Goal: Task Accomplishment & Management: Complete application form

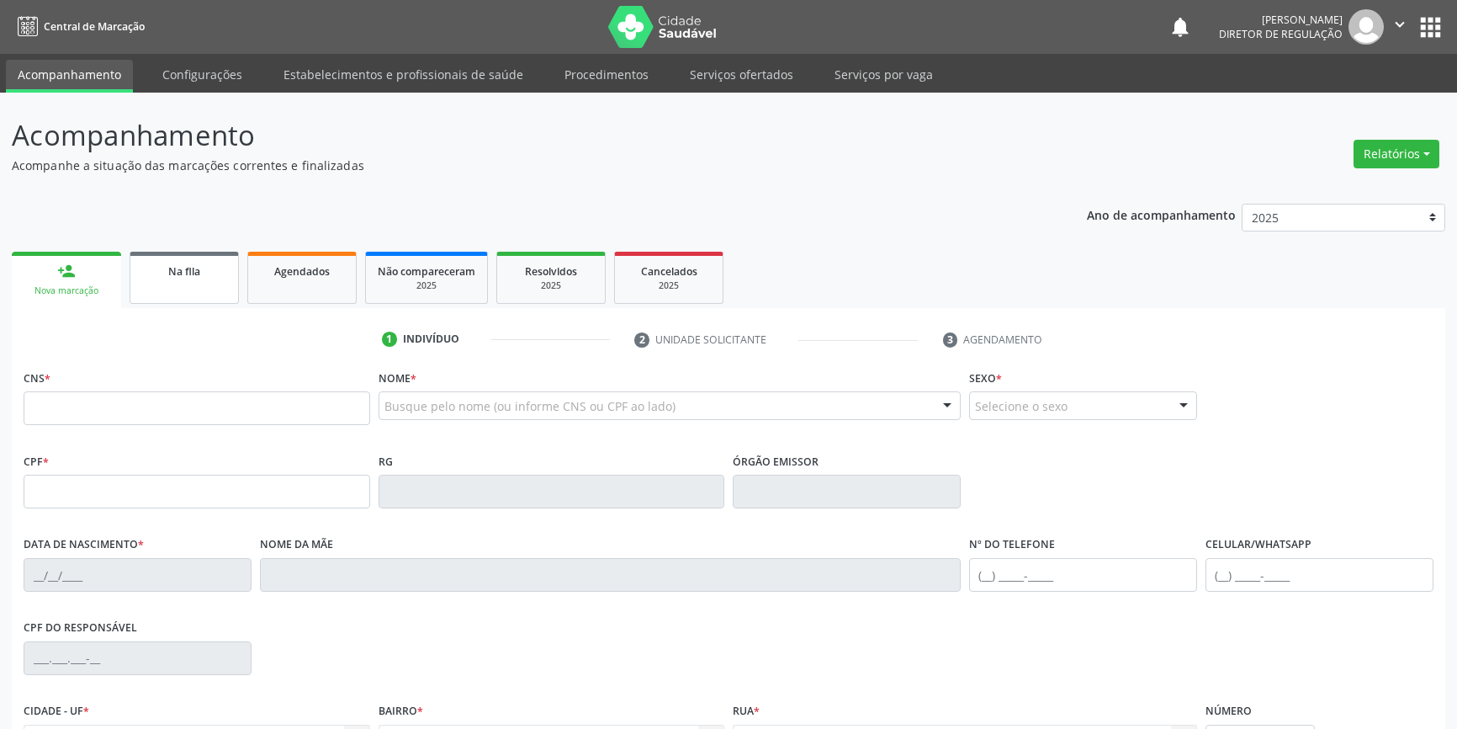
click at [213, 295] on link "Na fila" at bounding box center [184, 278] width 109 height 52
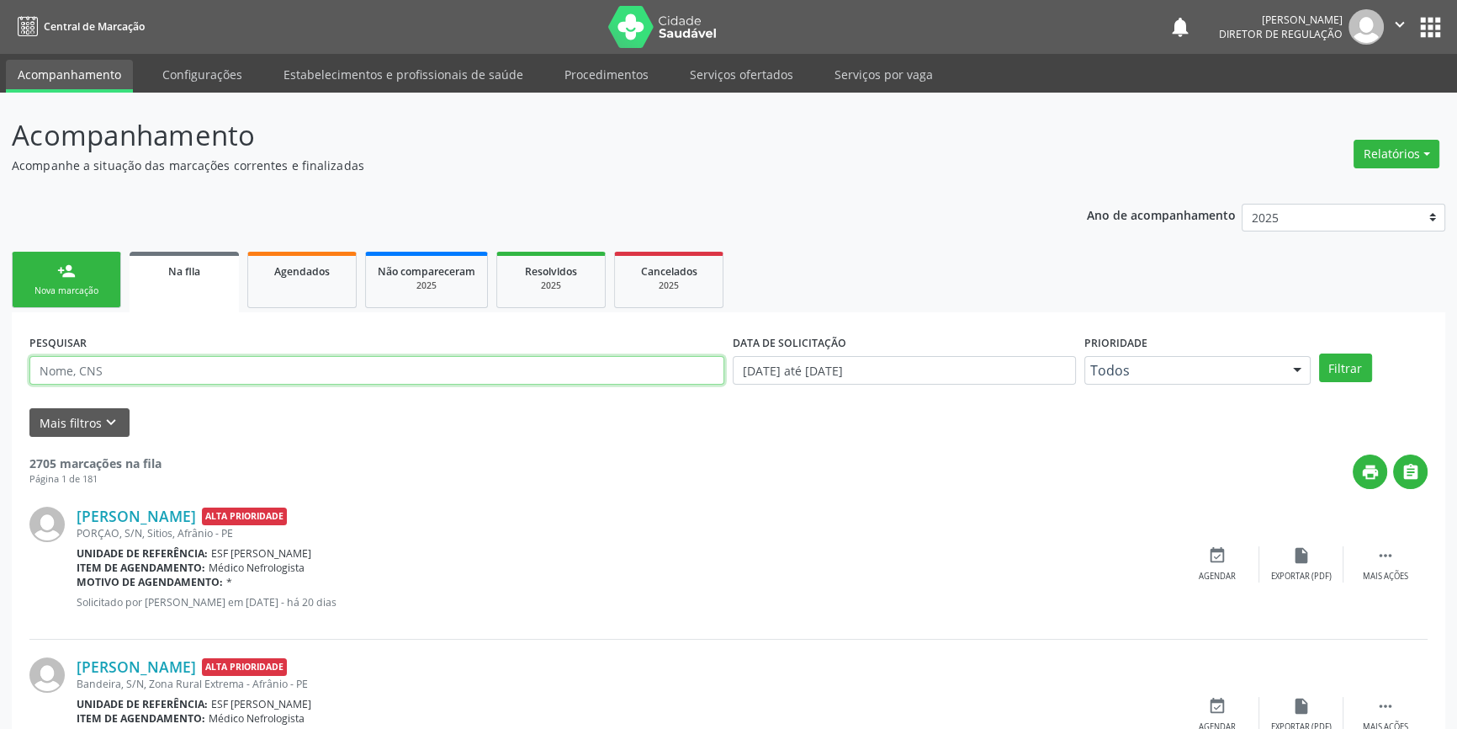
click at [188, 368] on input "text" at bounding box center [376, 370] width 695 height 29
type input "700002265246802"
click at [1339, 375] on button "Filtrar" at bounding box center [1345, 367] width 53 height 29
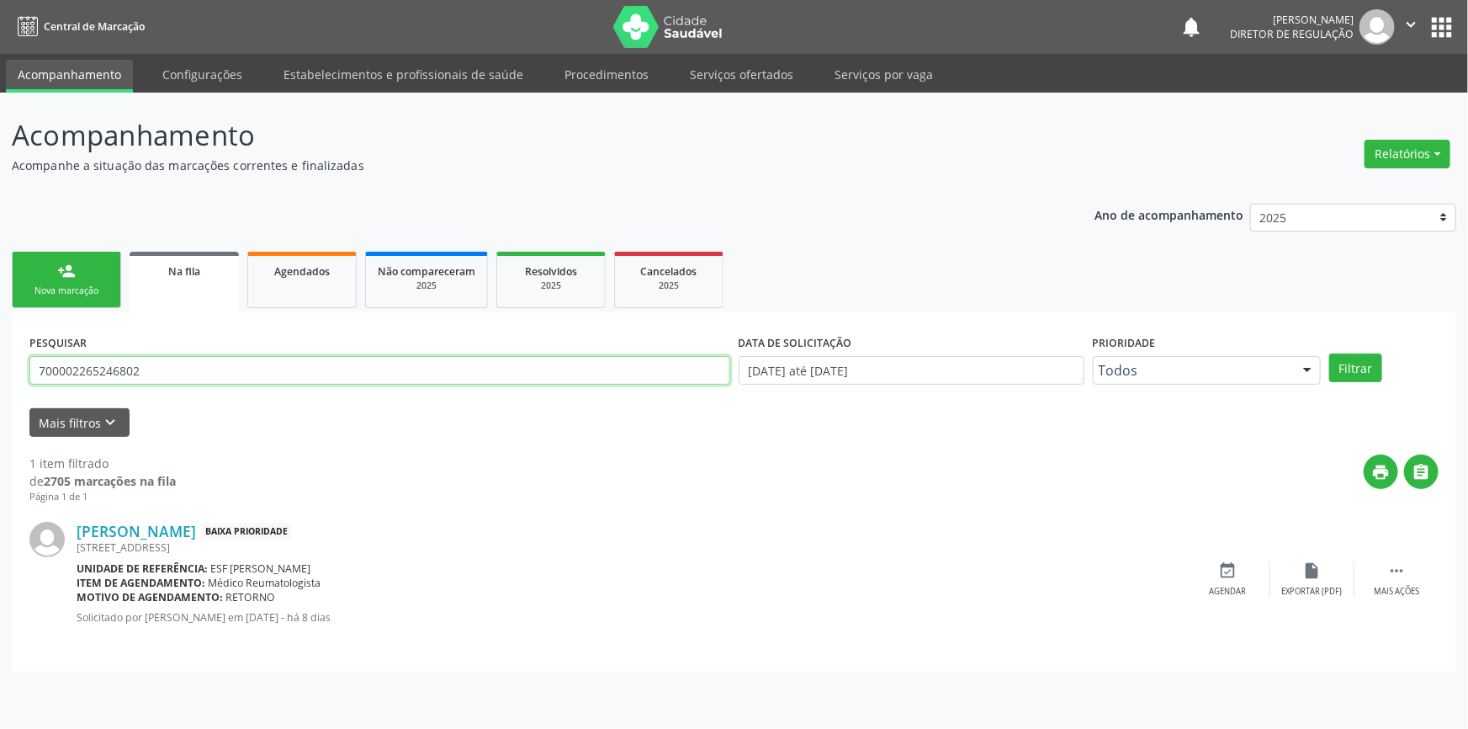
drag, startPoint x: 125, startPoint y: 369, endPoint x: 0, endPoint y: 350, distance: 126.0
click at [0, 351] on div "Acompanhamento Acompanhe a situação das marcações correntes e finalizadas Relat…" at bounding box center [734, 411] width 1468 height 636
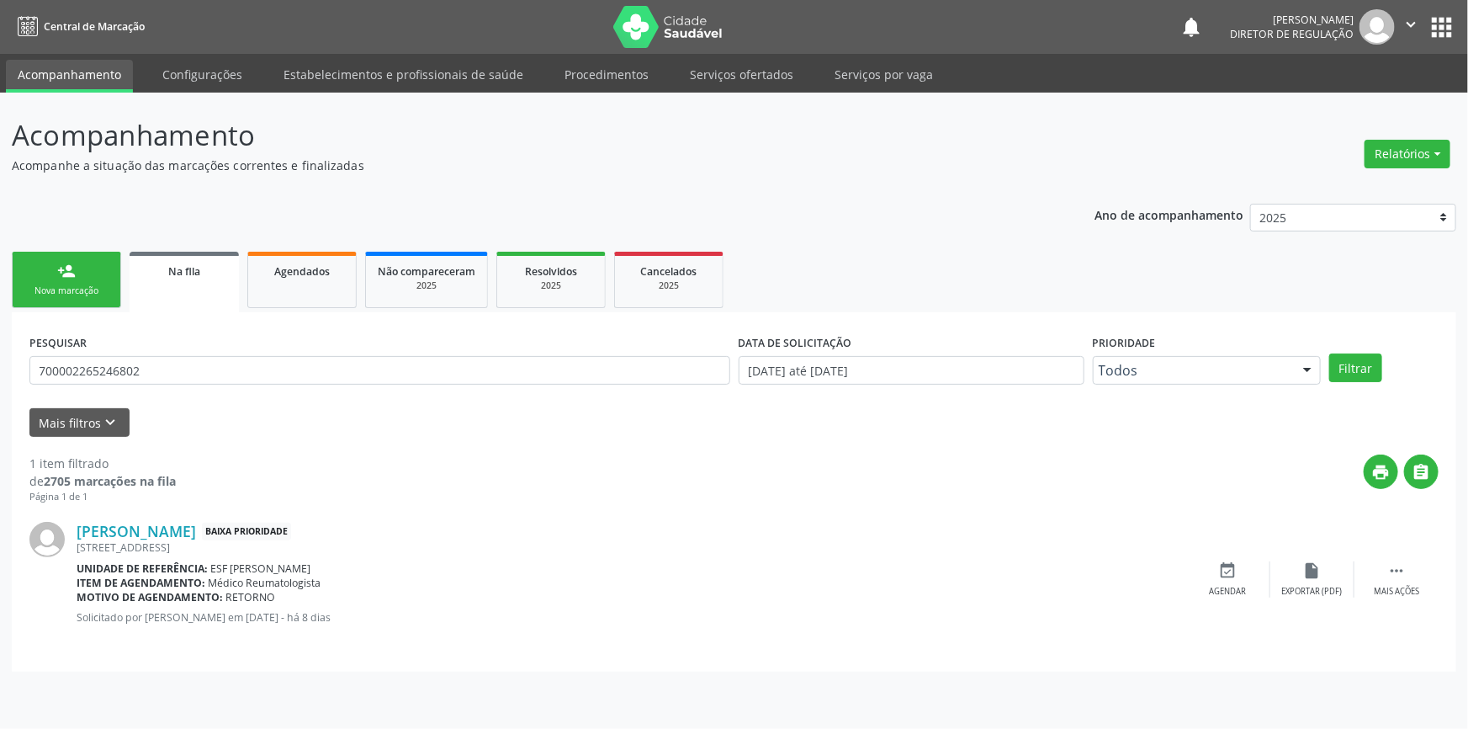
click at [496, 727] on div "Acompanhamento Acompanhe a situação das marcações correntes e finalizadas Relat…" at bounding box center [734, 411] width 1468 height 636
click at [721, 69] on link "Serviços ofertados" at bounding box center [741, 74] width 127 height 29
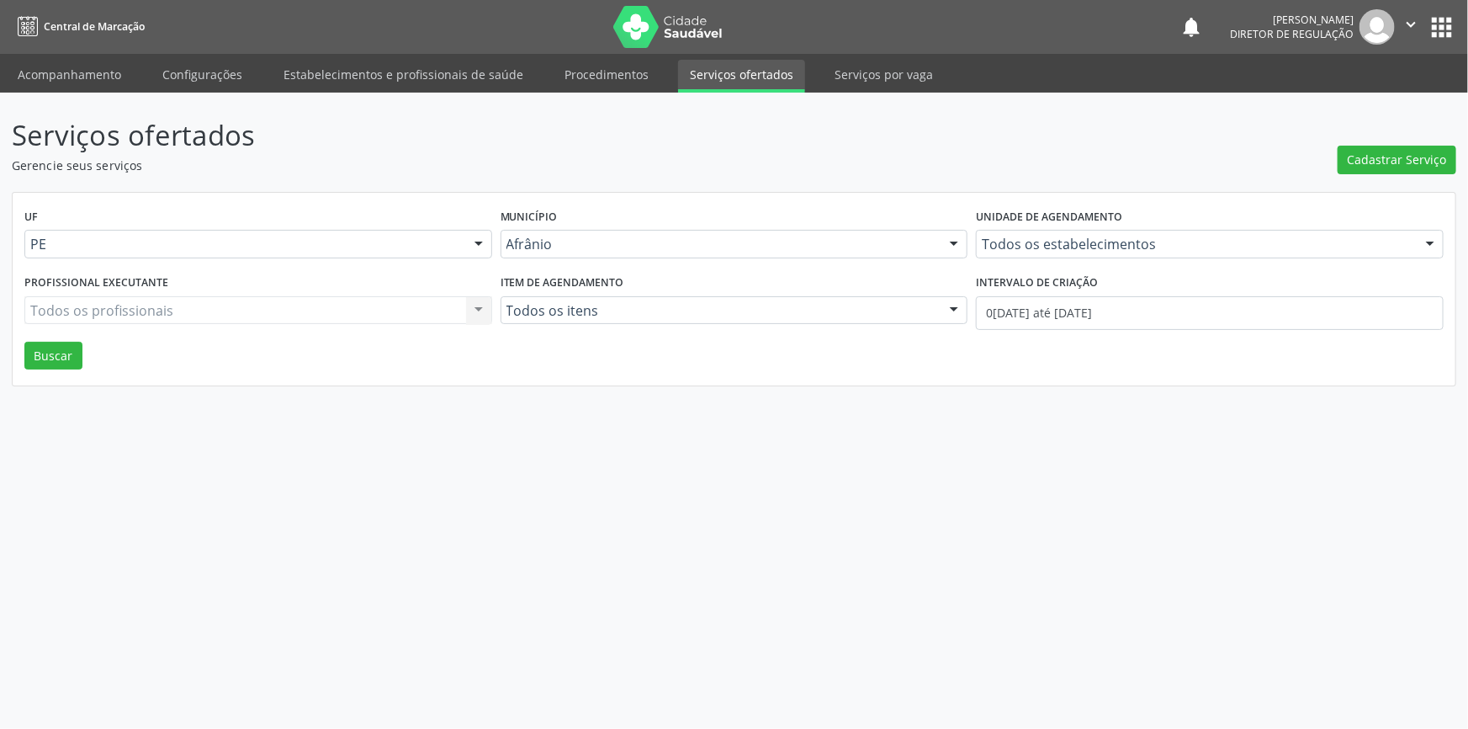
click at [1377, 175] on div "Serviços ofertados Gerencie seus serviços Cadastrar Serviço UF PE Todas as UFs …" at bounding box center [734, 250] width 1445 height 272
click at [1392, 154] on span "Cadastrar Serviço" at bounding box center [1397, 160] width 99 height 18
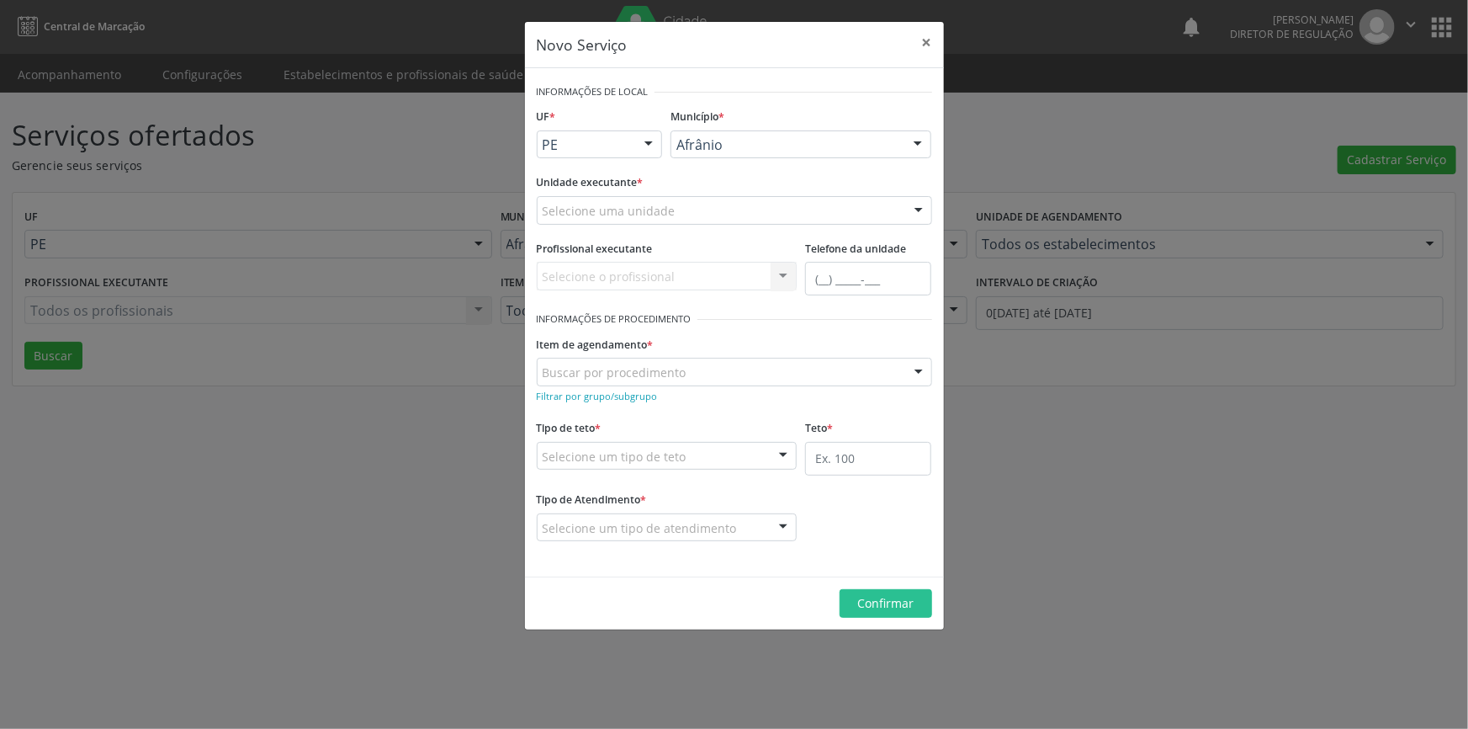
click at [735, 219] on div "Selecione uma unidade" at bounding box center [734, 210] width 395 height 29
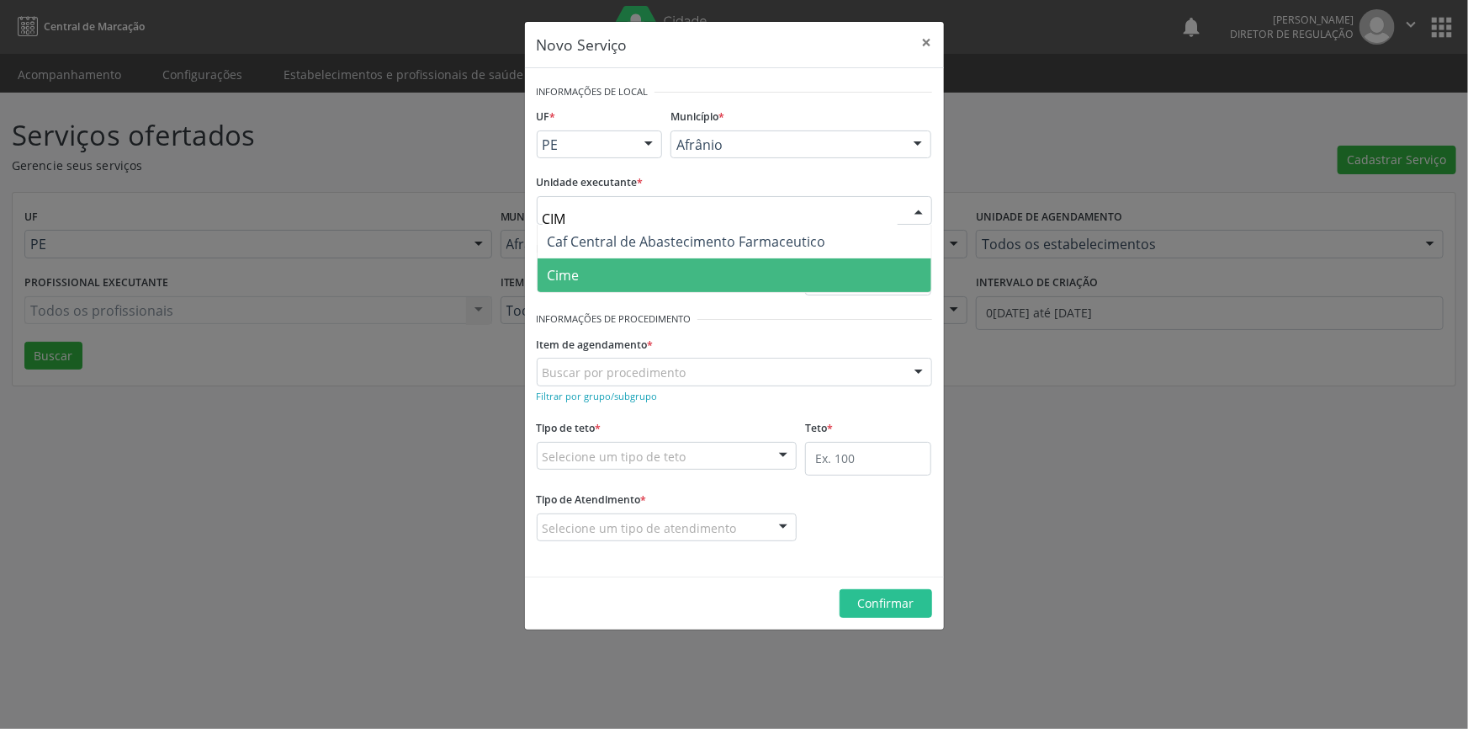
type input "CIME"
click at [650, 277] on span "Cime" at bounding box center [735, 275] width 394 height 34
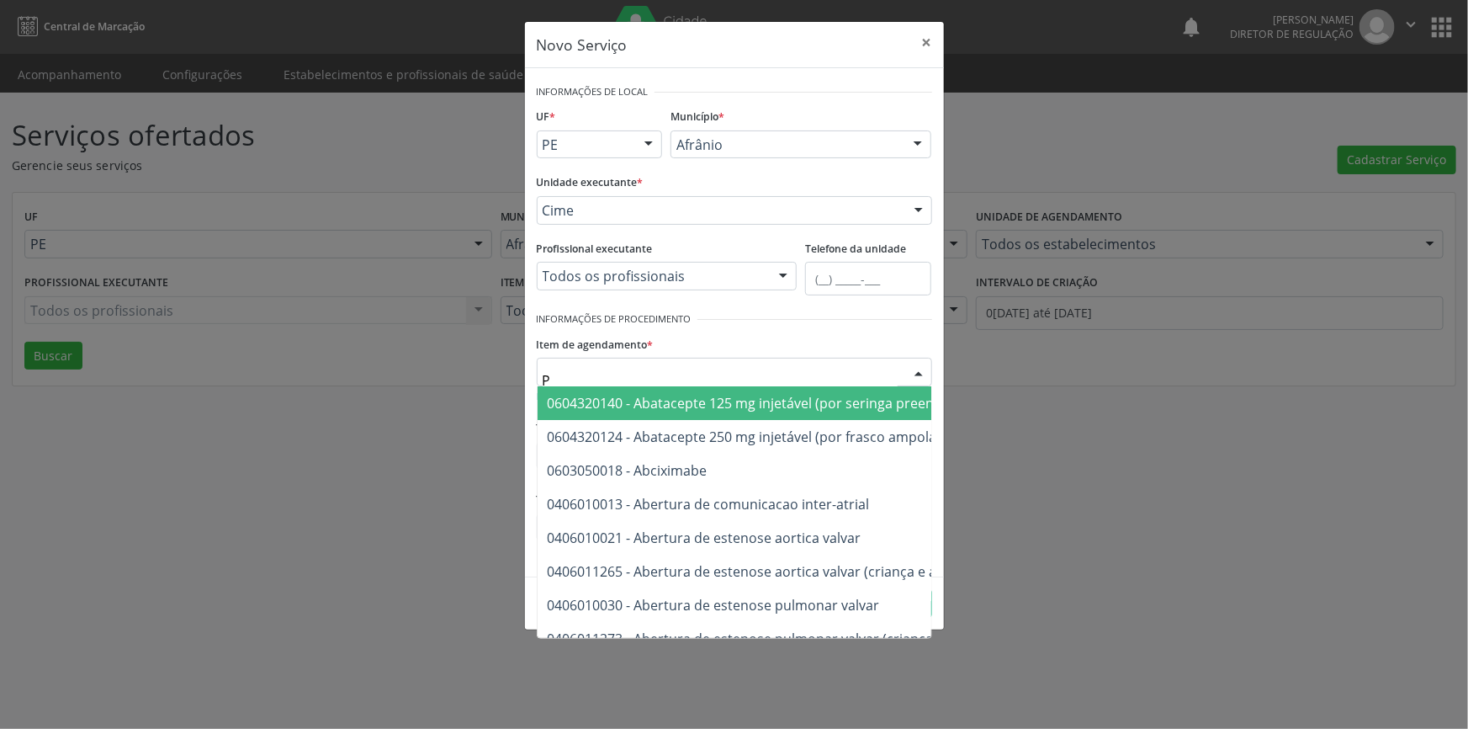
type input "PE"
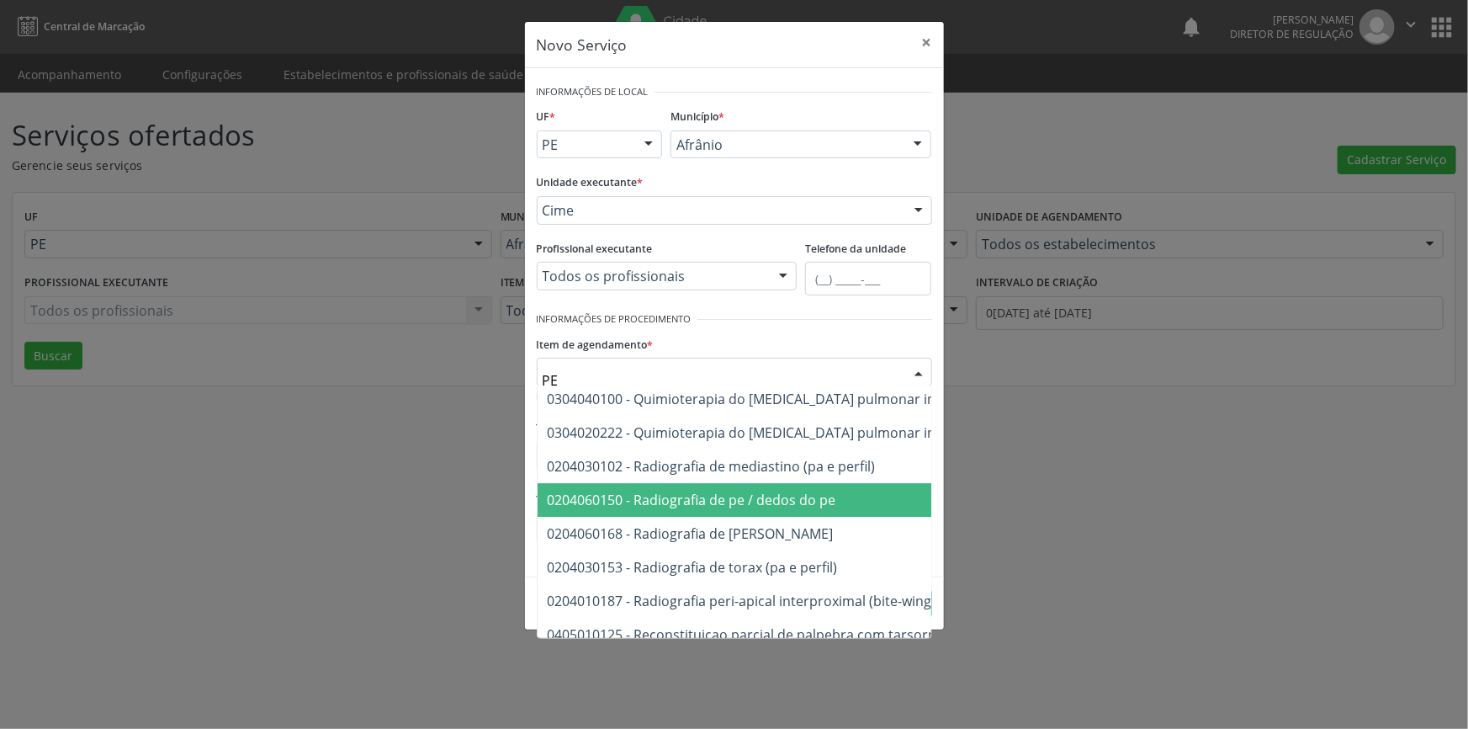
scroll to position [19046, 0]
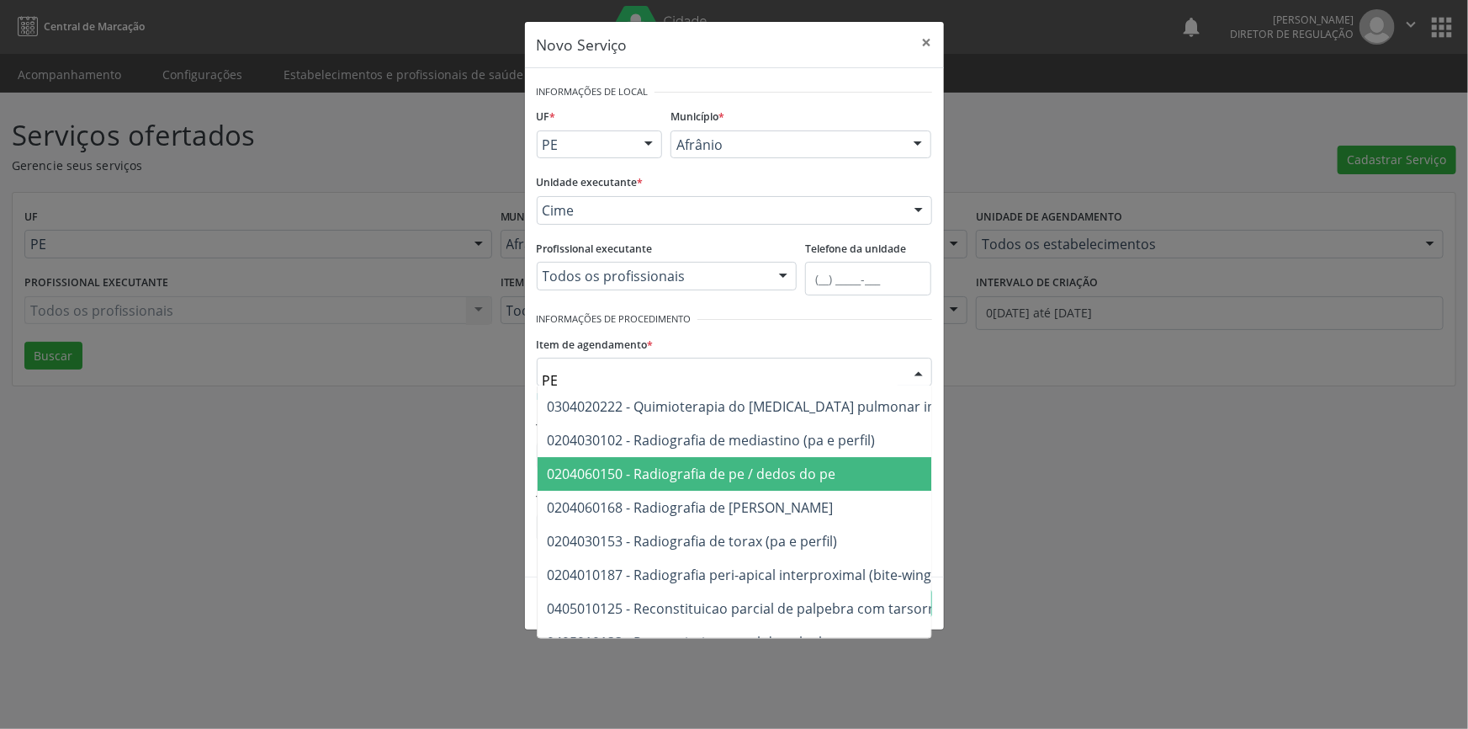
click at [767, 481] on span "0204060150 - Radiografia de pe / dedos do pe" at bounding box center [1415, 474] width 1755 height 34
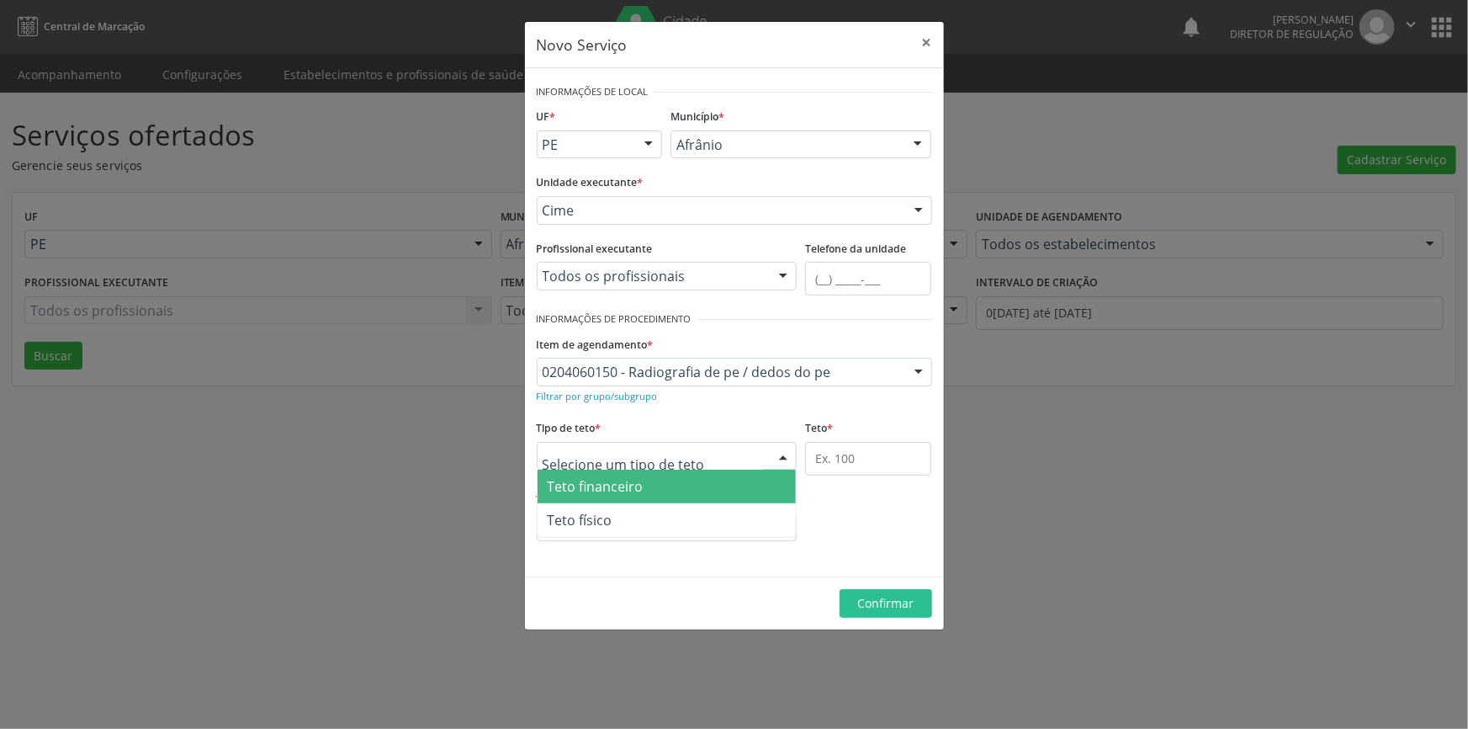
click at [700, 458] on div at bounding box center [667, 456] width 261 height 29
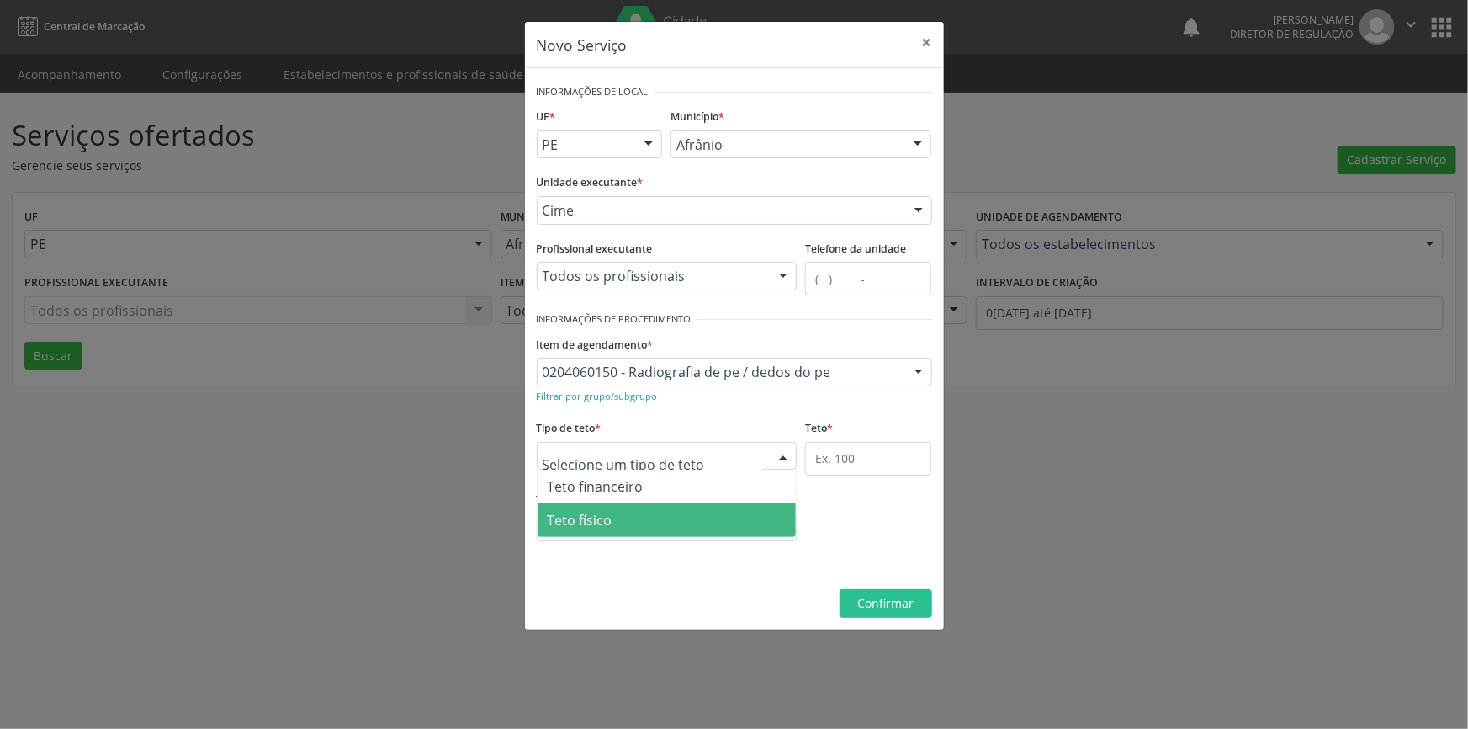
drag, startPoint x: 692, startPoint y: 522, endPoint x: 715, endPoint y: 511, distance: 25.2
click at [692, 521] on span "Teto físico" at bounding box center [667, 520] width 259 height 34
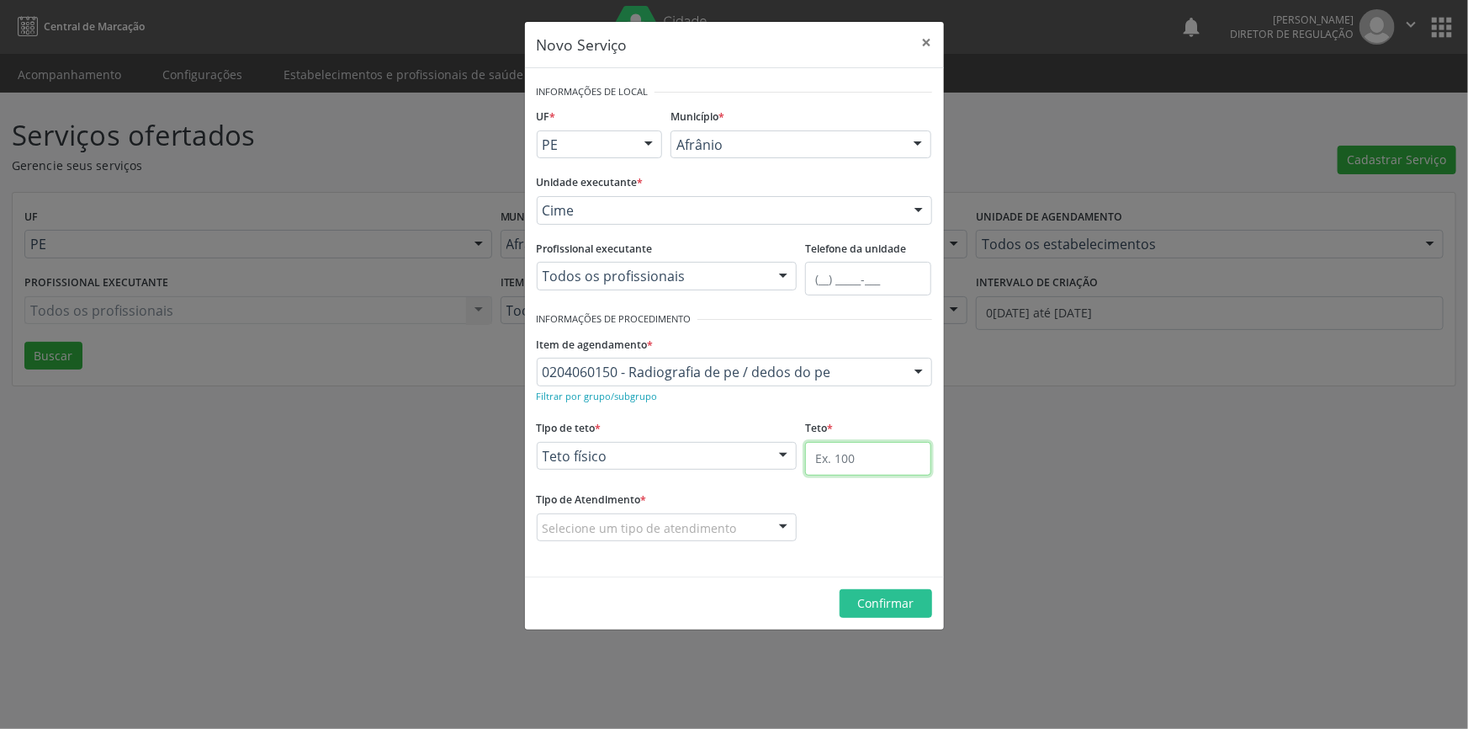
click at [818, 459] on input "text" at bounding box center [868, 459] width 126 height 34
click at [756, 522] on div "Selecione um tipo de atendimento" at bounding box center [667, 527] width 261 height 29
drag, startPoint x: 850, startPoint y: 465, endPoint x: 746, endPoint y: 462, distance: 103.5
click at [749, 462] on div "Tipo de teto * Teto físico Teto financeiro Teto físico Nenhum resultado encontr…" at bounding box center [735, 452] width 404 height 72
type input "20"
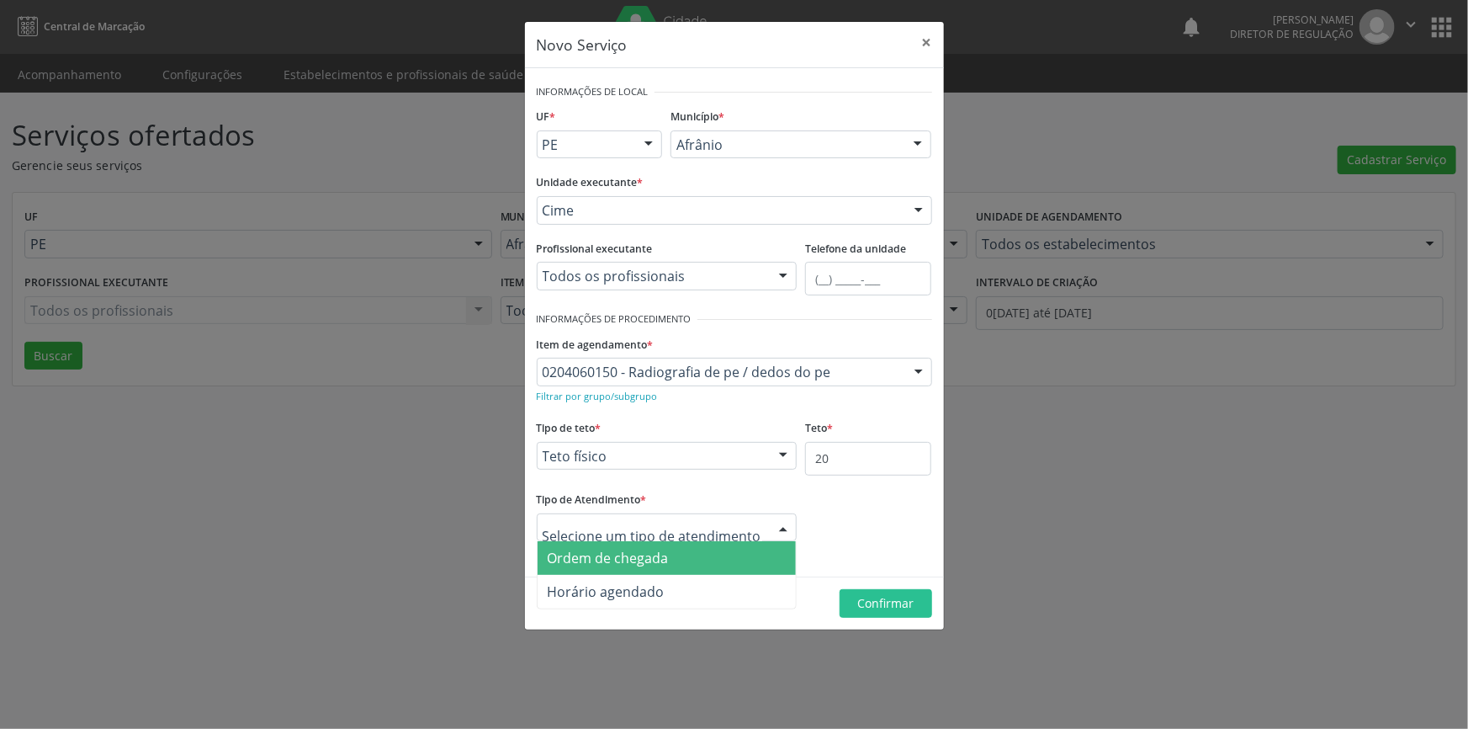
click at [679, 560] on span "Ordem de chegada" at bounding box center [667, 558] width 259 height 34
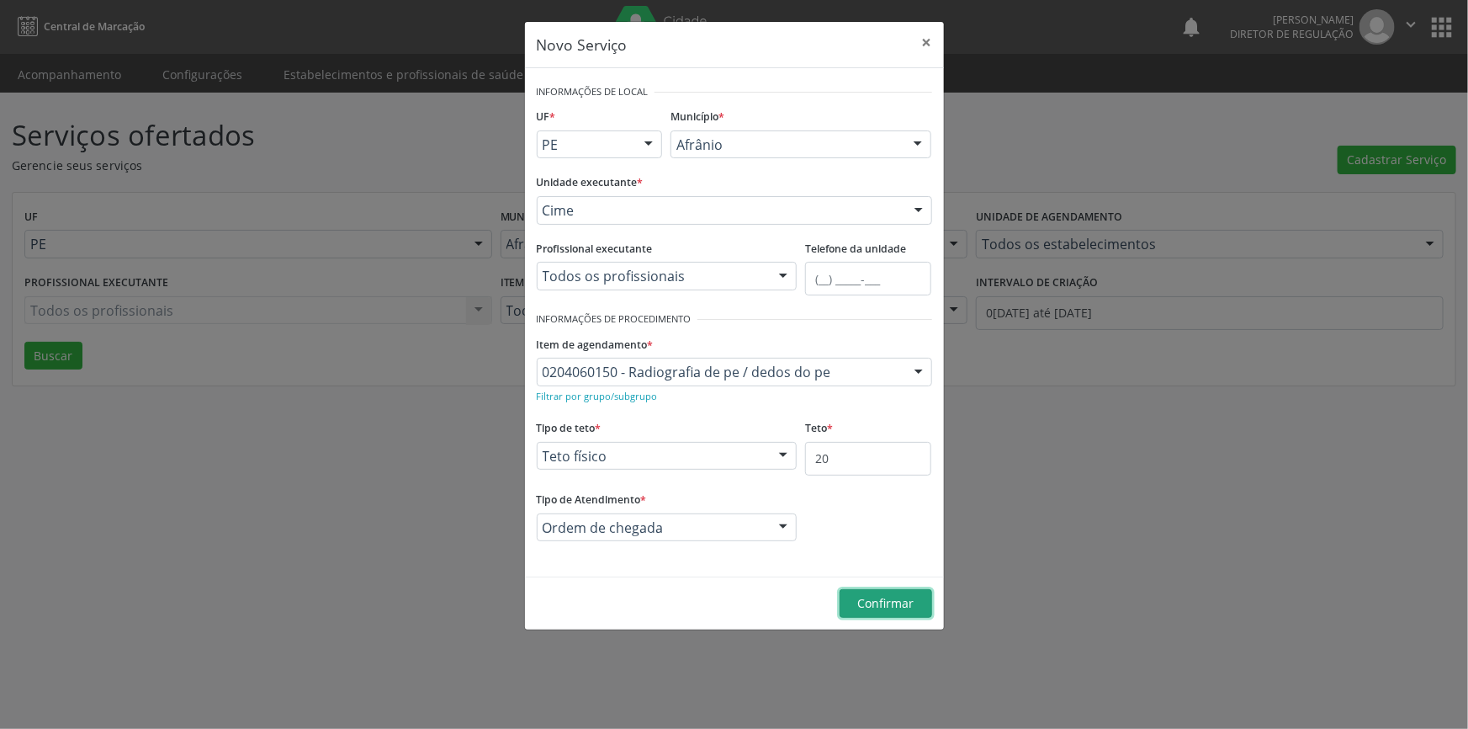
click at [865, 599] on span "Confirmar" at bounding box center [885, 603] width 56 height 16
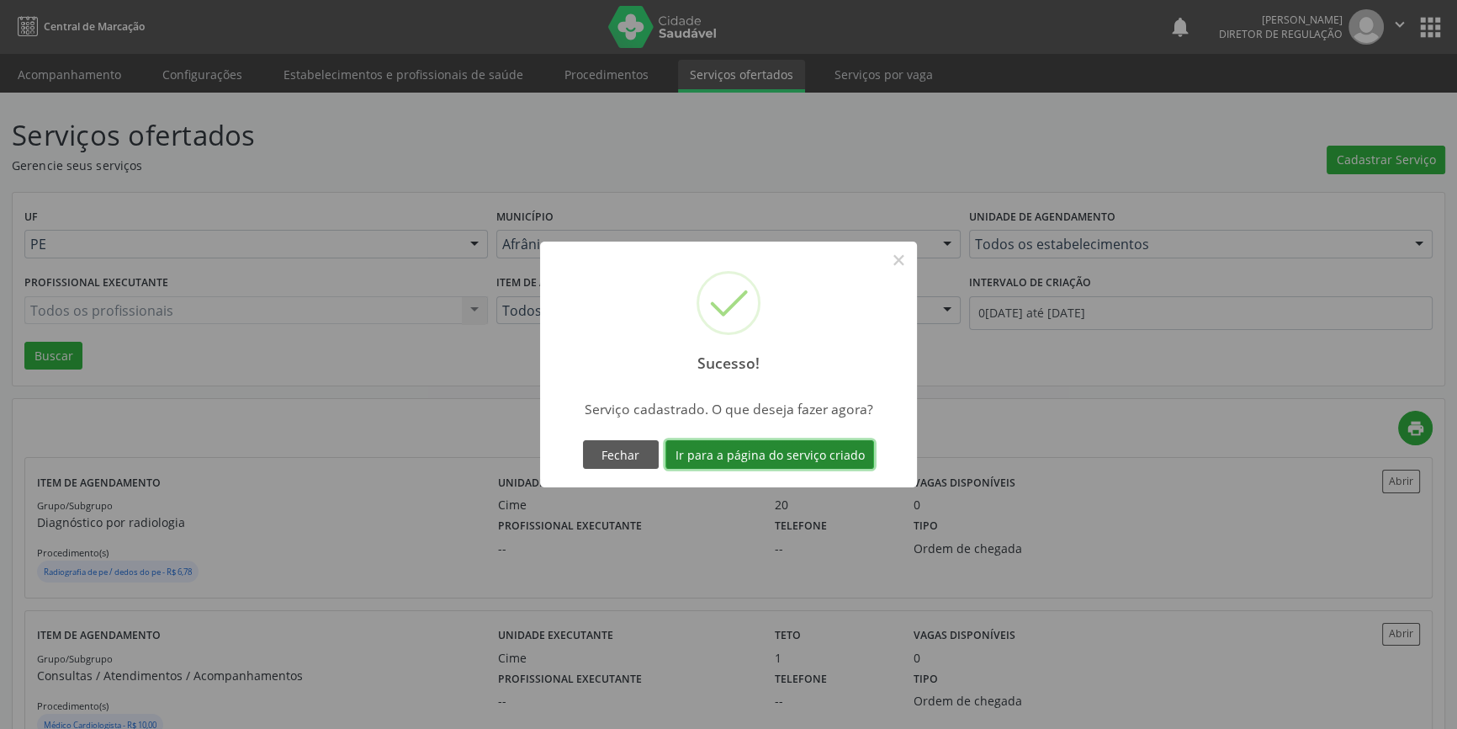
click at [749, 448] on button "Ir para a página do serviço criado" at bounding box center [770, 454] width 209 height 29
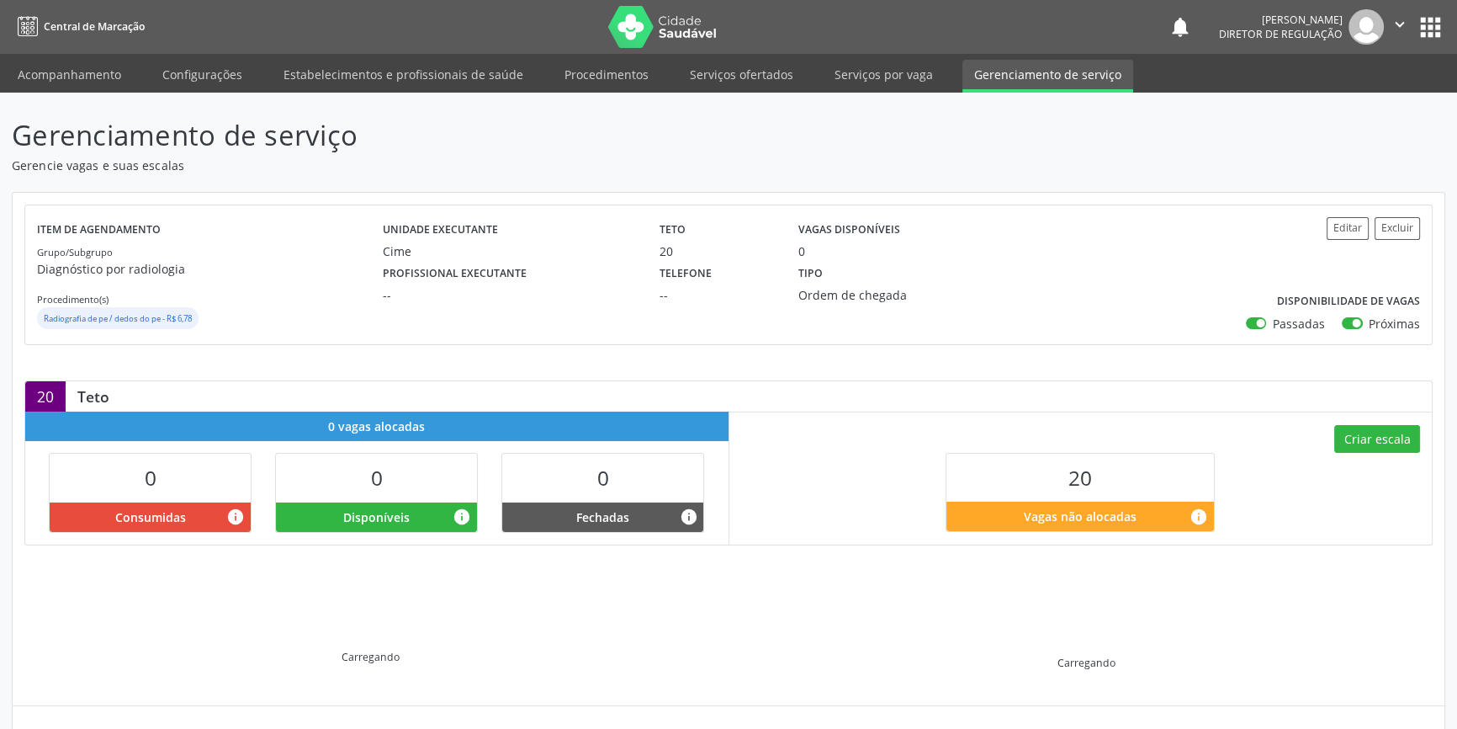
click at [1359, 461] on div "Criar escala 20 Vagas não alocadas info" at bounding box center [1080, 477] width 703 height 132
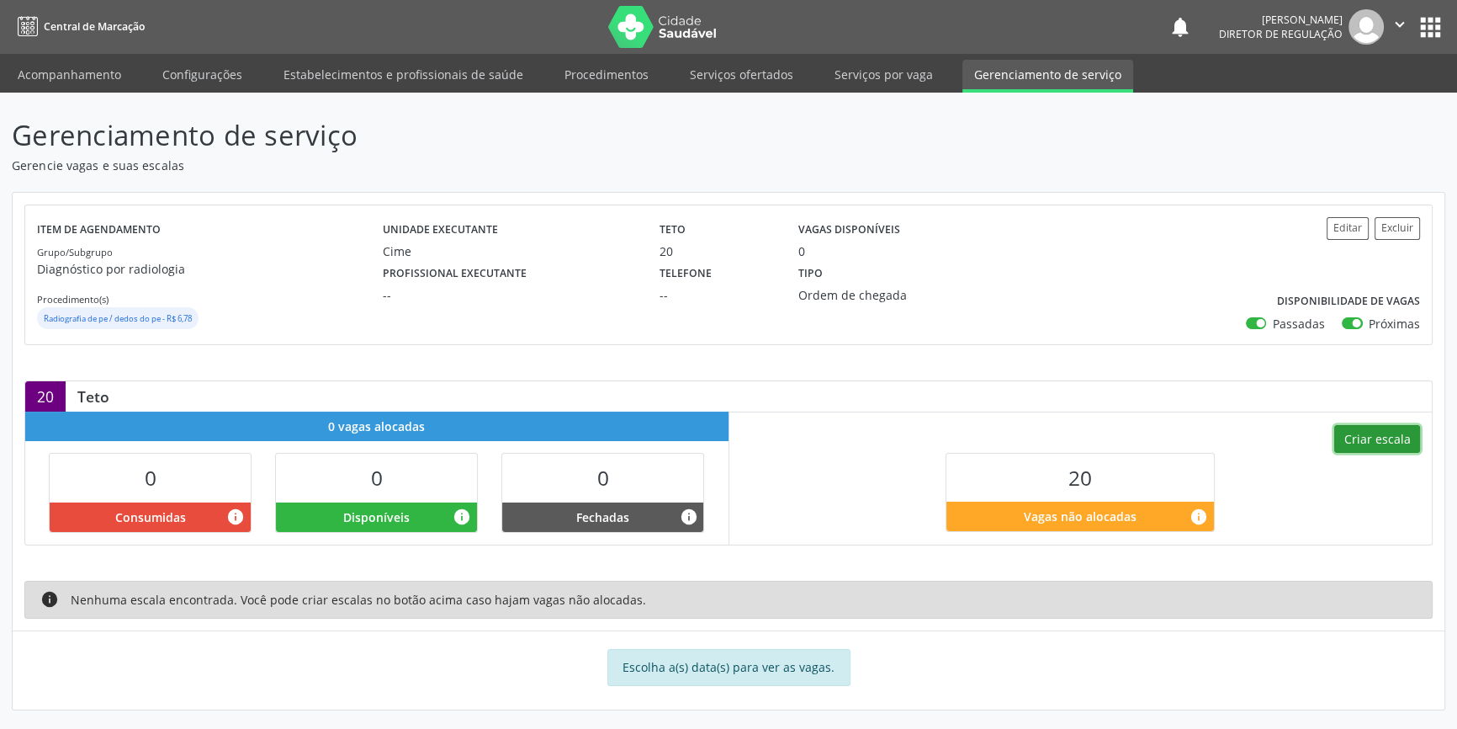
click at [1366, 449] on button "Criar escala" at bounding box center [1377, 439] width 86 height 29
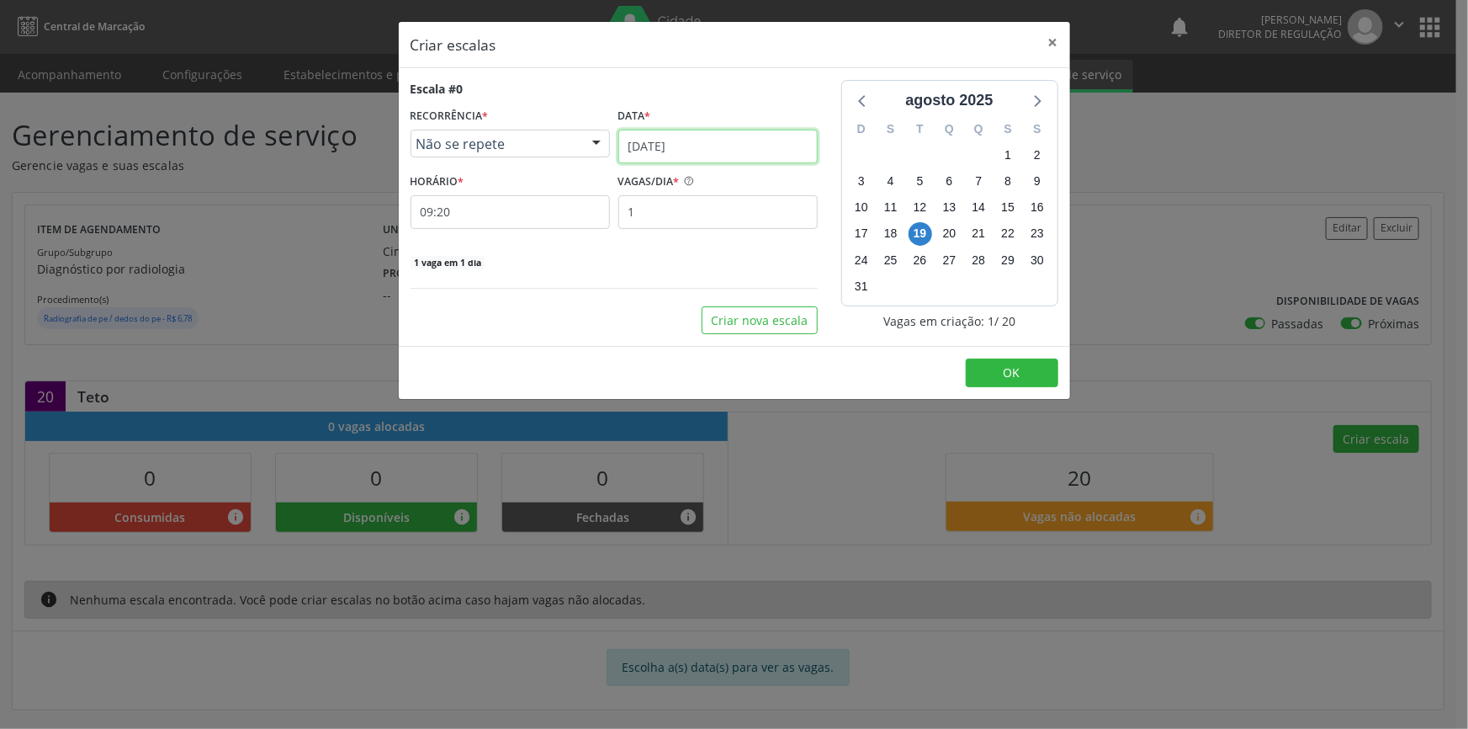
click at [710, 143] on input "[DATE]" at bounding box center [717, 147] width 199 height 34
click at [527, 235] on div "Escala #0 RECORRÊNCIA * Não se repete Não se repete Diário/Semanal Mensal Nenhu…" at bounding box center [614, 175] width 407 height 190
drag, startPoint x: 702, startPoint y: 215, endPoint x: 463, endPoint y: 197, distance: 239.7
click at [463, 197] on div "HORÁRIO * 09:20 VAGAS/DIA * 1" at bounding box center [614, 199] width 416 height 60
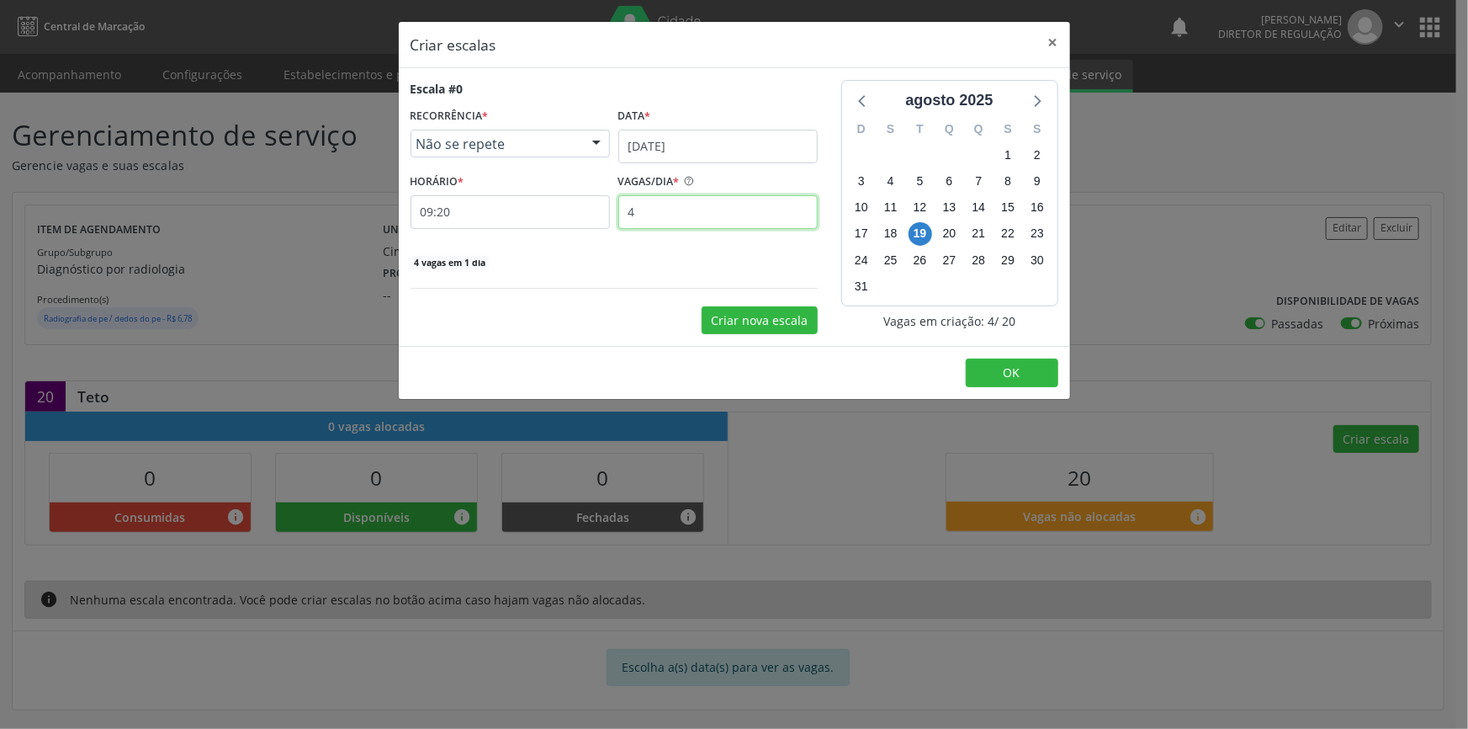
type input "4"
click at [773, 317] on button "Criar nova escala" at bounding box center [760, 320] width 116 height 29
select select "7"
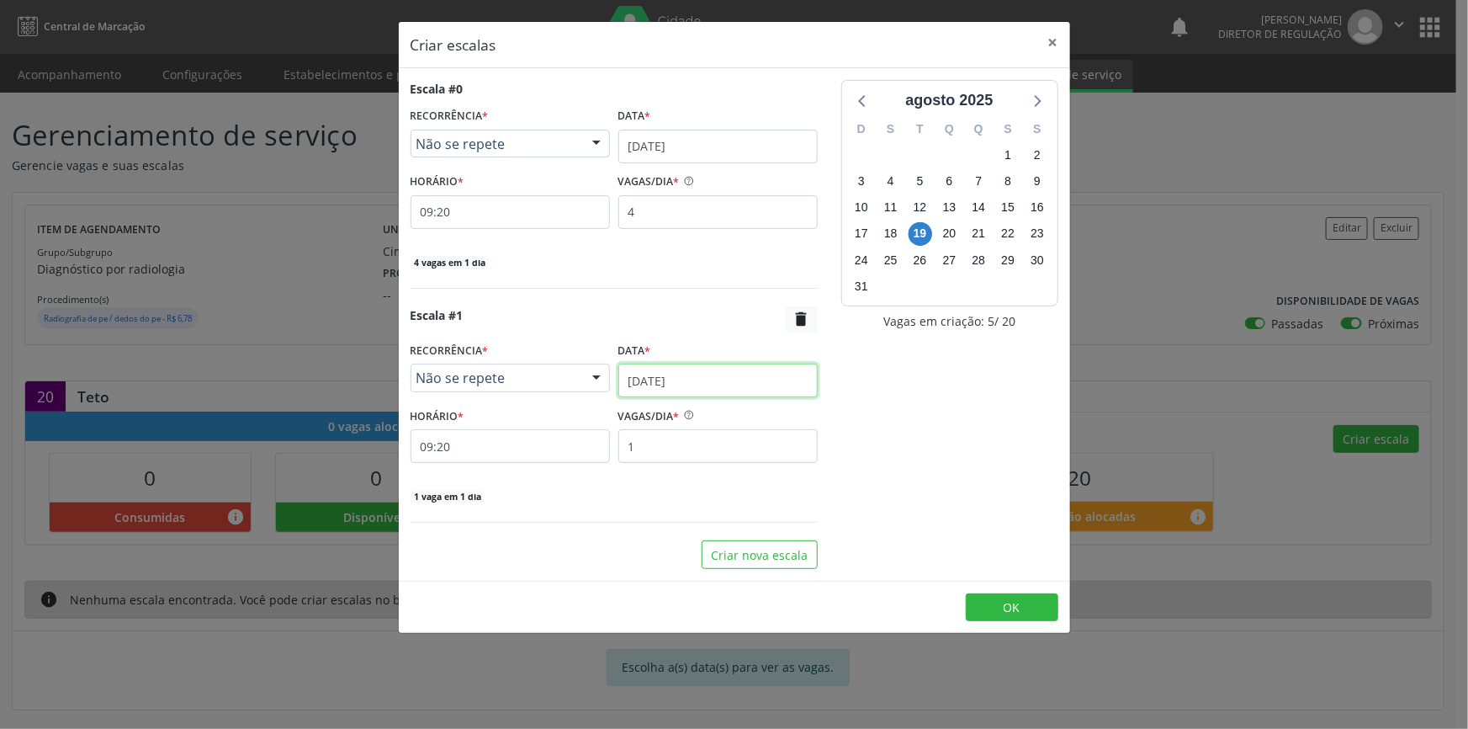
click at [731, 391] on body "Central de Marcação notifications Maria Aparecida Rodrigues da Silva Diretor de…" at bounding box center [734, 364] width 1468 height 729
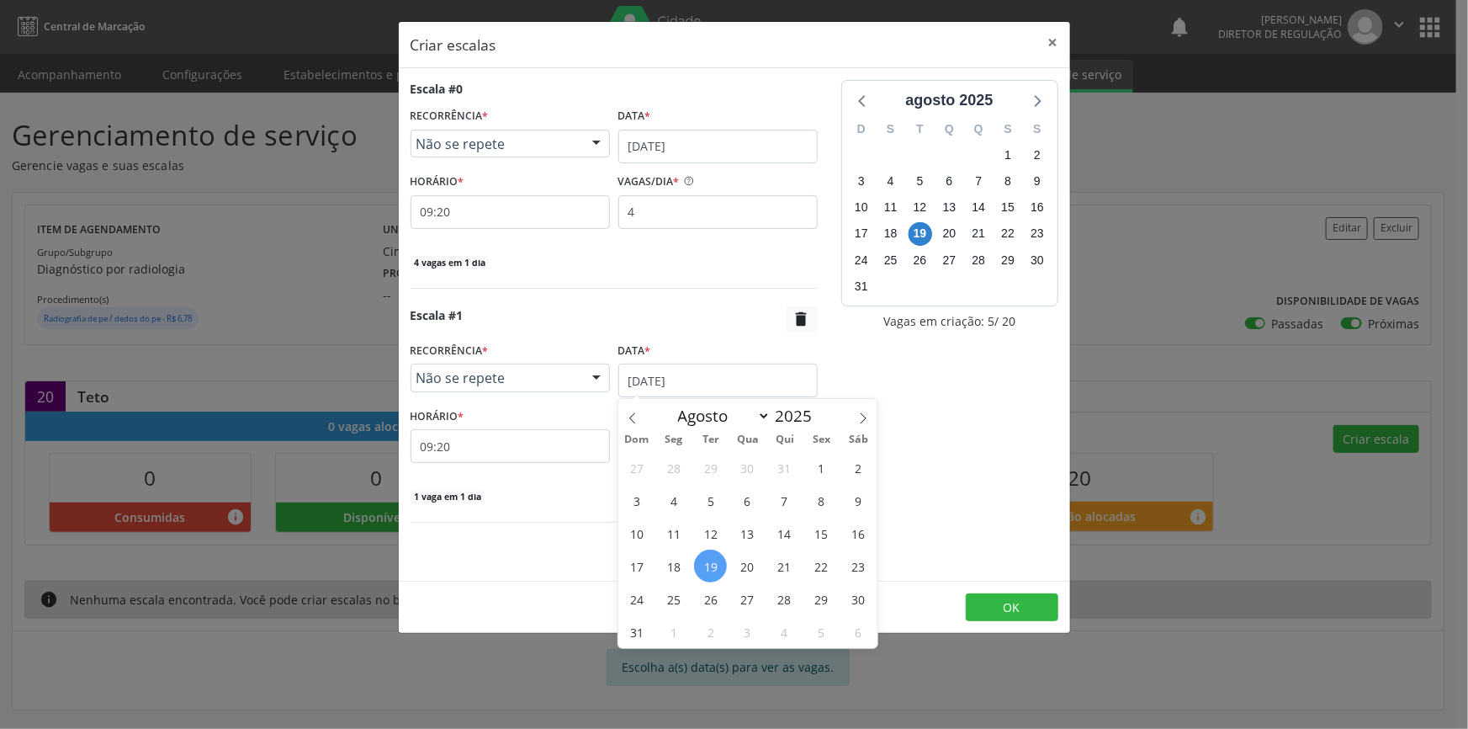
drag, startPoint x: 756, startPoint y: 563, endPoint x: 723, endPoint y: 523, distance: 51.9
click at [755, 563] on span "20" at bounding box center [747, 565] width 33 height 33
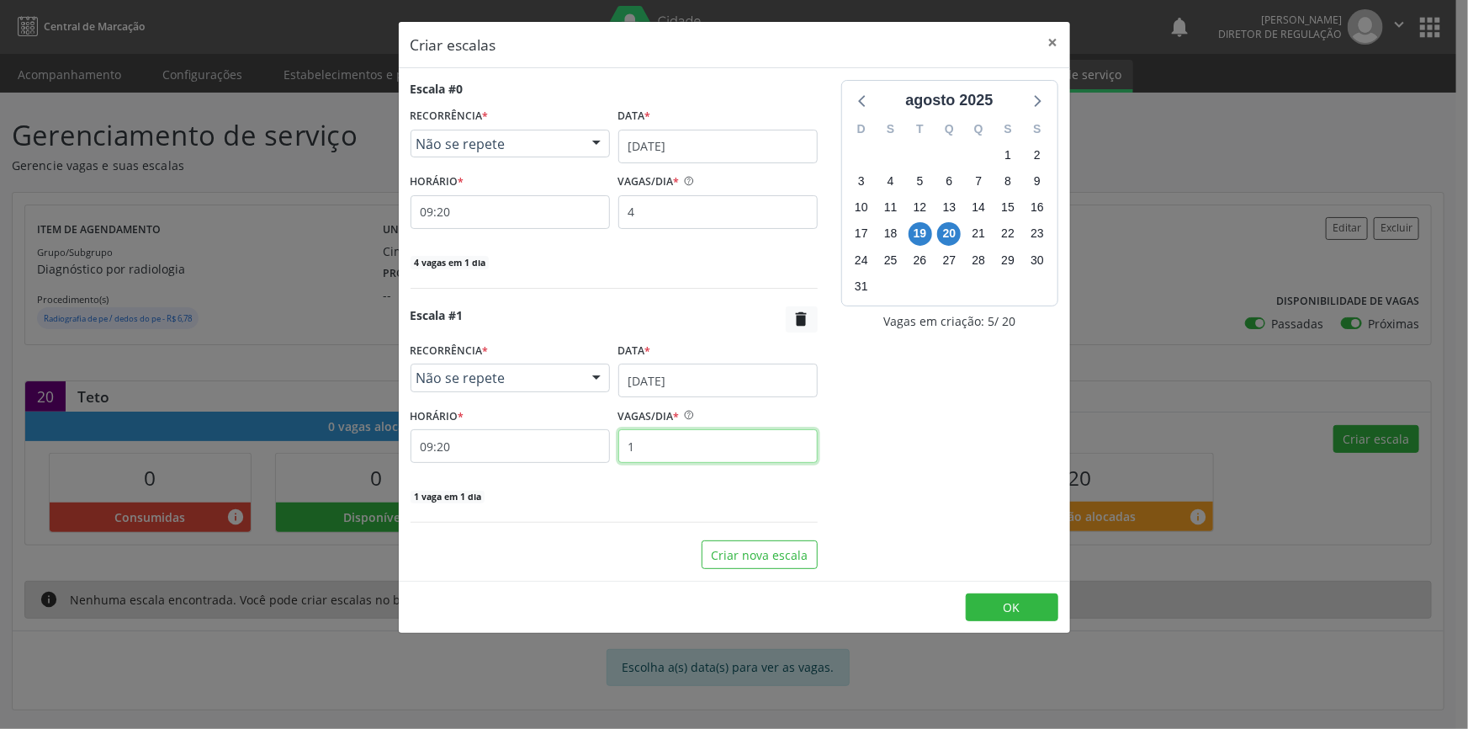
drag, startPoint x: 641, startPoint y: 443, endPoint x: 593, endPoint y: 435, distance: 48.6
click at [603, 439] on div "HORÁRIO * 09:20 VAGAS/DIA * 1" at bounding box center [614, 433] width 416 height 60
type input "4"
click at [751, 554] on button "Criar nova escala" at bounding box center [760, 554] width 116 height 29
select select "7"
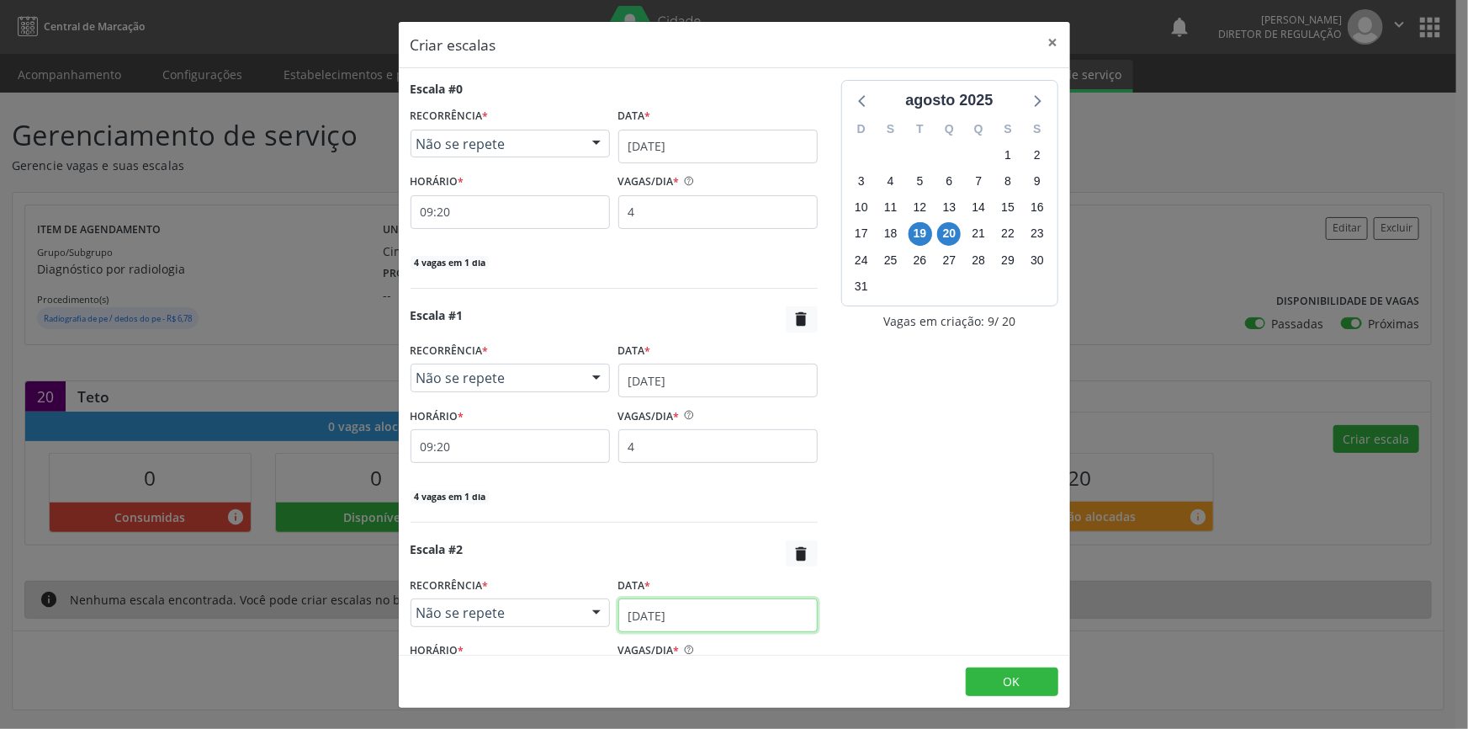
click at [708, 602] on input "[DATE]" at bounding box center [717, 615] width 199 height 34
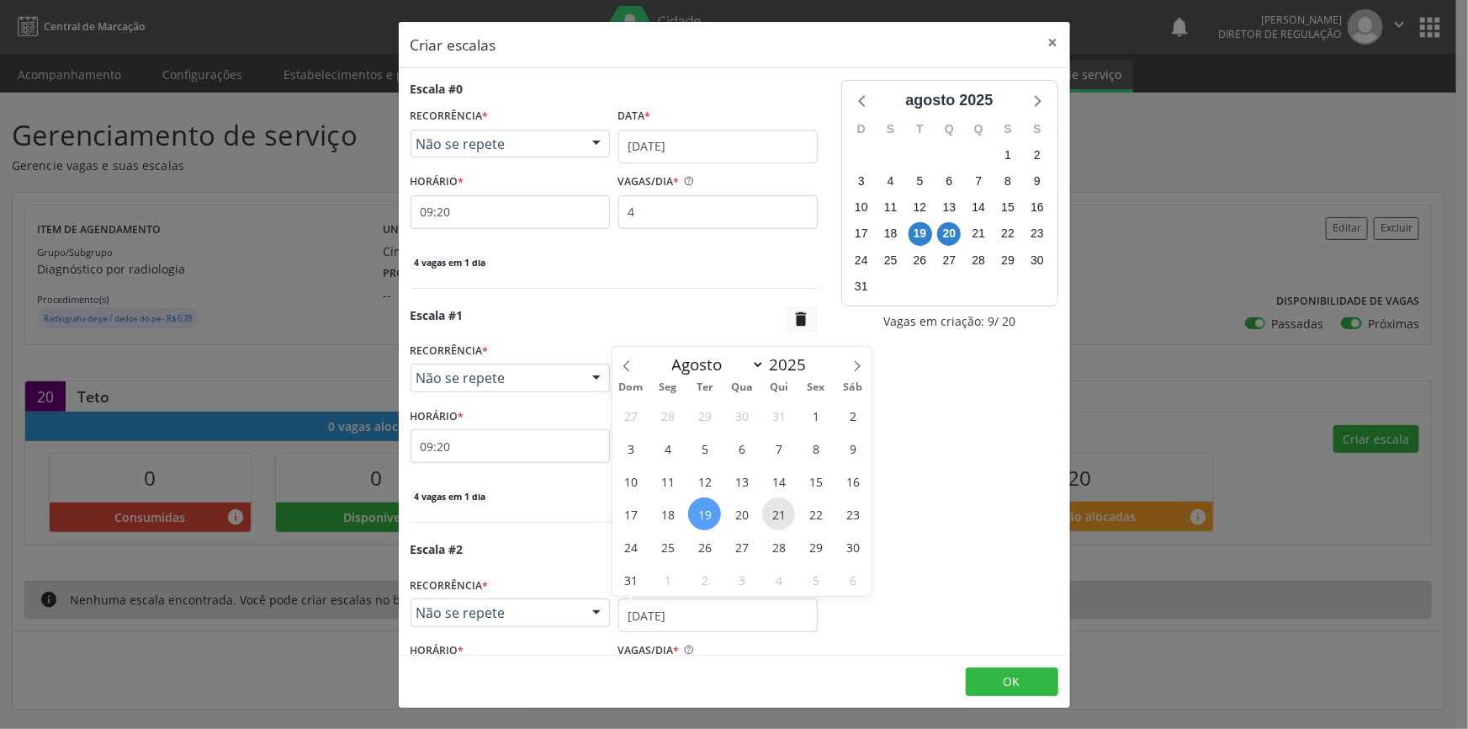
click at [762, 513] on span "21" at bounding box center [778, 513] width 33 height 33
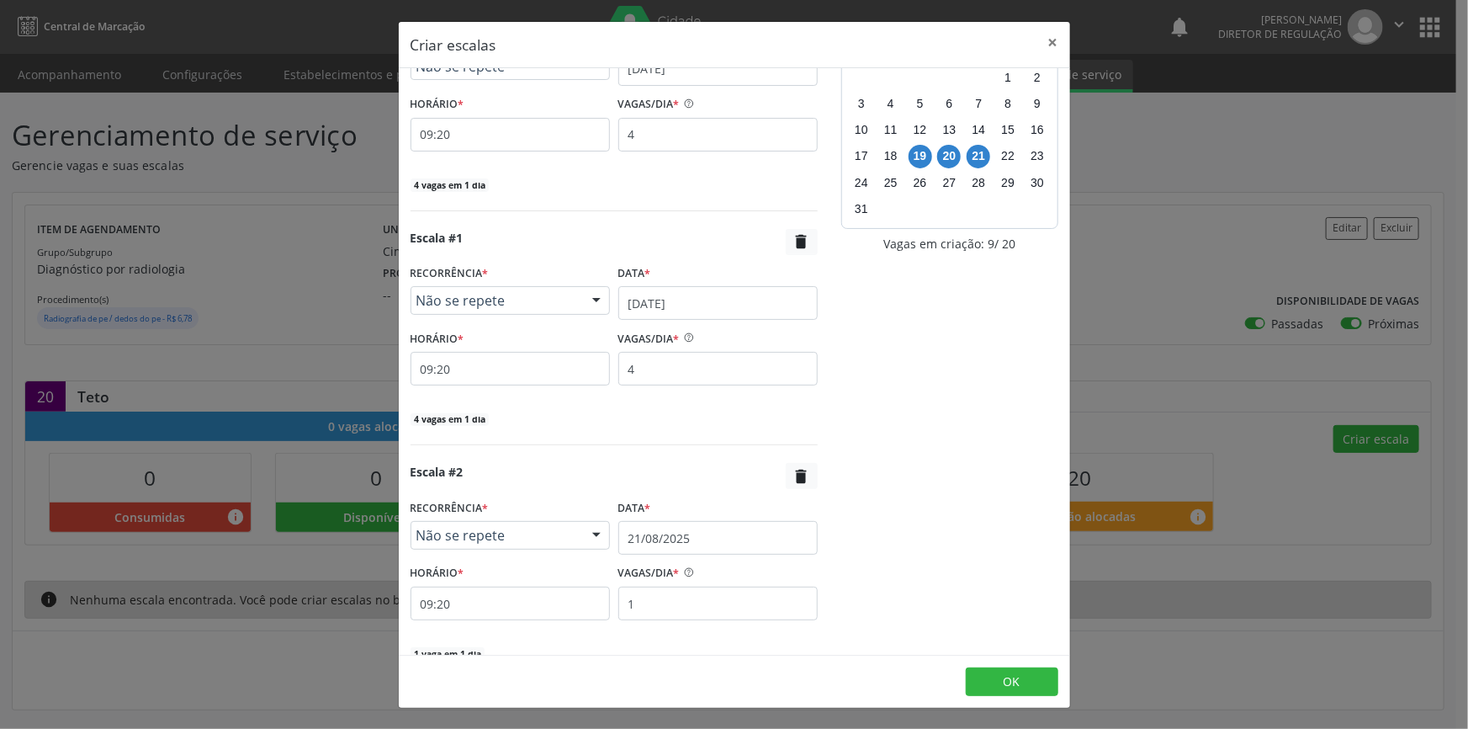
scroll to position [158, 0]
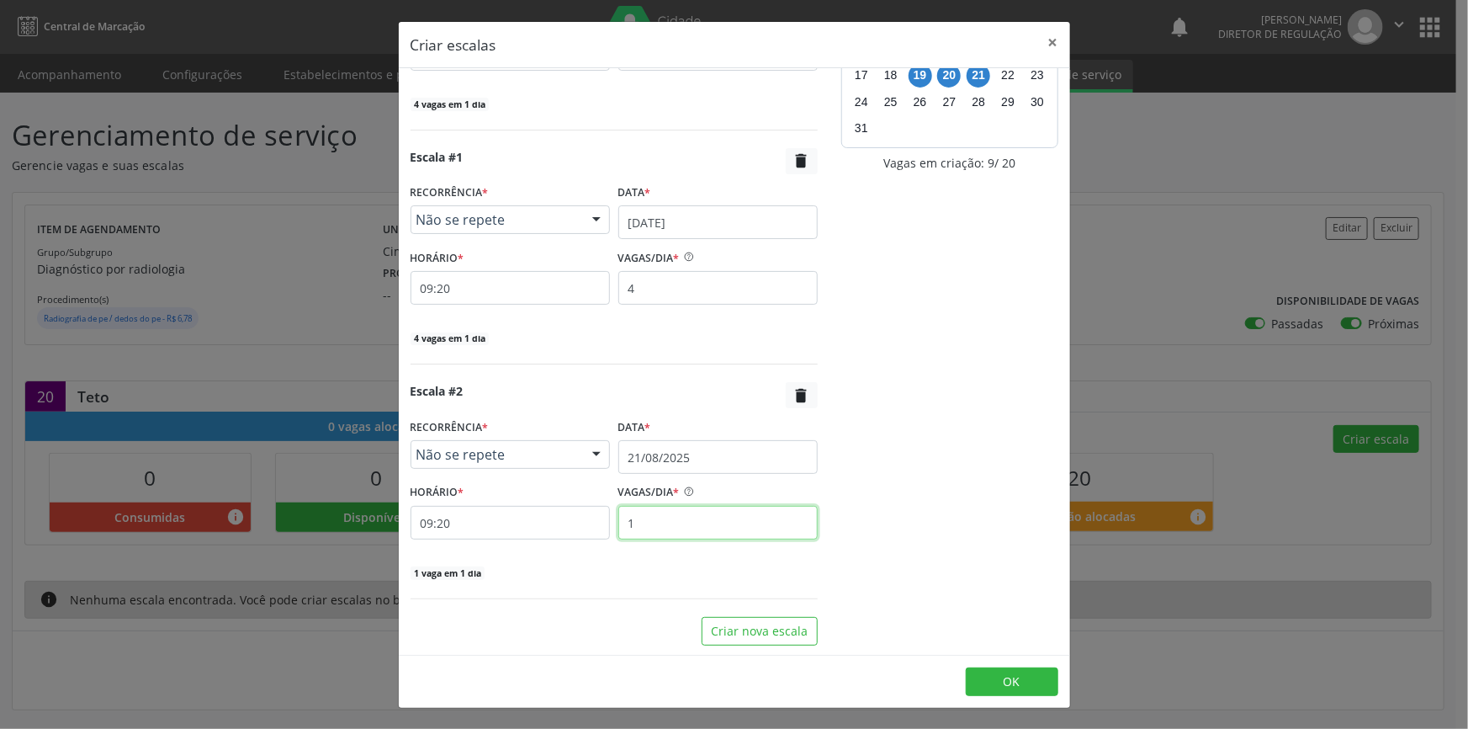
drag, startPoint x: 699, startPoint y: 523, endPoint x: 530, endPoint y: 505, distance: 170.1
click at [530, 505] on div "HORÁRIO * 09:20 VAGAS/DIA * 1" at bounding box center [614, 510] width 416 height 60
type input "4"
click at [756, 622] on button "Criar nova escala" at bounding box center [760, 631] width 116 height 29
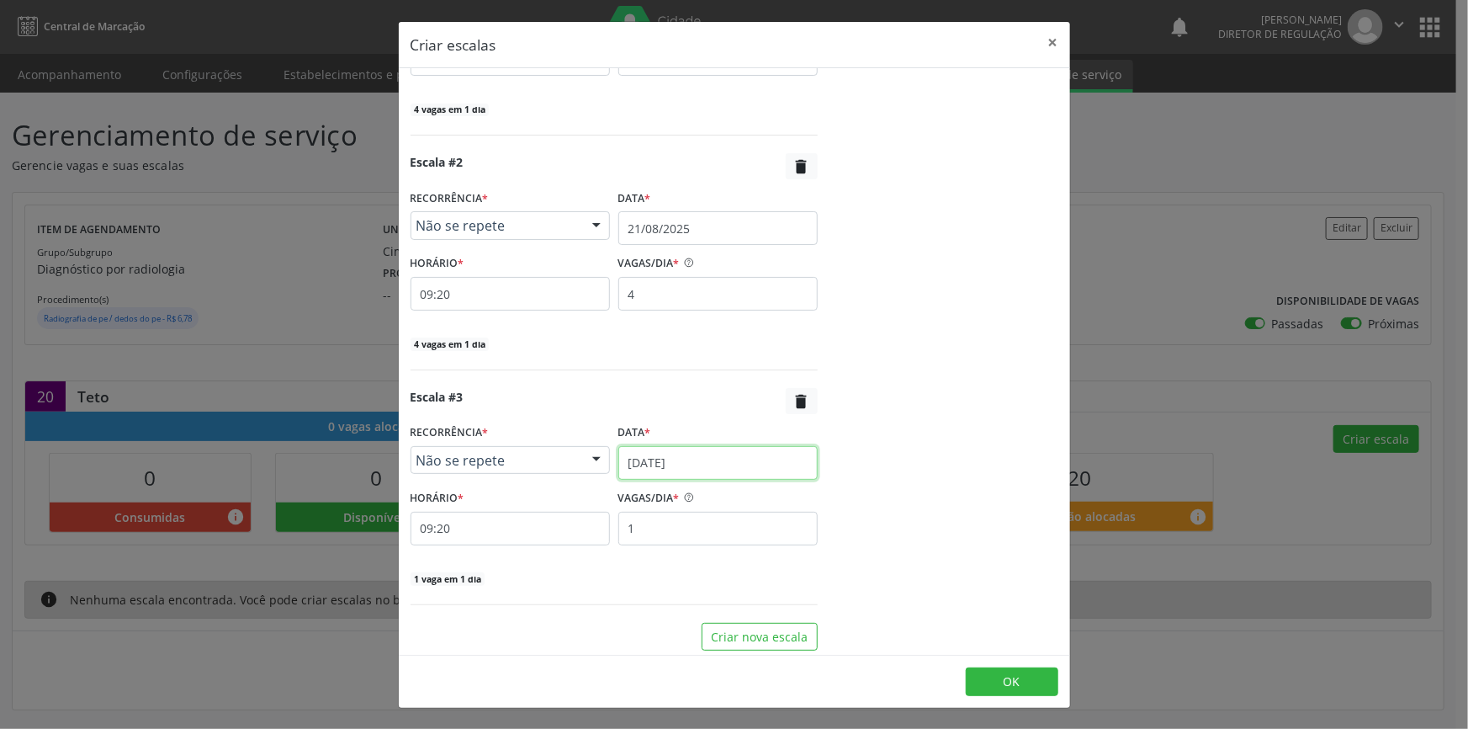
click at [697, 461] on input "[DATE]" at bounding box center [717, 463] width 199 height 34
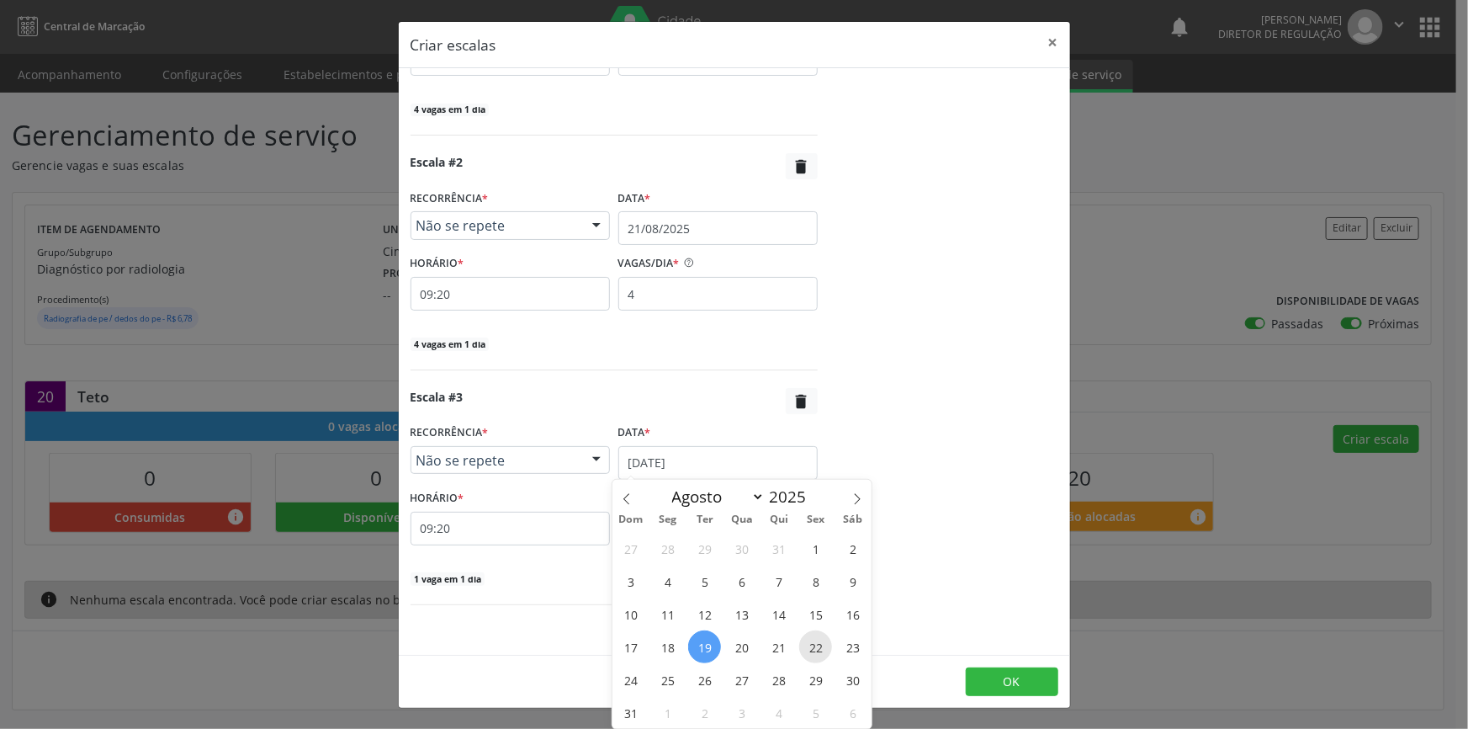
click at [811, 646] on span "22" at bounding box center [815, 646] width 33 height 33
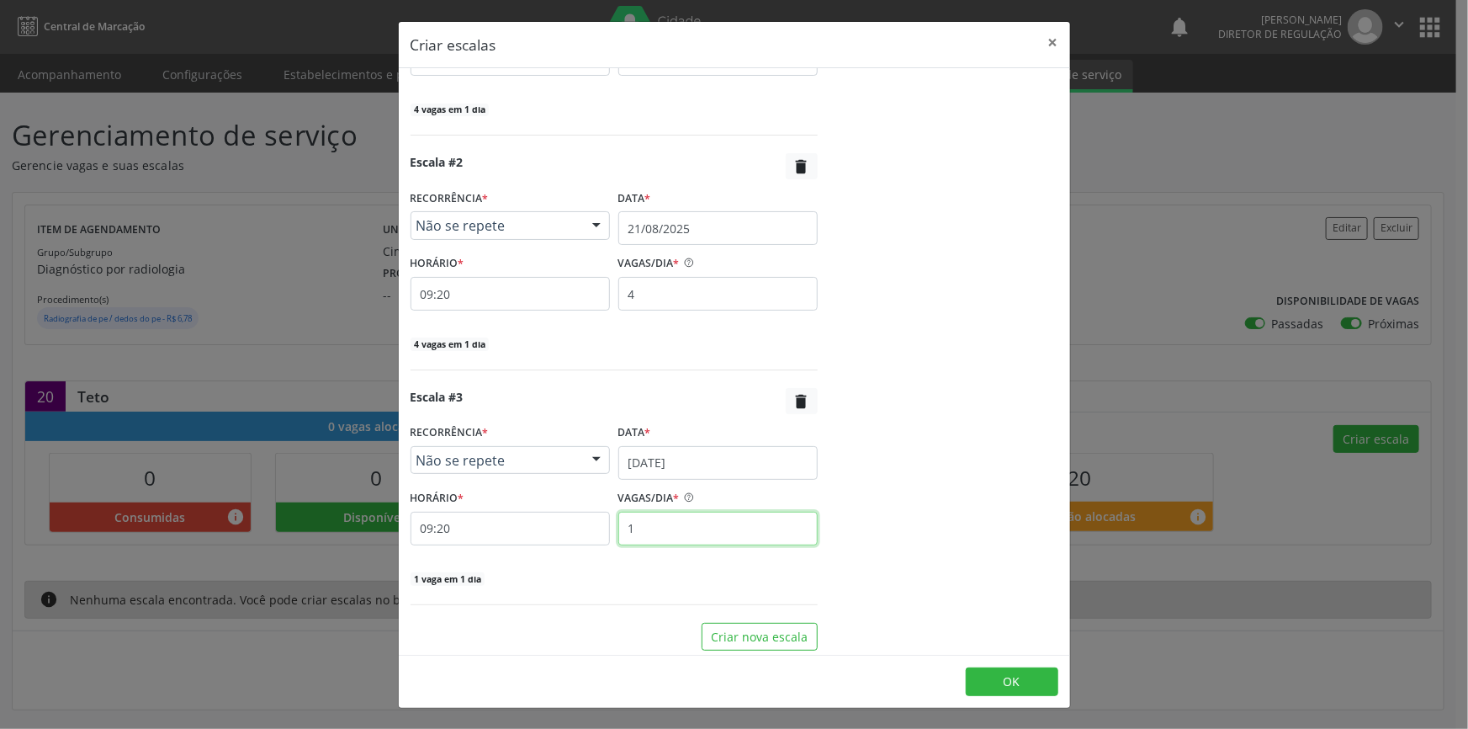
drag, startPoint x: 670, startPoint y: 525, endPoint x: 554, endPoint y: 523, distance: 115.3
click at [555, 524] on div "HORÁRIO * 09:20 VAGAS/DIA * 1" at bounding box center [614, 515] width 416 height 60
type input "4"
click at [776, 638] on button "Criar nova escala" at bounding box center [760, 637] width 116 height 29
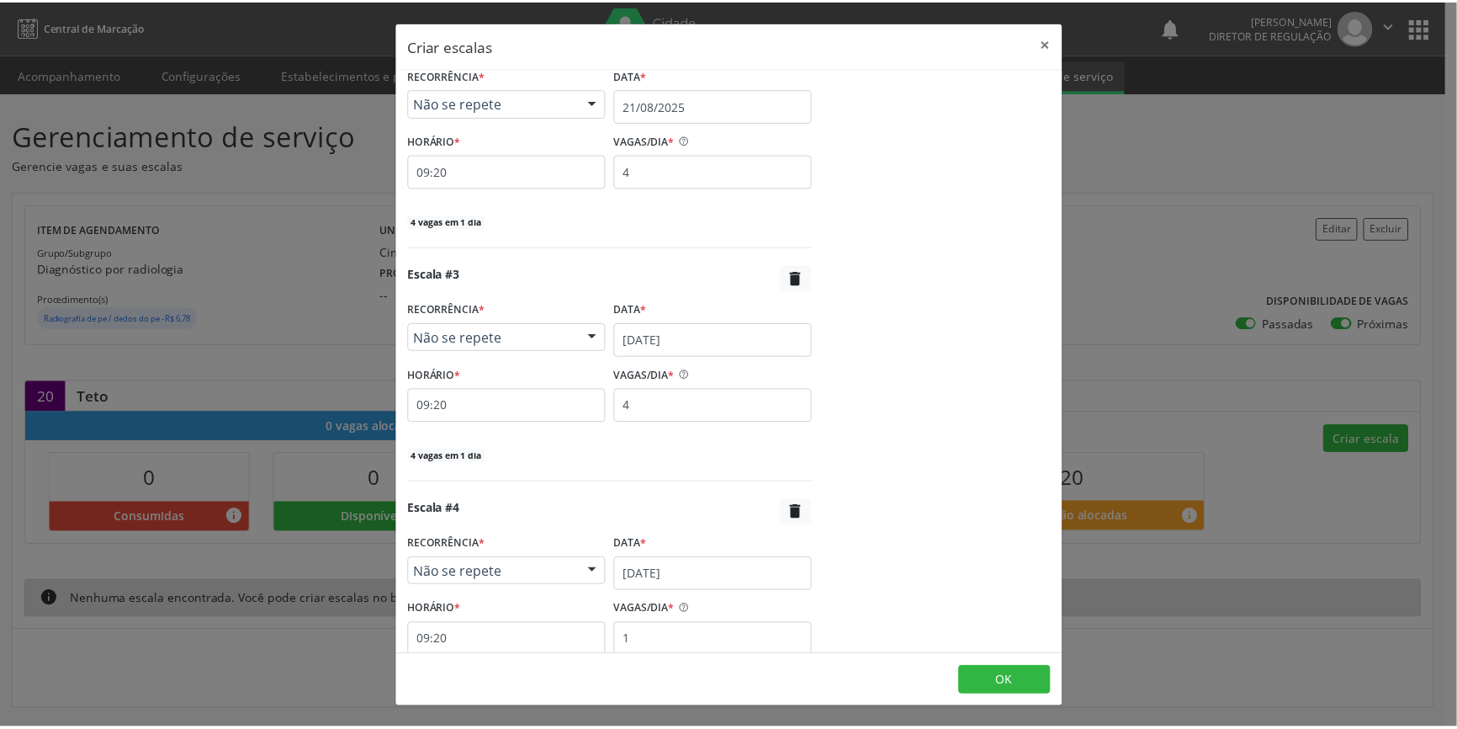
scroll to position [617, 0]
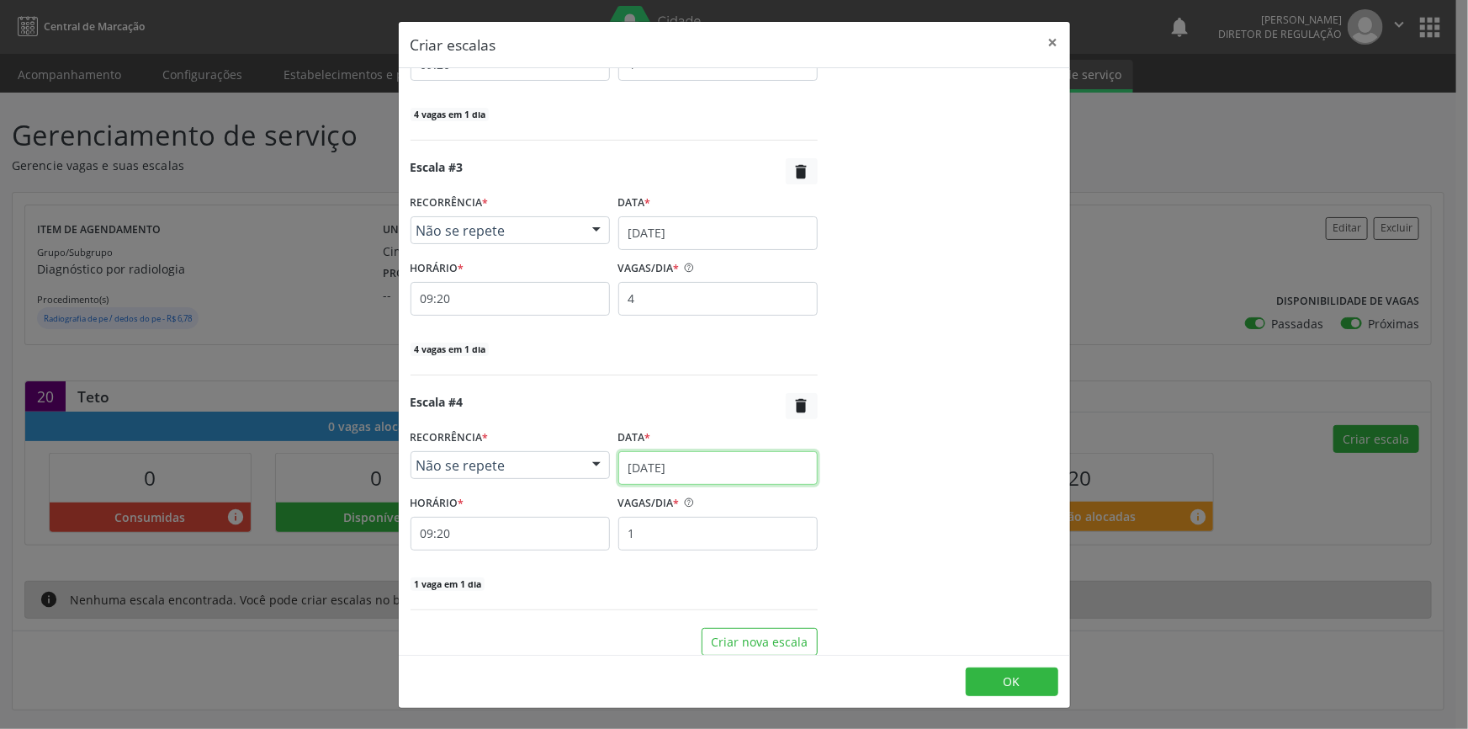
click at [681, 470] on input "[DATE]" at bounding box center [717, 468] width 199 height 34
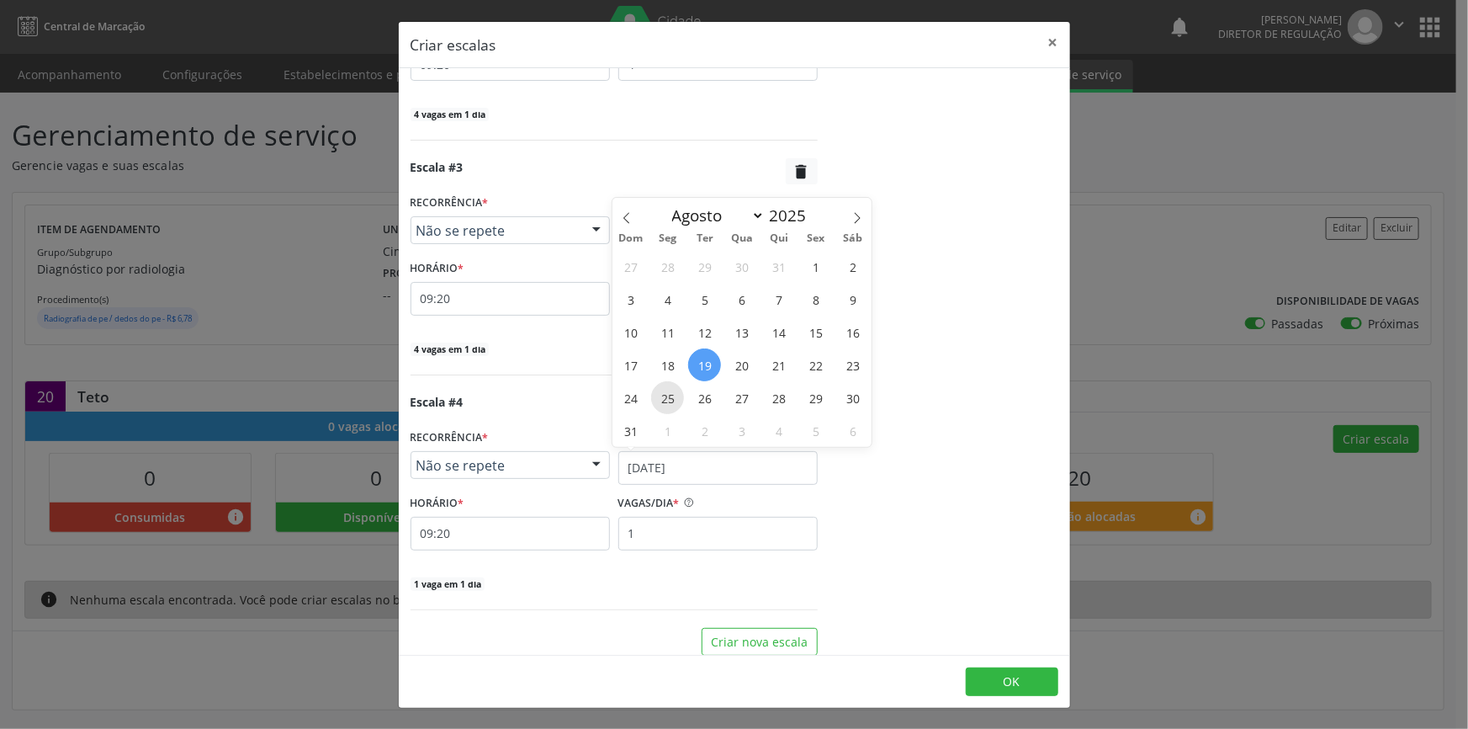
click at [658, 402] on span "25" at bounding box center [667, 397] width 33 height 33
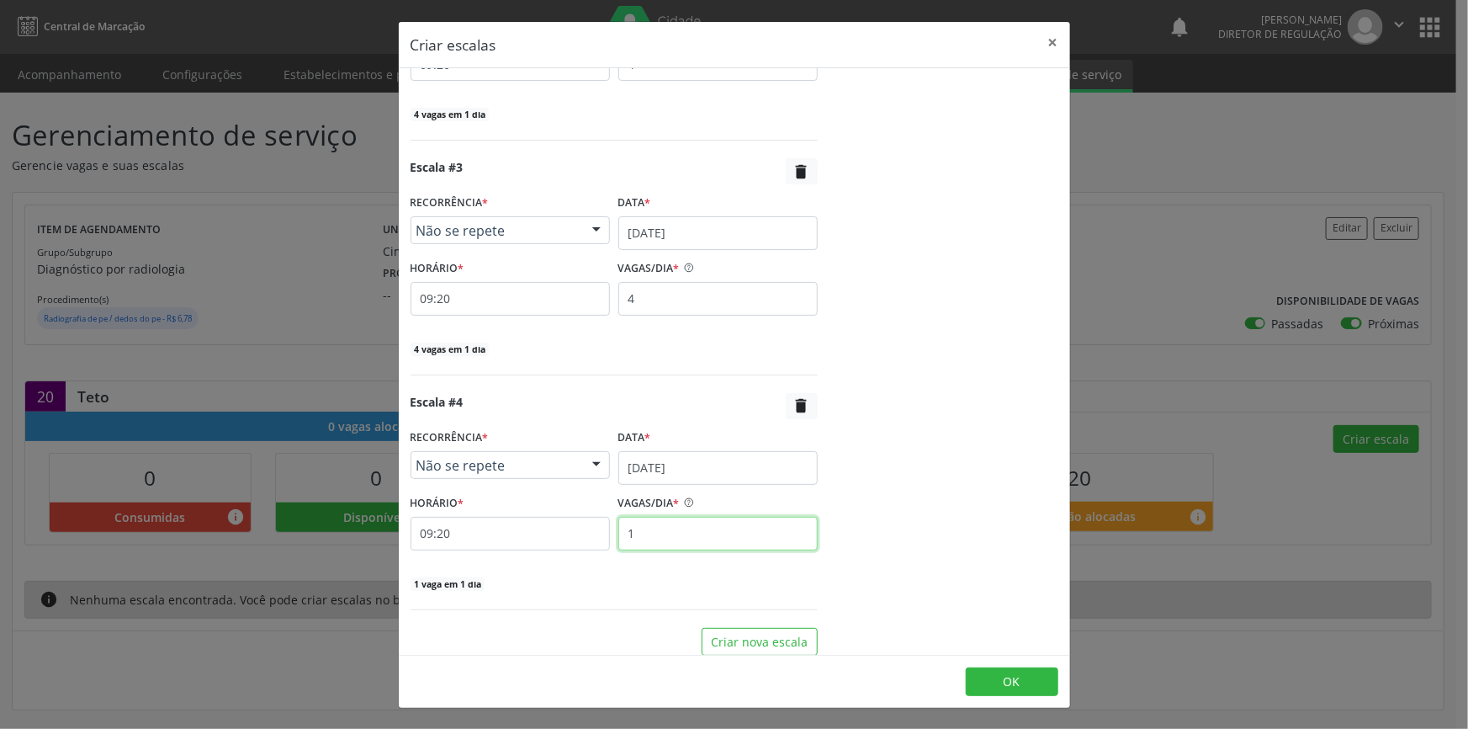
drag, startPoint x: 605, startPoint y: 528, endPoint x: 576, endPoint y: 519, distance: 30.9
click at [585, 523] on div "HORÁRIO * 09:20 VAGAS/DIA * 1" at bounding box center [614, 521] width 416 height 60
type input "4"
click at [1018, 686] on span "OK" at bounding box center [1012, 681] width 17 height 16
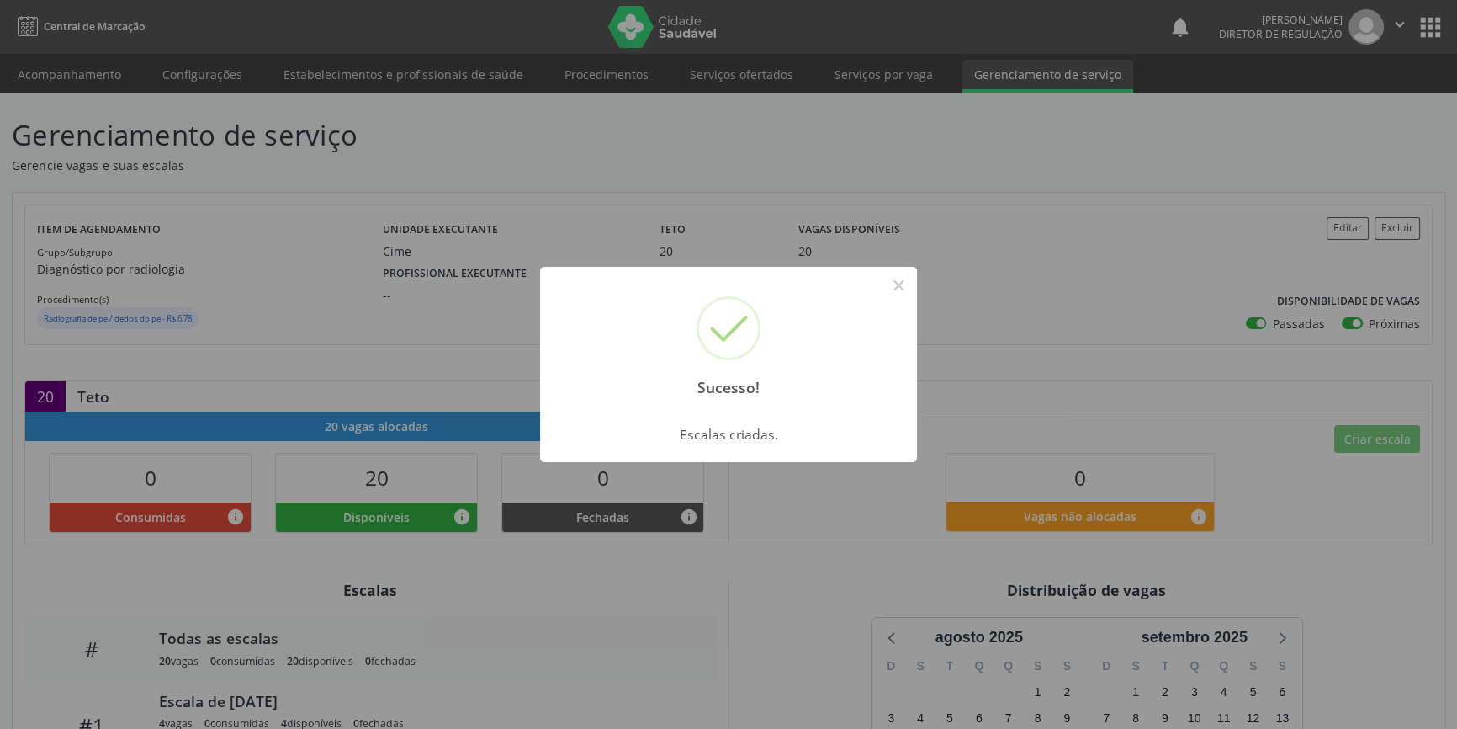
click at [909, 300] on div "Sucesso! ×" at bounding box center [728, 339] width 377 height 145
click at [900, 284] on button "×" at bounding box center [898, 285] width 29 height 29
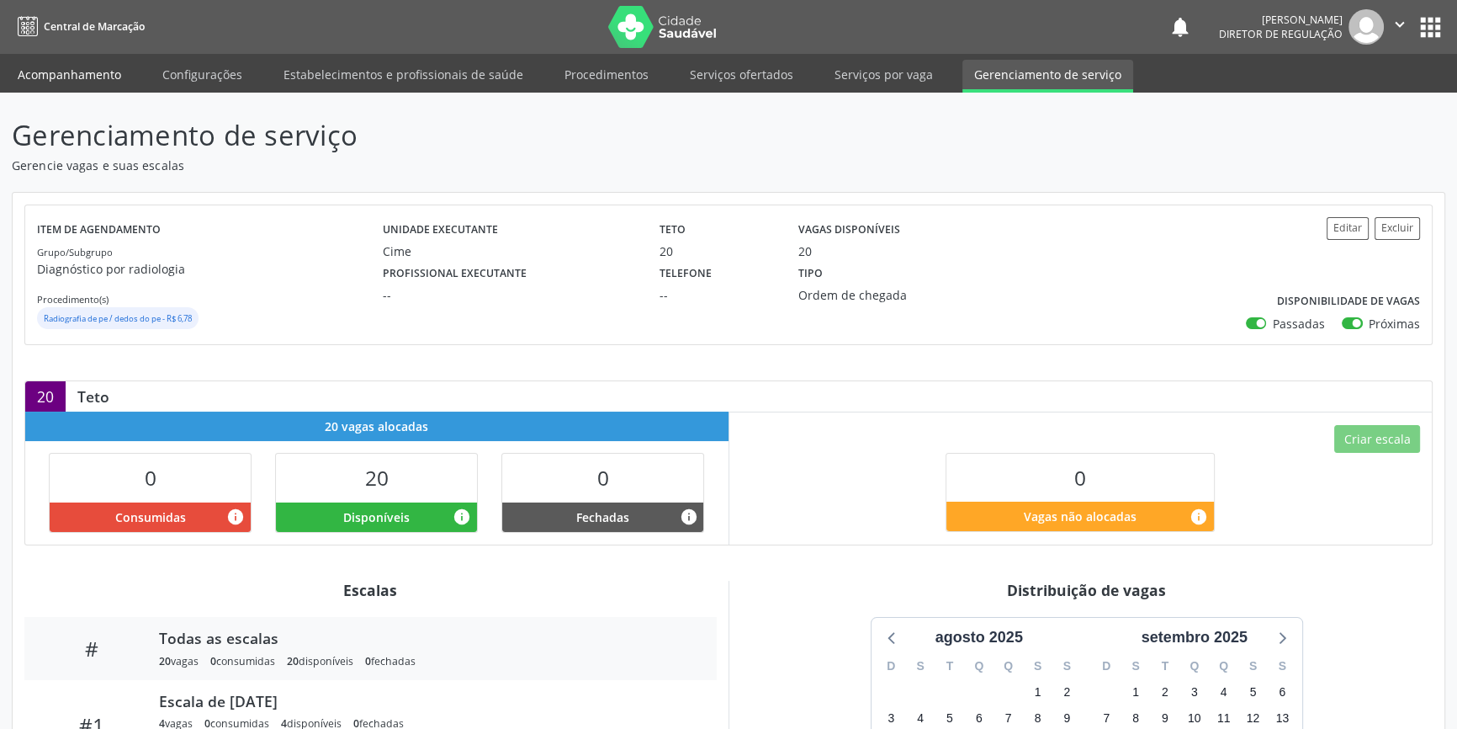
click at [90, 71] on link "Acompanhamento" at bounding box center [69, 74] width 127 height 29
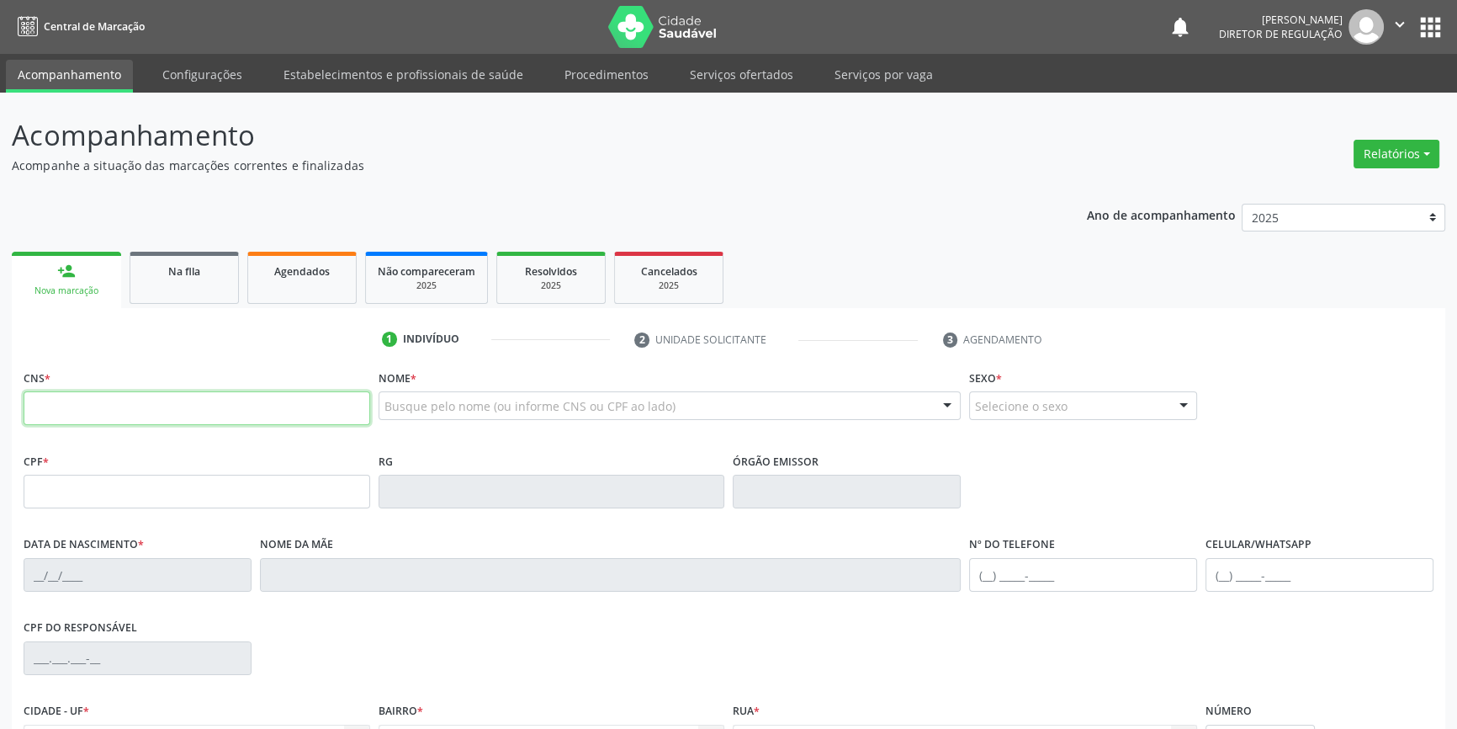
click at [190, 418] on input "text" at bounding box center [197, 408] width 347 height 34
type input "700 6014 7231 4467"
type input "114.720.564-77"
type input "19/03/2007"
type input "Maria Jose da Silva Ferreira"
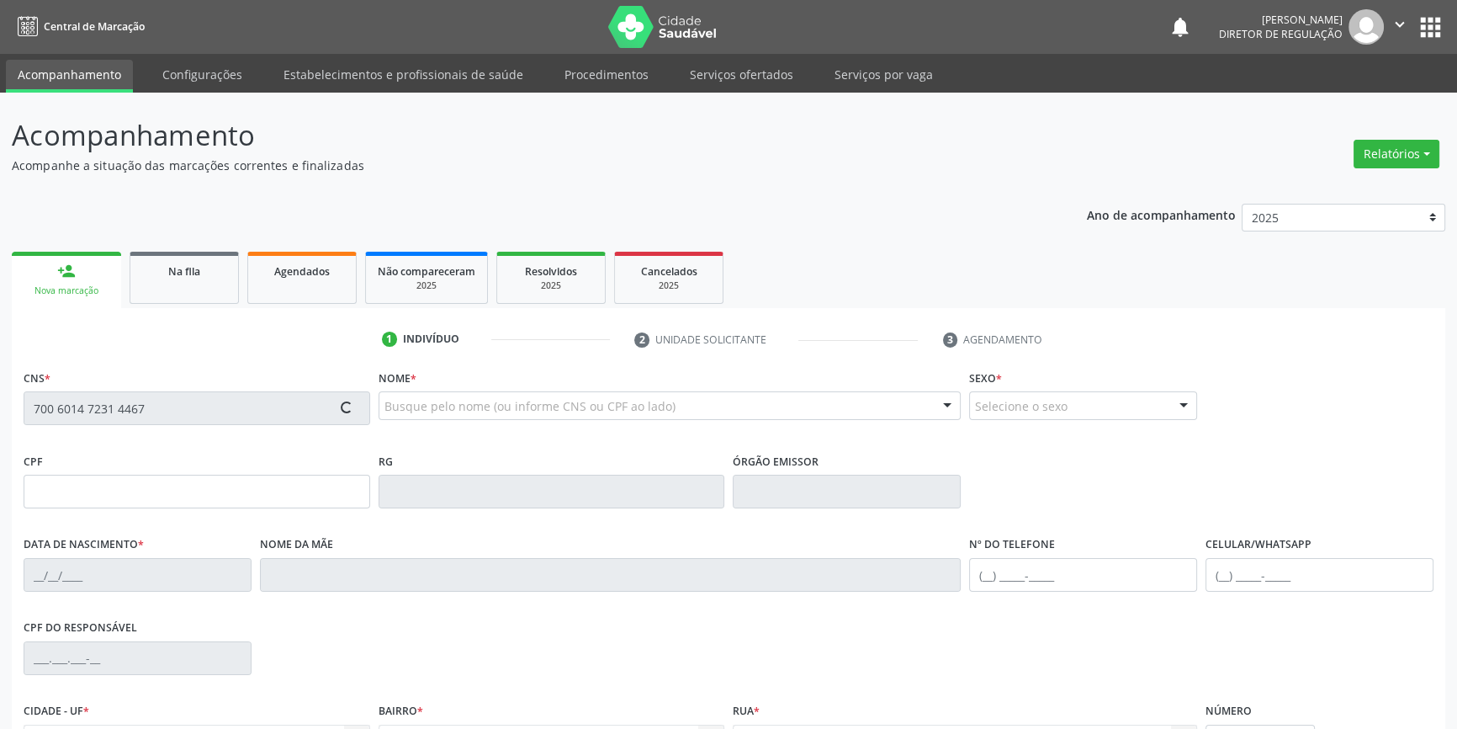
type input "(87) 98845-9277"
type input "044.161.774-37"
type input "S/N"
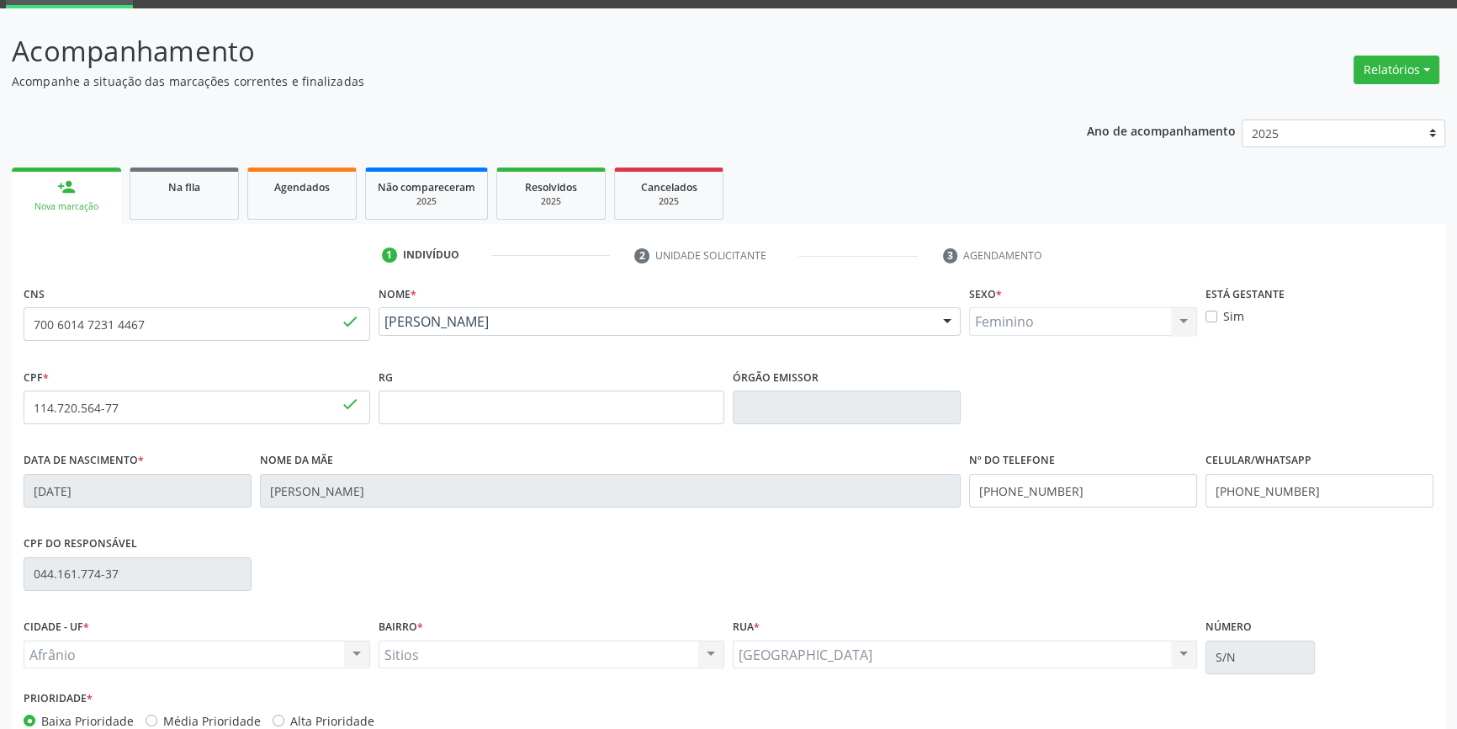
scroll to position [183, 0]
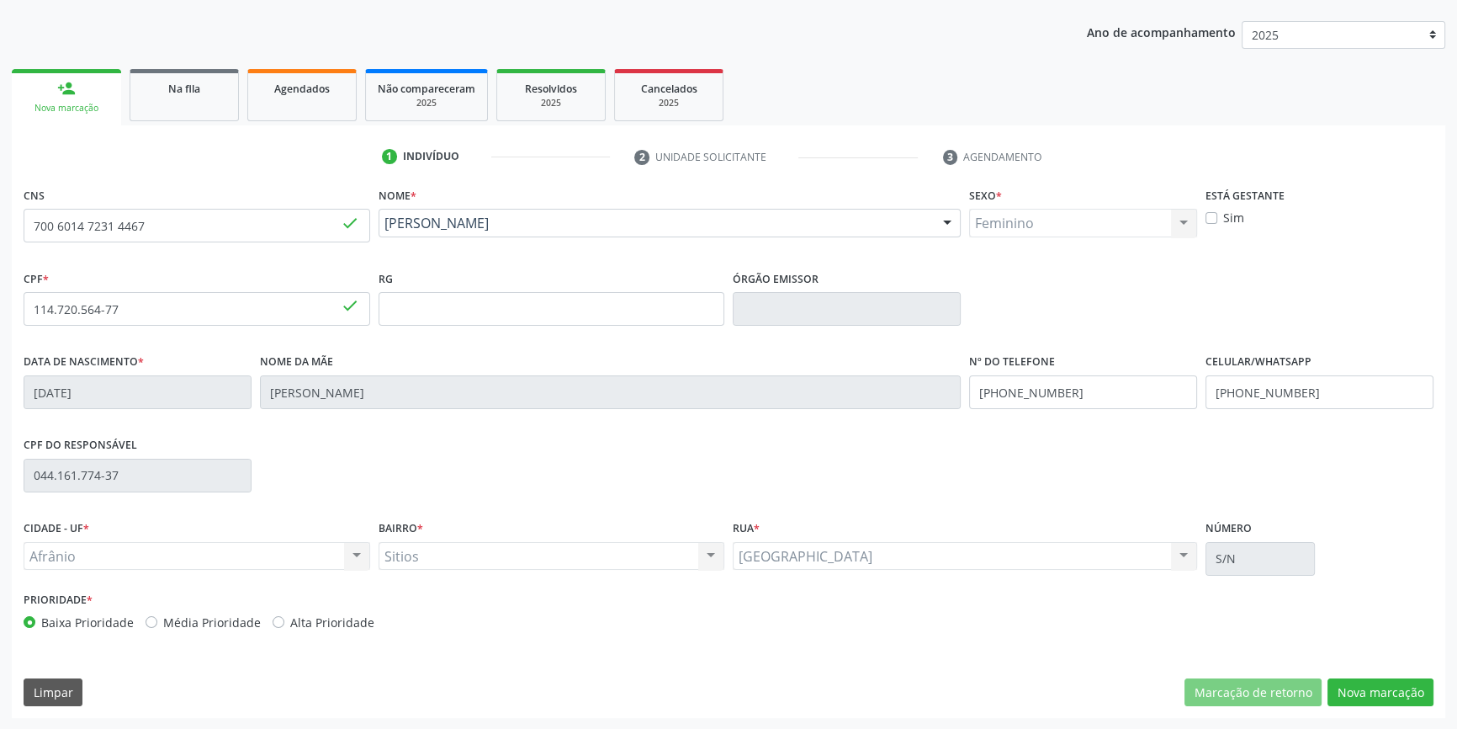
click at [1359, 672] on div "CNS 700 6014 7231 4467 done Nome * Maria Vitoria da Silva Monteiro Maria Vitori…" at bounding box center [729, 450] width 1434 height 535
click at [1359, 692] on button "Nova marcação" at bounding box center [1381, 692] width 106 height 29
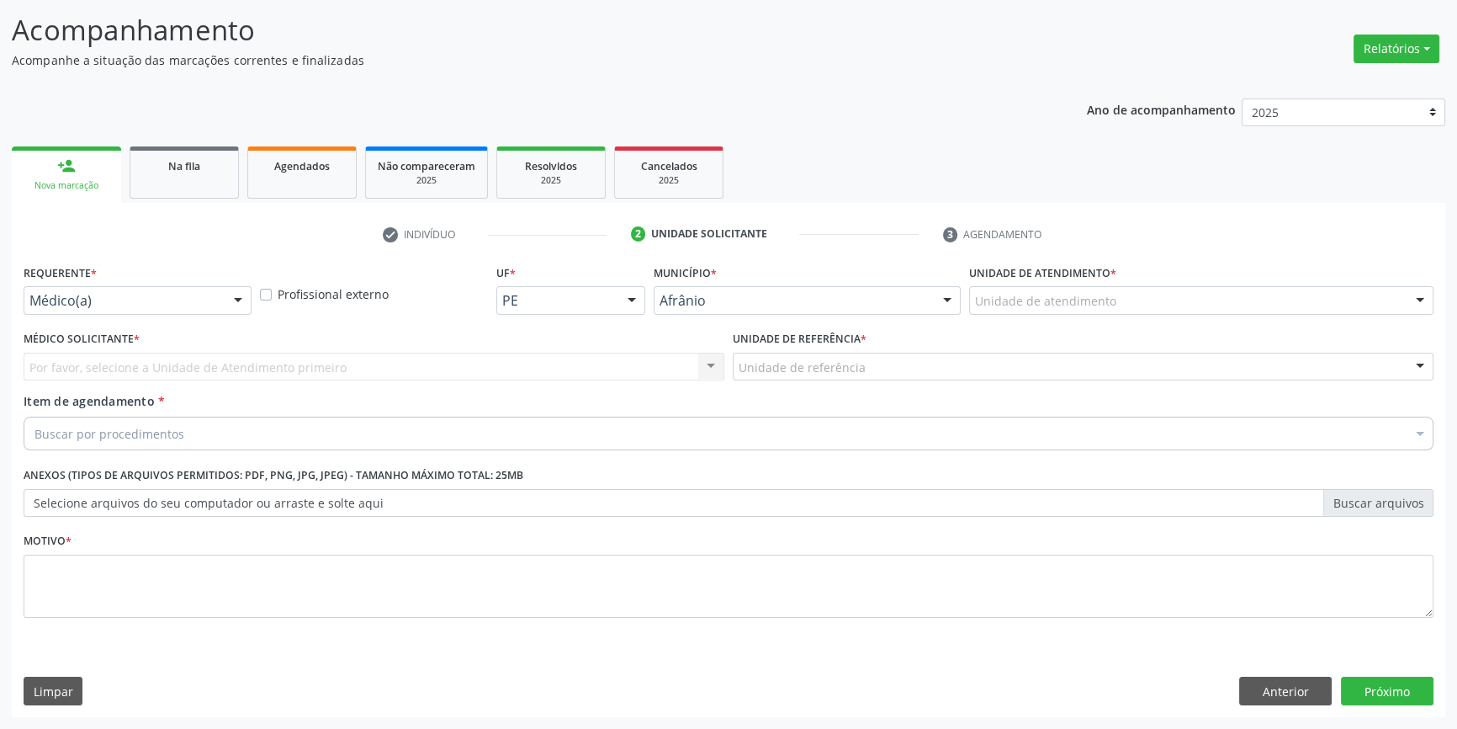
scroll to position [103, 0]
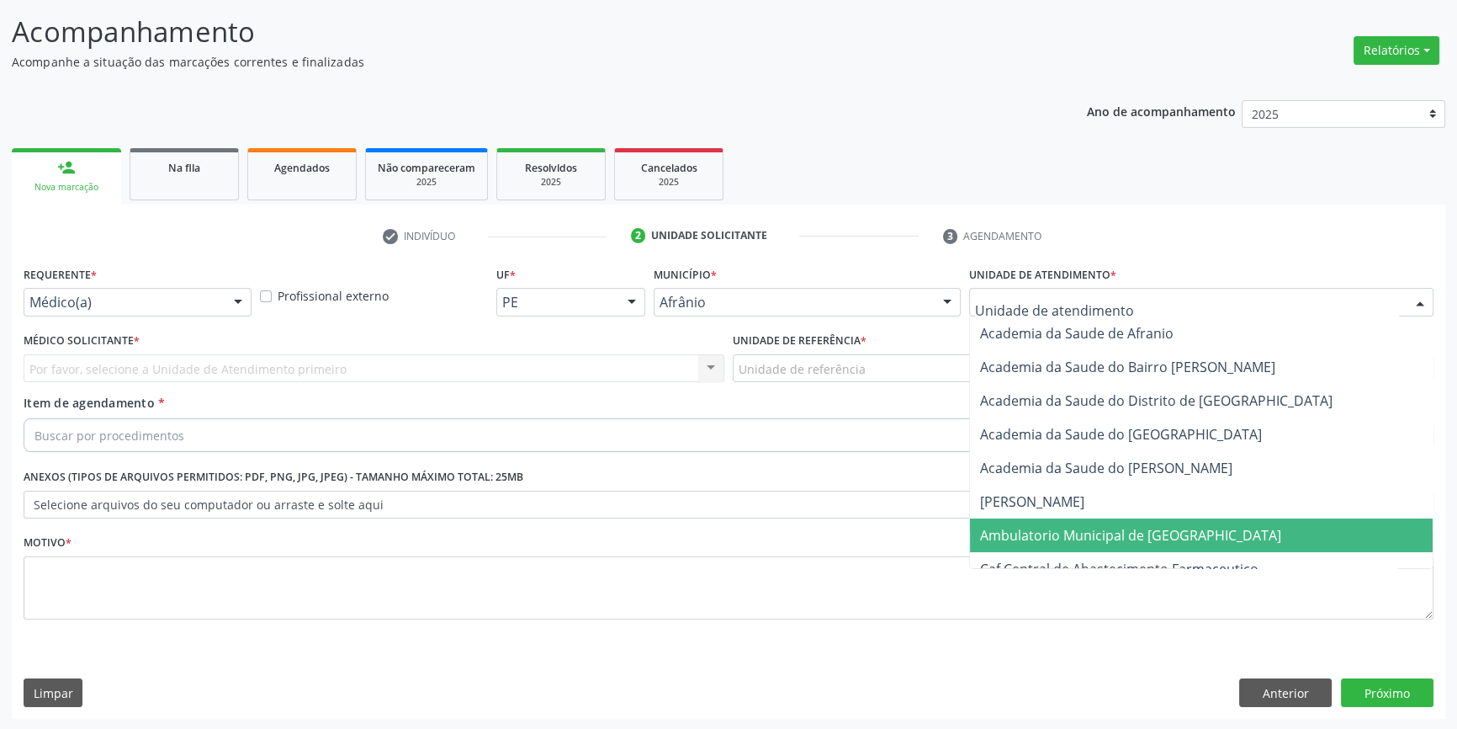
click at [1088, 526] on span "Ambulatorio Municipal de [GEOGRAPHIC_DATA]" at bounding box center [1130, 535] width 301 height 19
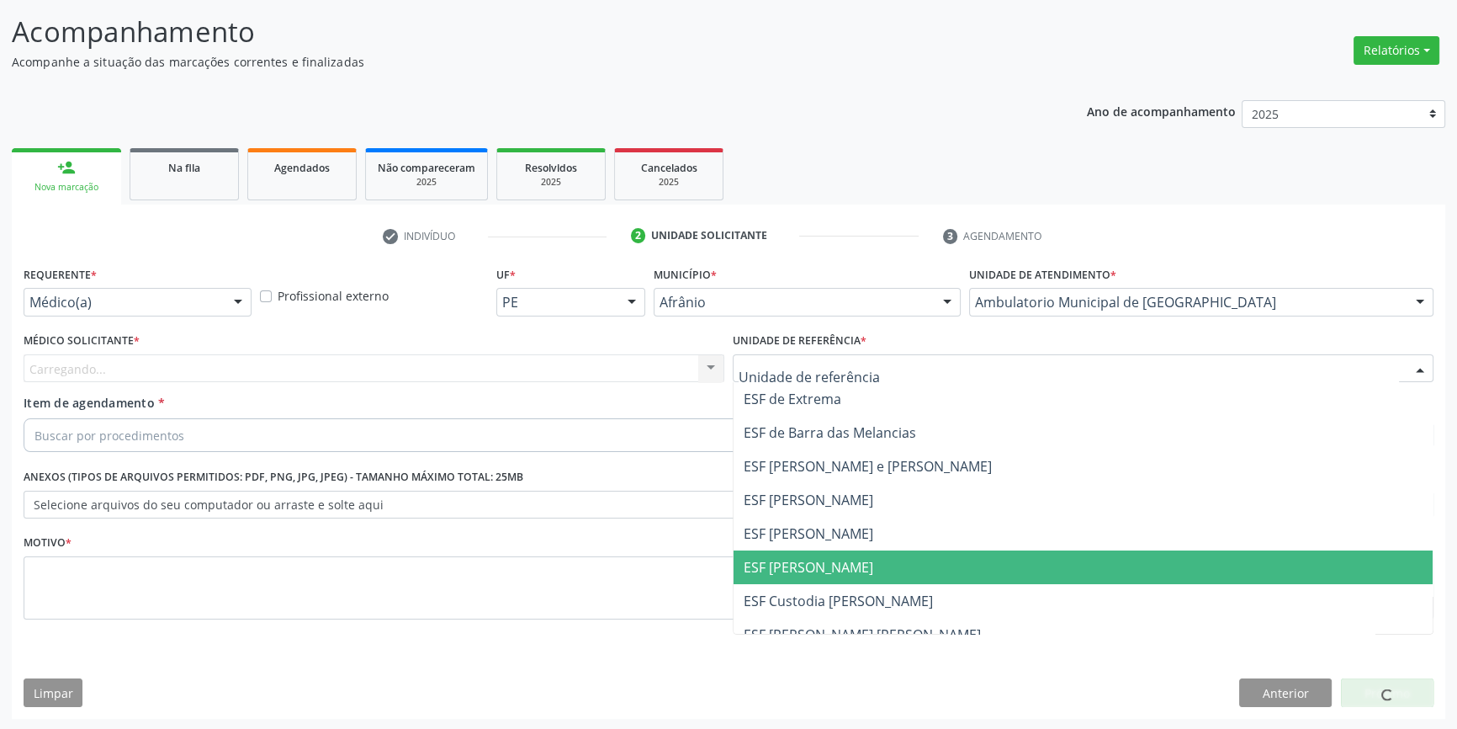
click at [814, 569] on span "ESF [PERSON_NAME]" at bounding box center [809, 567] width 130 height 19
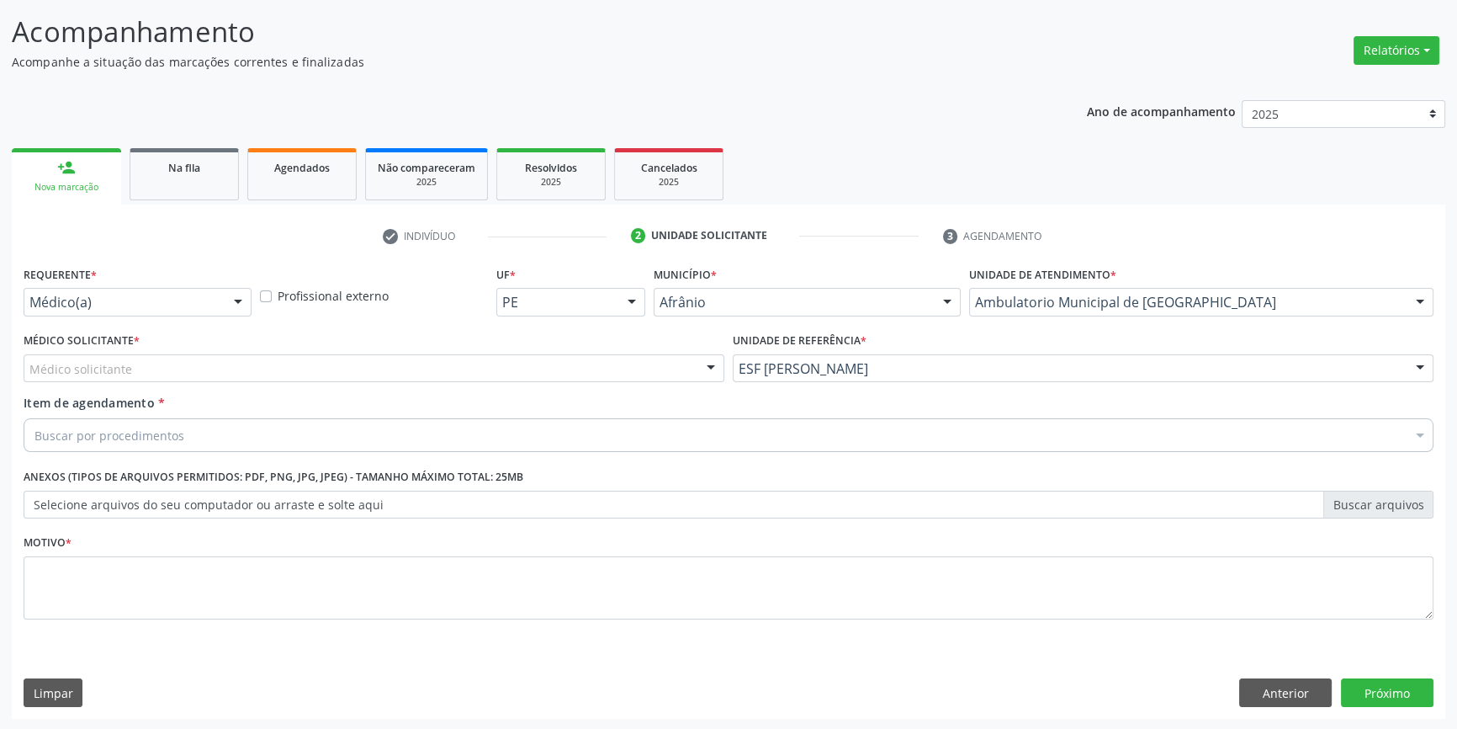
drag, startPoint x: 252, startPoint y: 371, endPoint x: 237, endPoint y: 374, distance: 14.7
click at [250, 374] on div "Médico solicitante" at bounding box center [374, 368] width 701 height 29
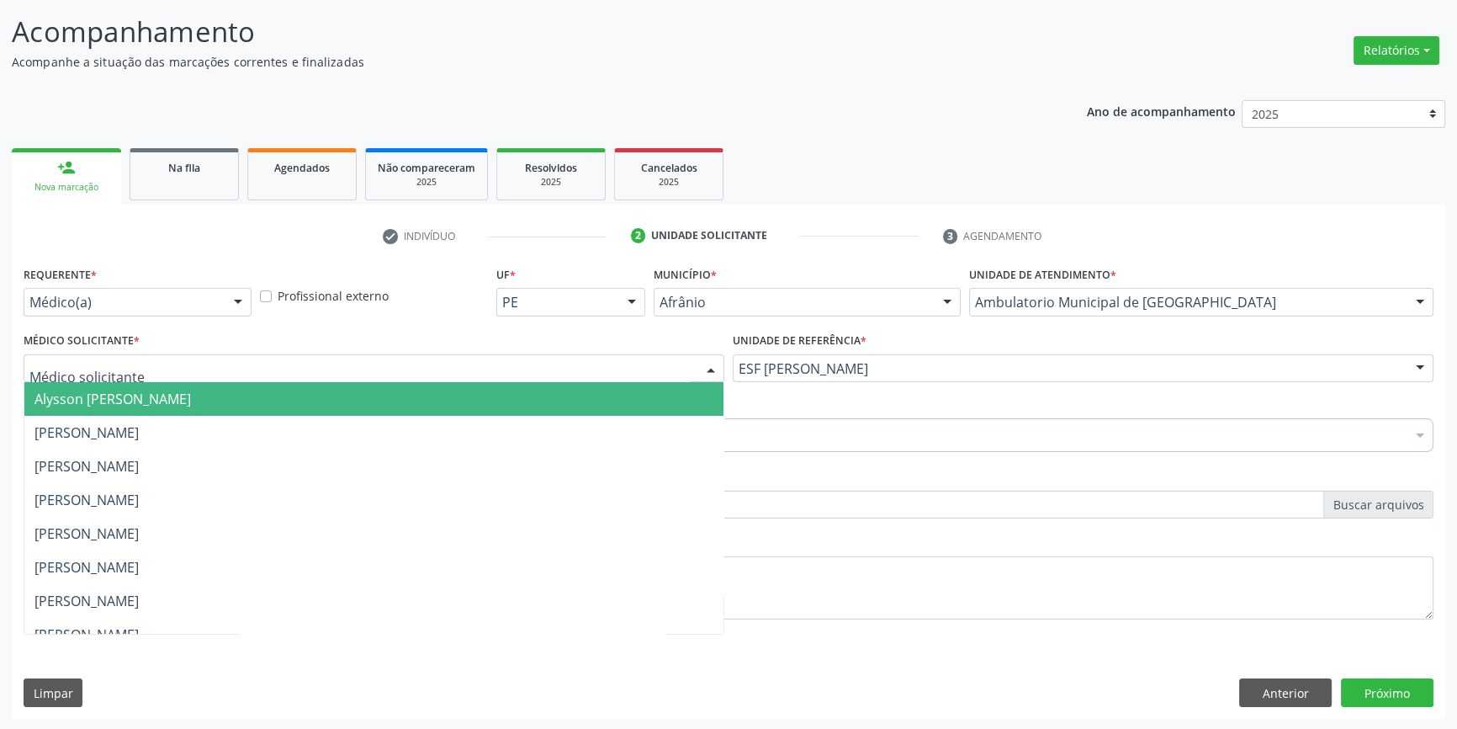
click at [158, 405] on span "Alysson [PERSON_NAME]" at bounding box center [112, 399] width 157 height 19
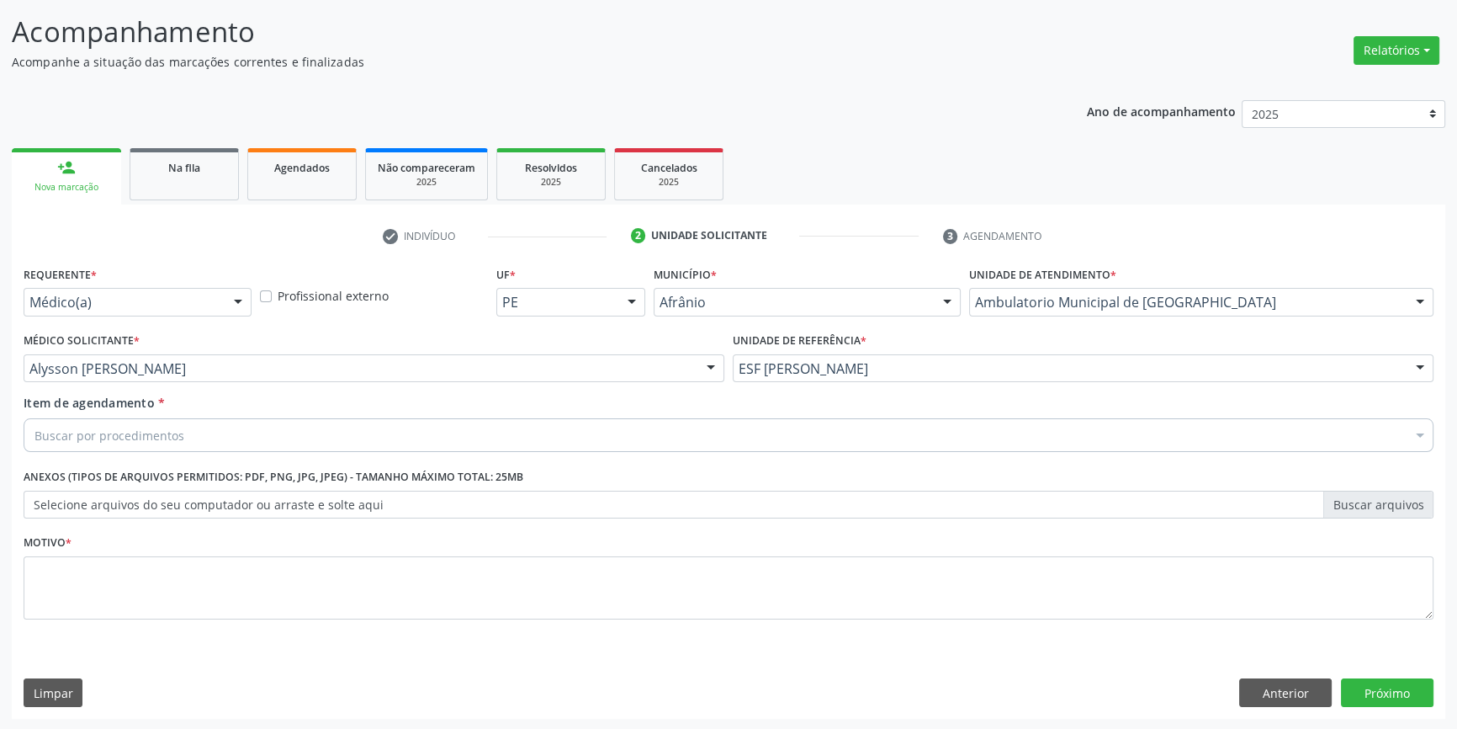
click at [145, 422] on div "Buscar por procedimentos" at bounding box center [729, 435] width 1410 height 34
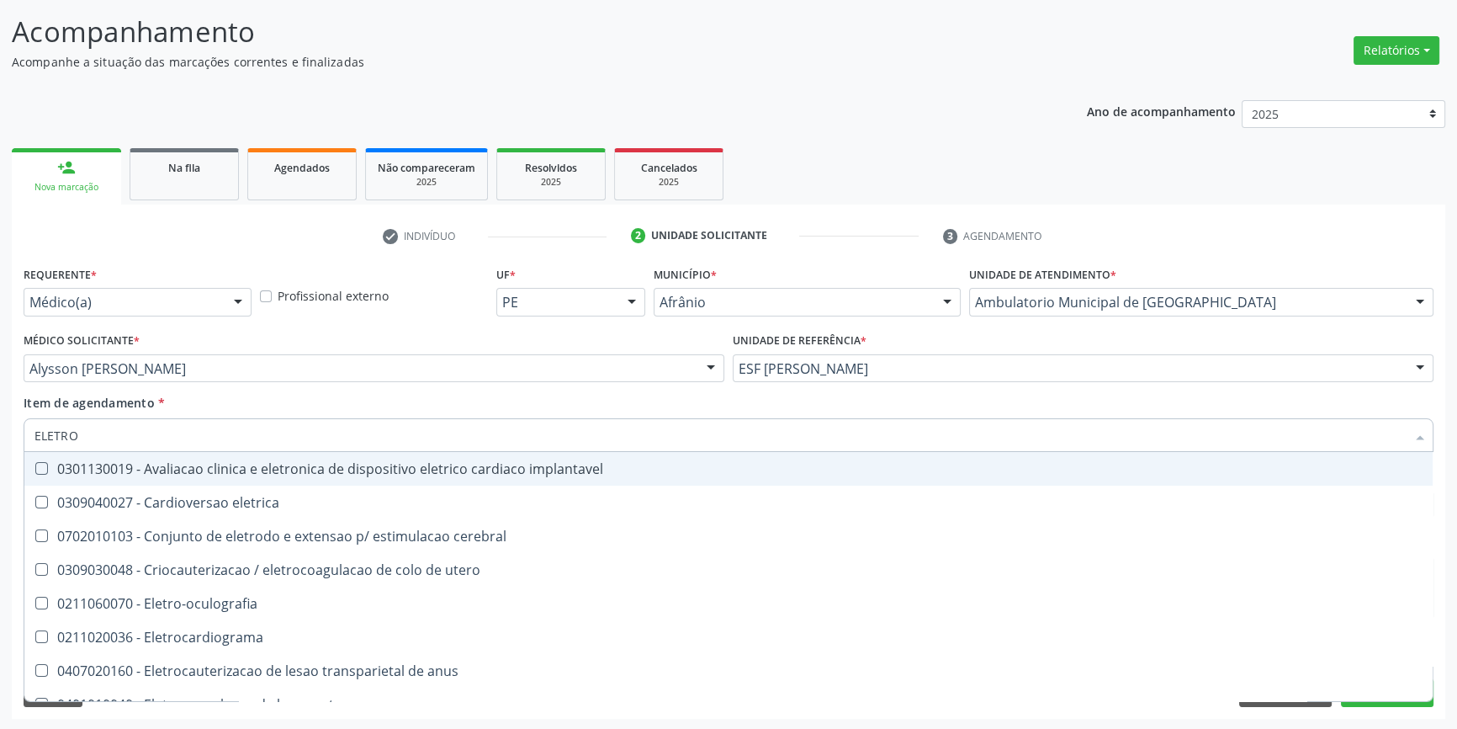
type input "ELETROC"
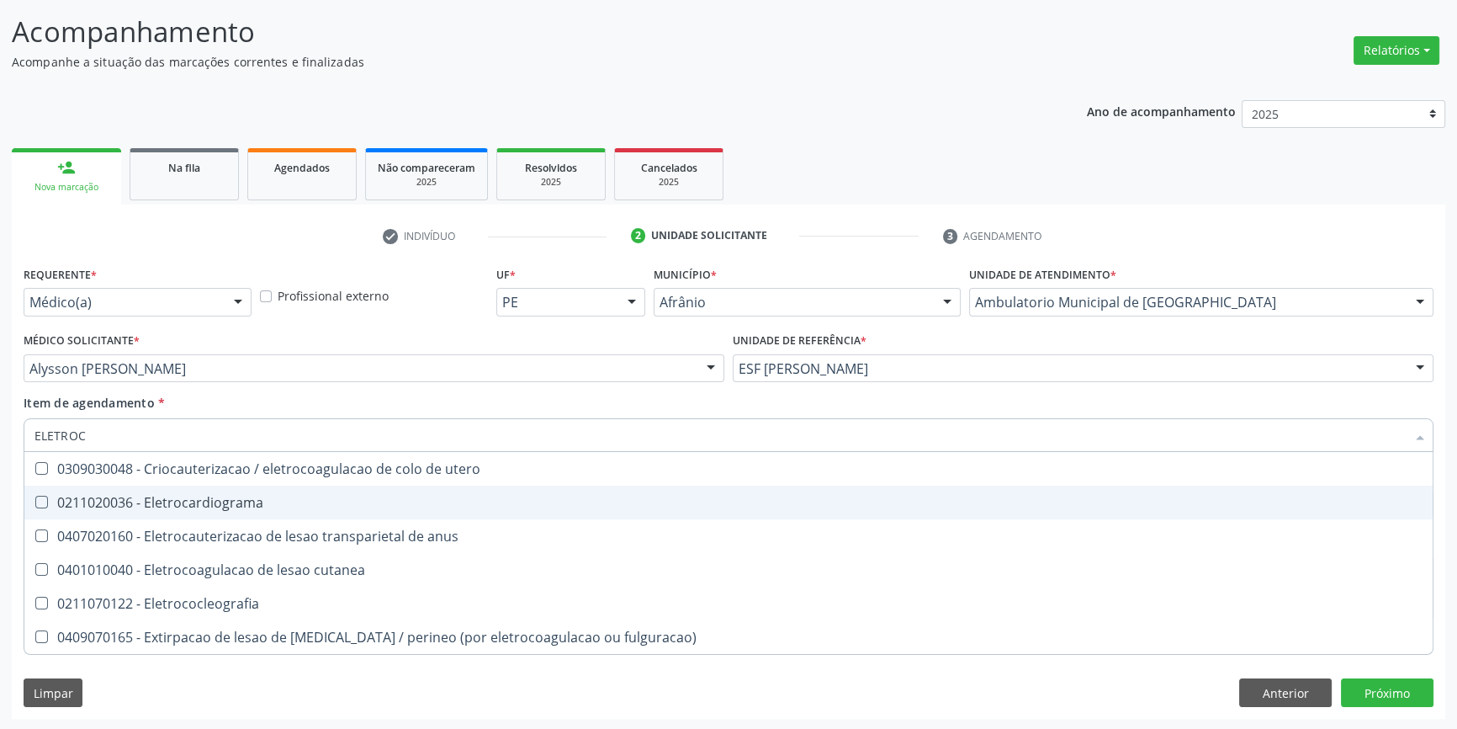
click at [172, 499] on div "0211020036 - Eletrocardiograma" at bounding box center [728, 502] width 1388 height 13
checkbox Eletrocardiograma "true"
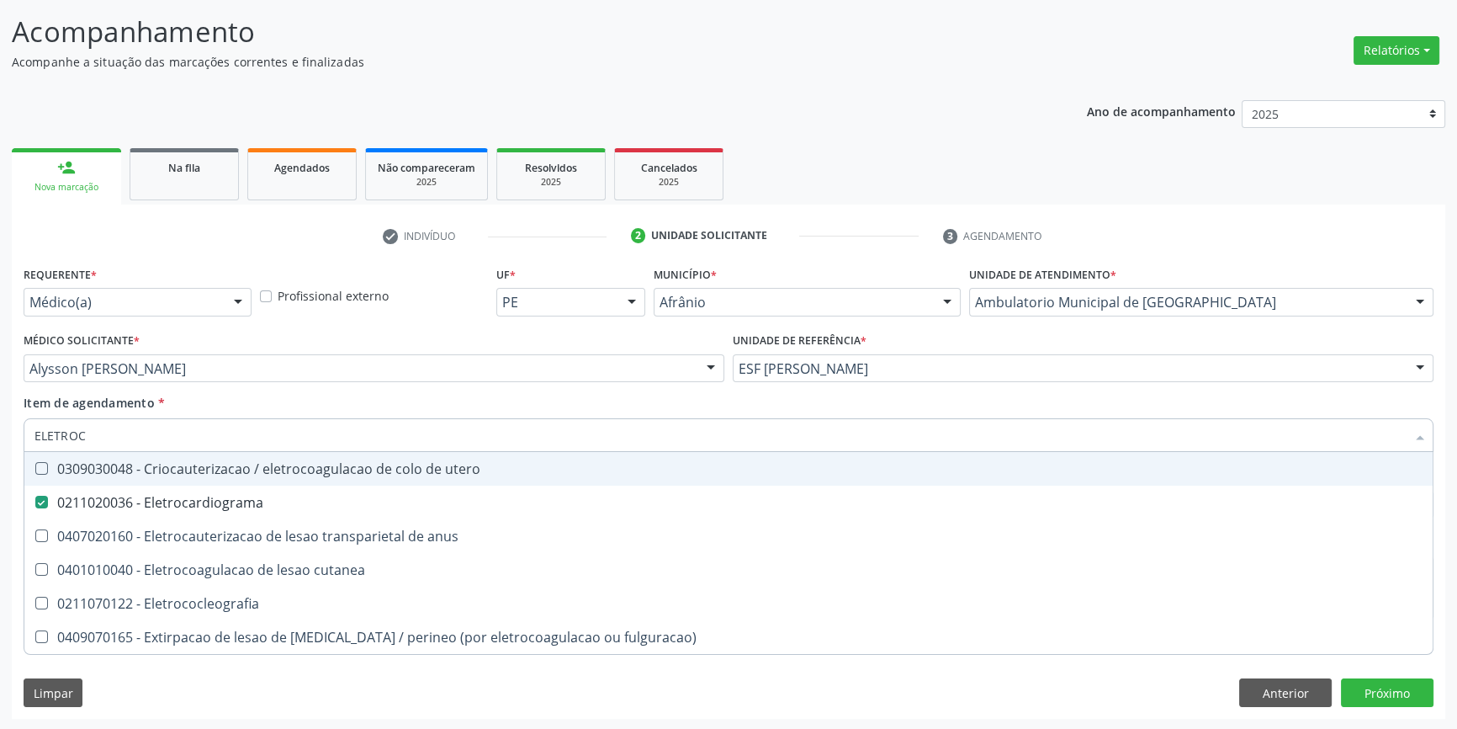
click at [293, 390] on div "Médico Solicitante * Alysson Rodrigo Ferreira Cavalcanti Alysson Rodrigo Ferrei…" at bounding box center [373, 361] width 709 height 66
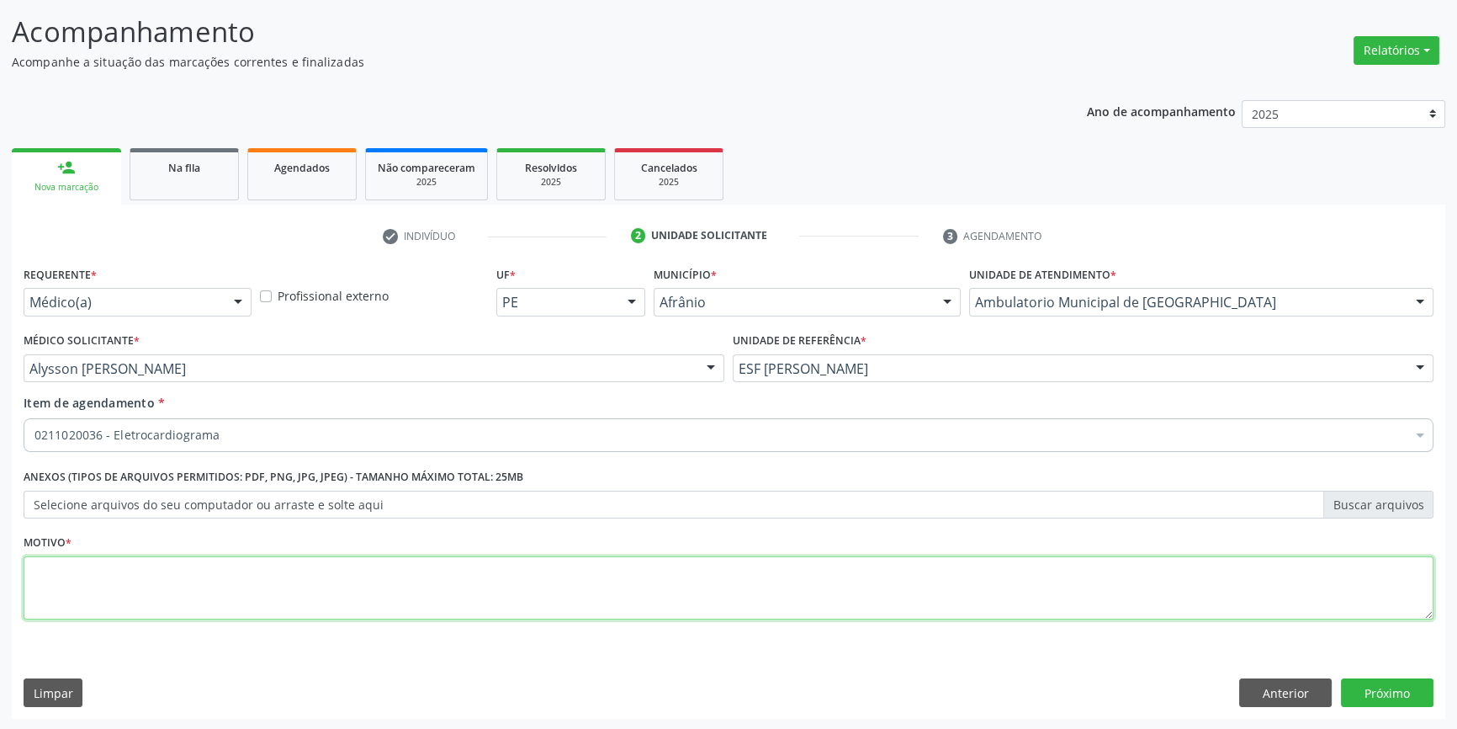
click at [151, 562] on textarea at bounding box center [729, 588] width 1410 height 64
type textarea ","
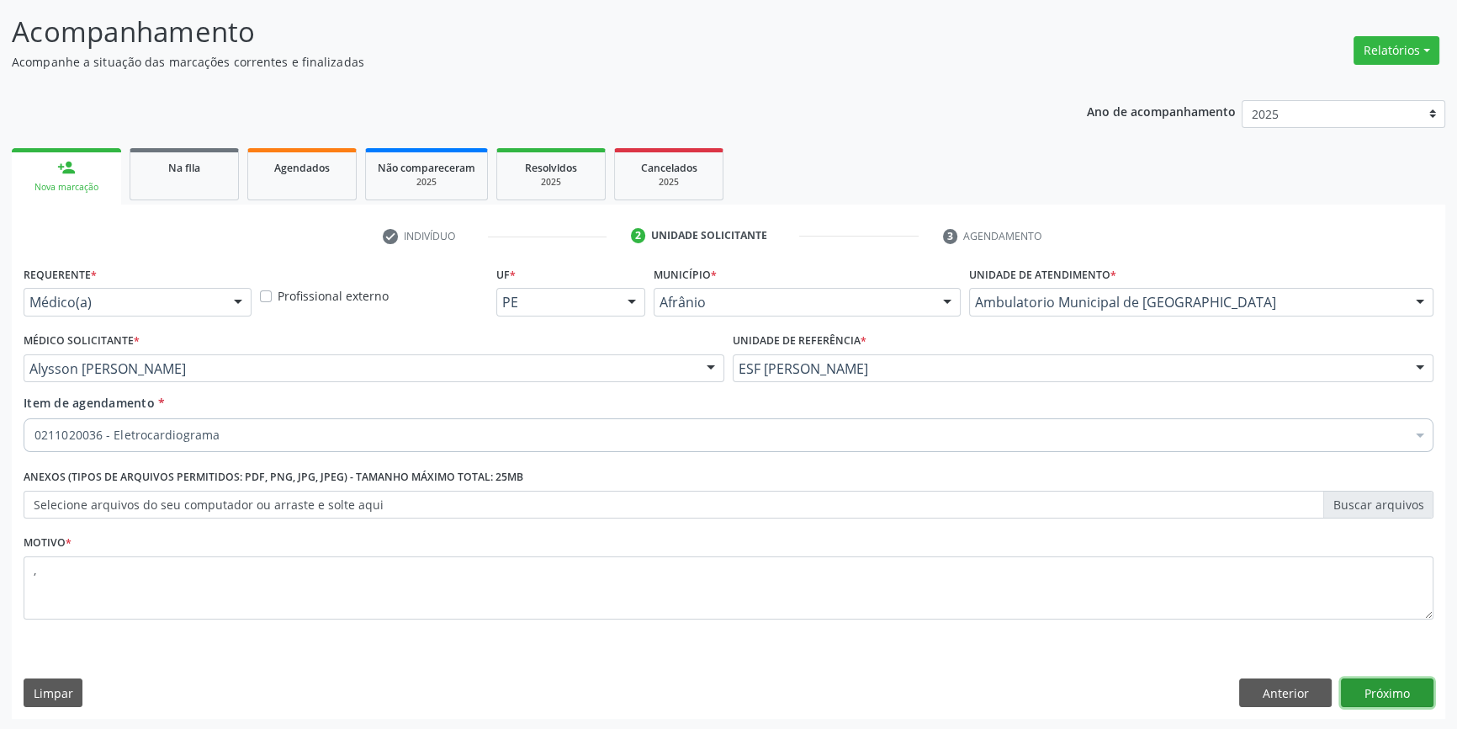
click at [1416, 691] on button "Próximo" at bounding box center [1387, 692] width 93 height 29
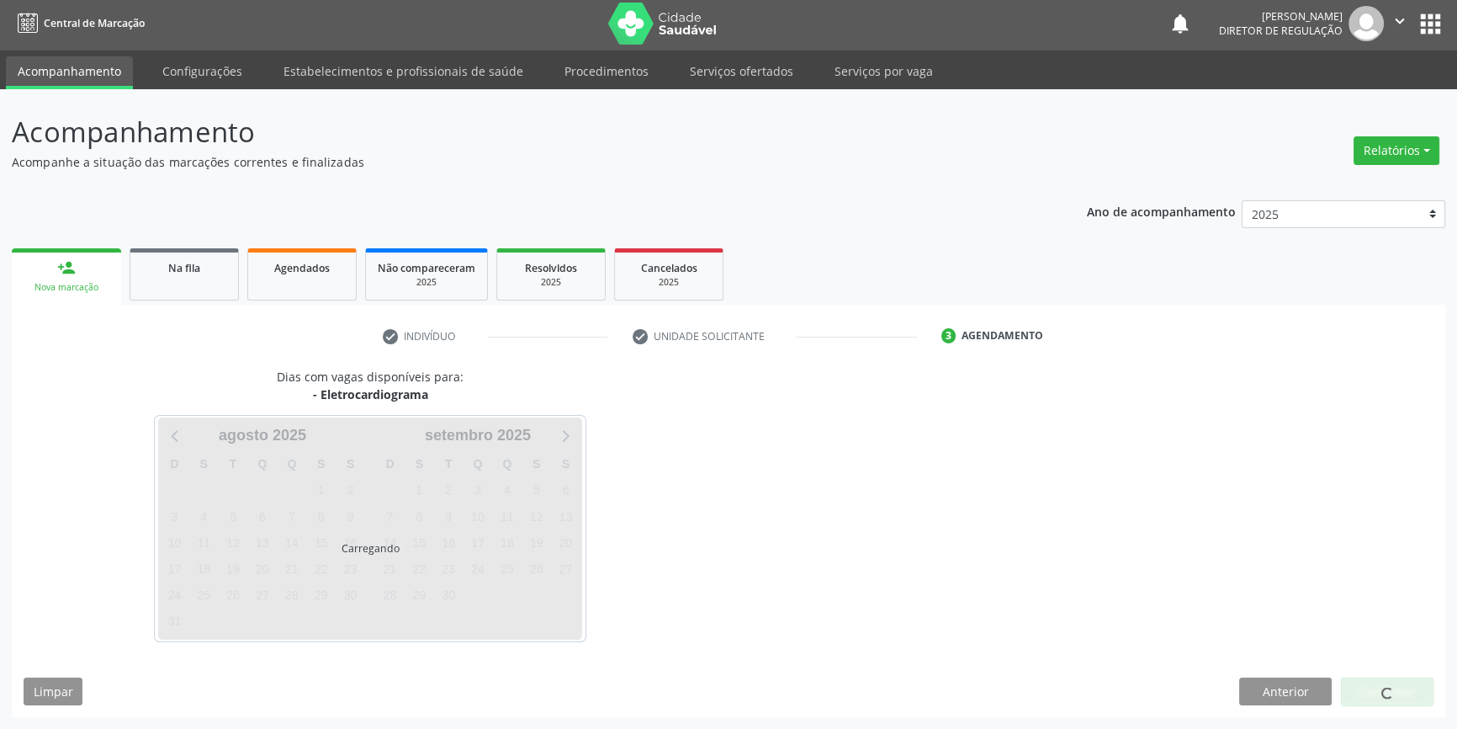
scroll to position [2, 0]
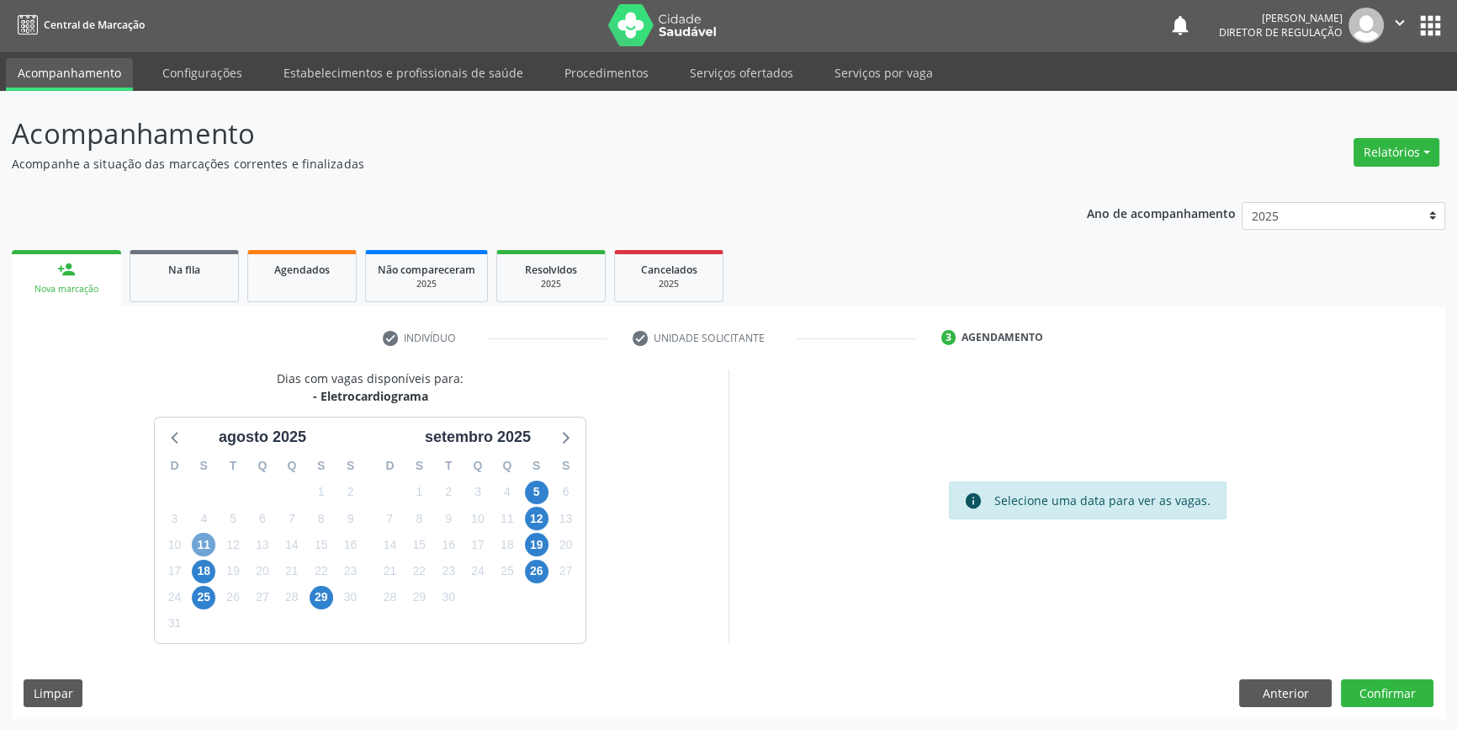
click at [209, 546] on span "11" at bounding box center [204, 545] width 24 height 24
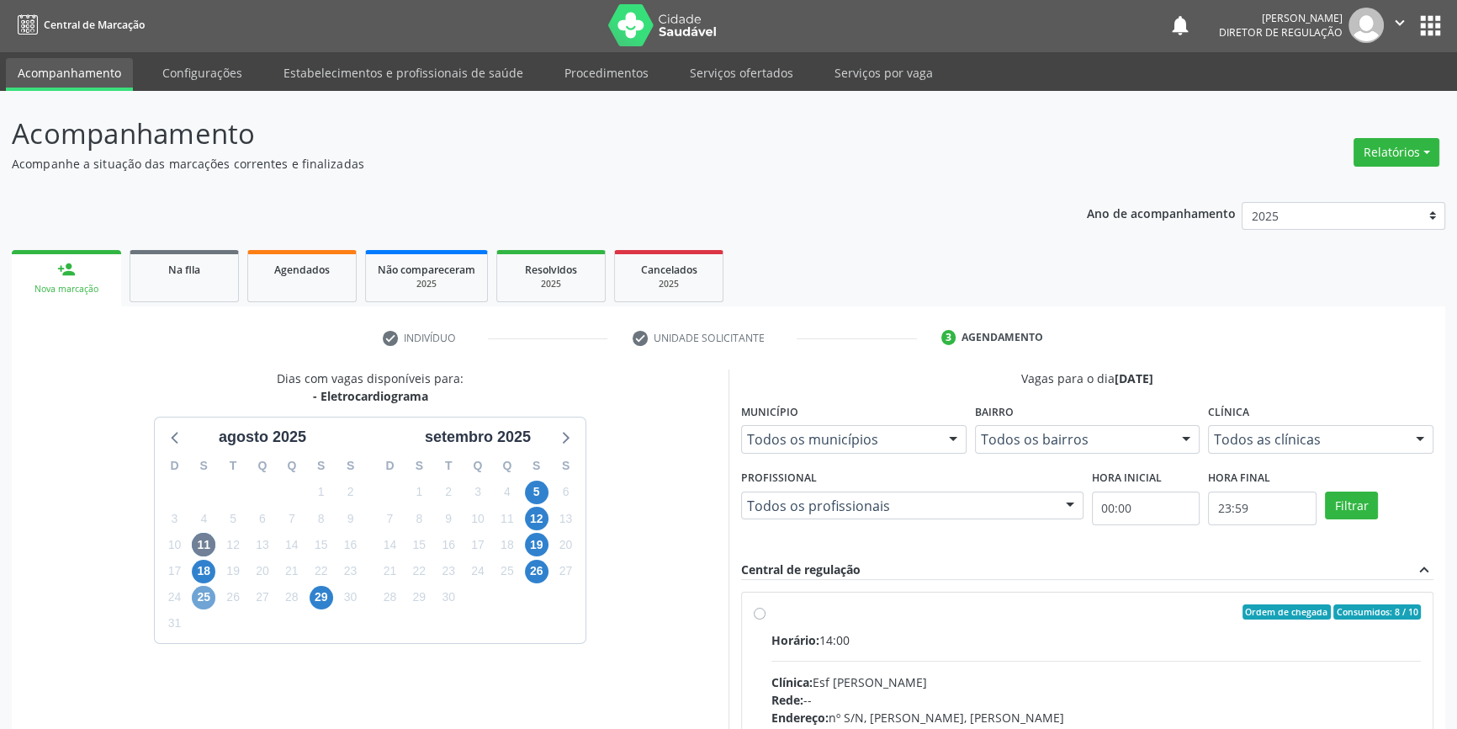
click at [203, 589] on span "25" at bounding box center [204, 598] width 24 height 24
click at [772, 613] on label "Ordem de chegada Consumidos: 4 / 10 Horário: 14:00 Clínica: Esf Isabel Gomes Re…" at bounding box center [1097, 733] width 650 height 258
click at [765, 613] on input "Ordem de chegada Consumidos: 4 / 10 Horário: 14:00 Clínica: Esf Isabel Gomes Re…" at bounding box center [760, 611] width 12 height 15
radio input "true"
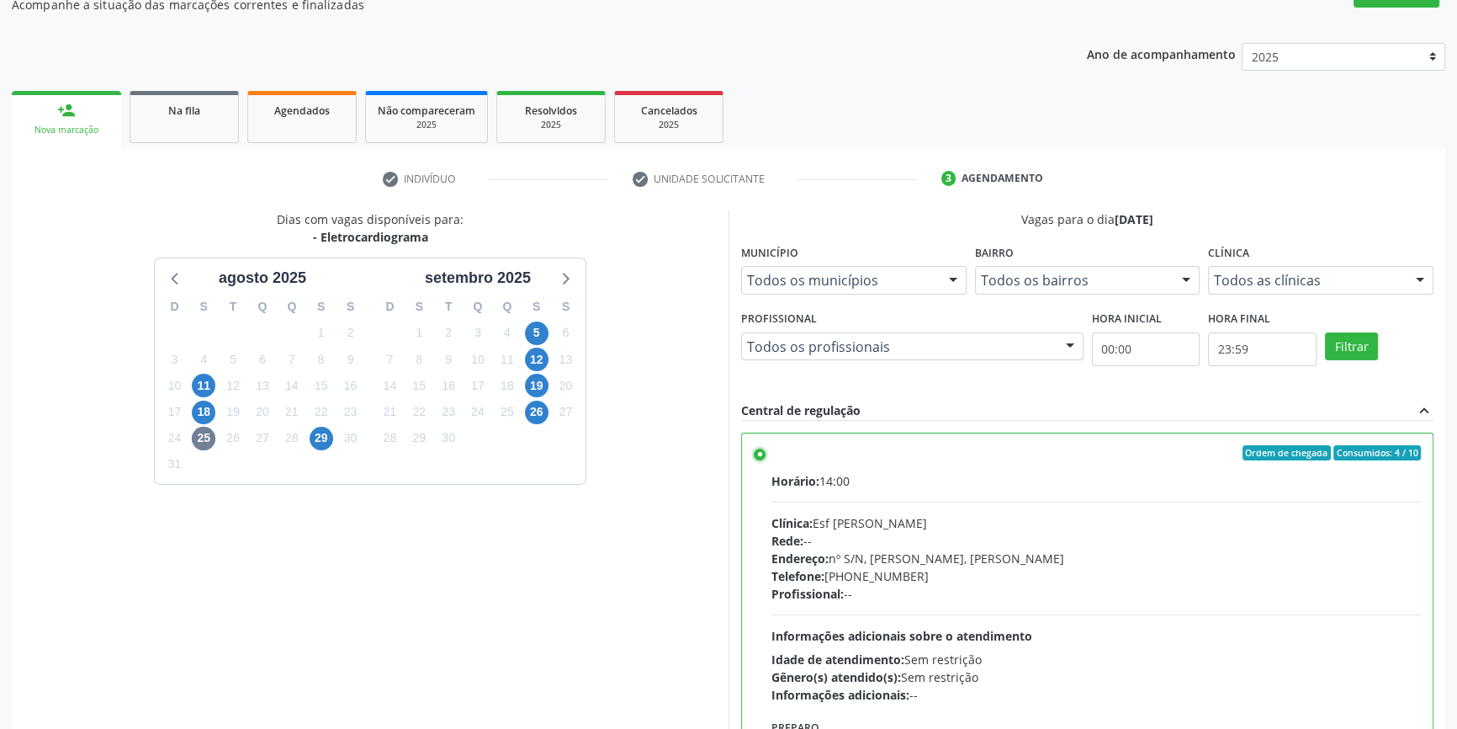
scroll to position [275, 0]
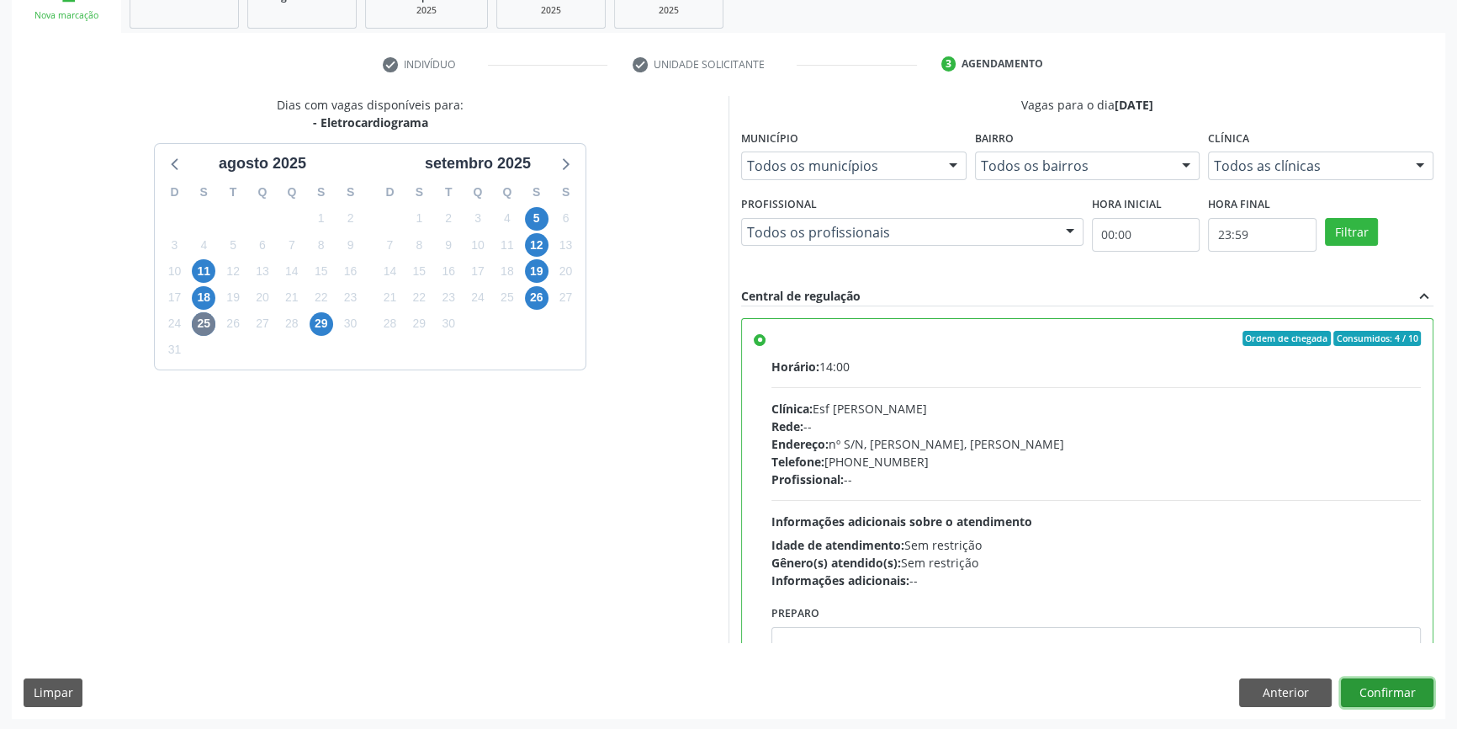
click at [1399, 687] on button "Confirmar" at bounding box center [1387, 692] width 93 height 29
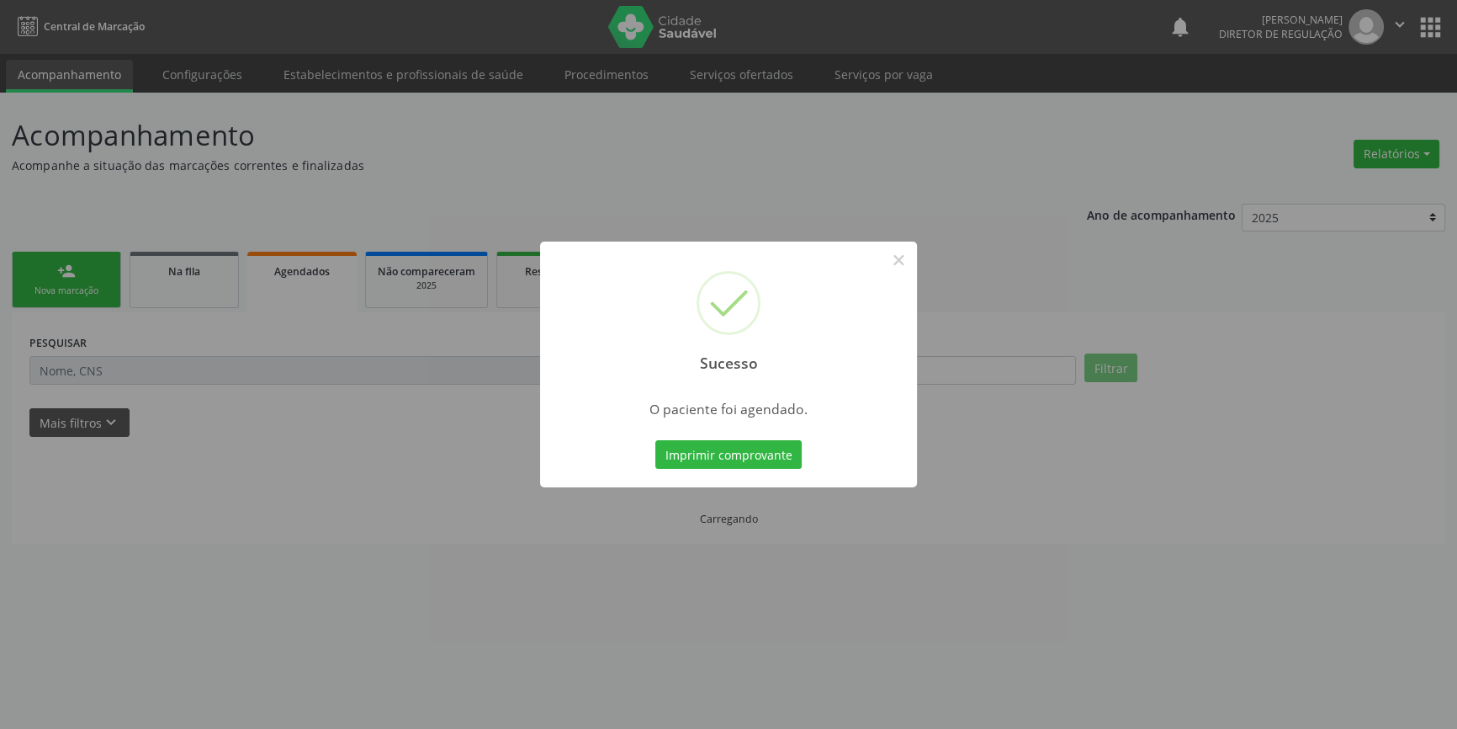
scroll to position [0, 0]
click at [788, 473] on div "Sucesso × O paciente foi agendado. Imprimir comprovante Cancel" at bounding box center [734, 364] width 377 height 246
click at [780, 461] on button "Imprimir comprovante" at bounding box center [734, 454] width 146 height 29
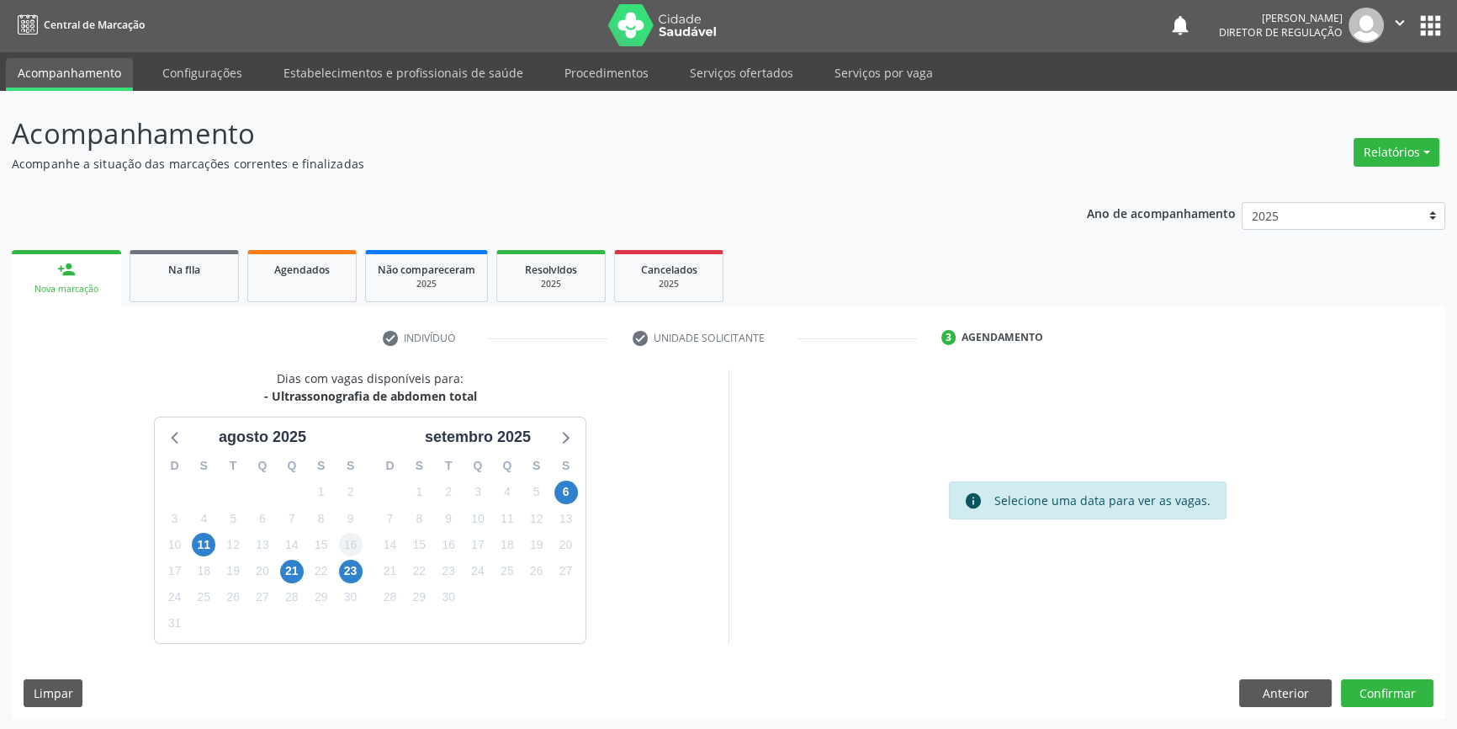
scroll to position [2, 0]
click at [296, 572] on span "21" at bounding box center [292, 572] width 24 height 24
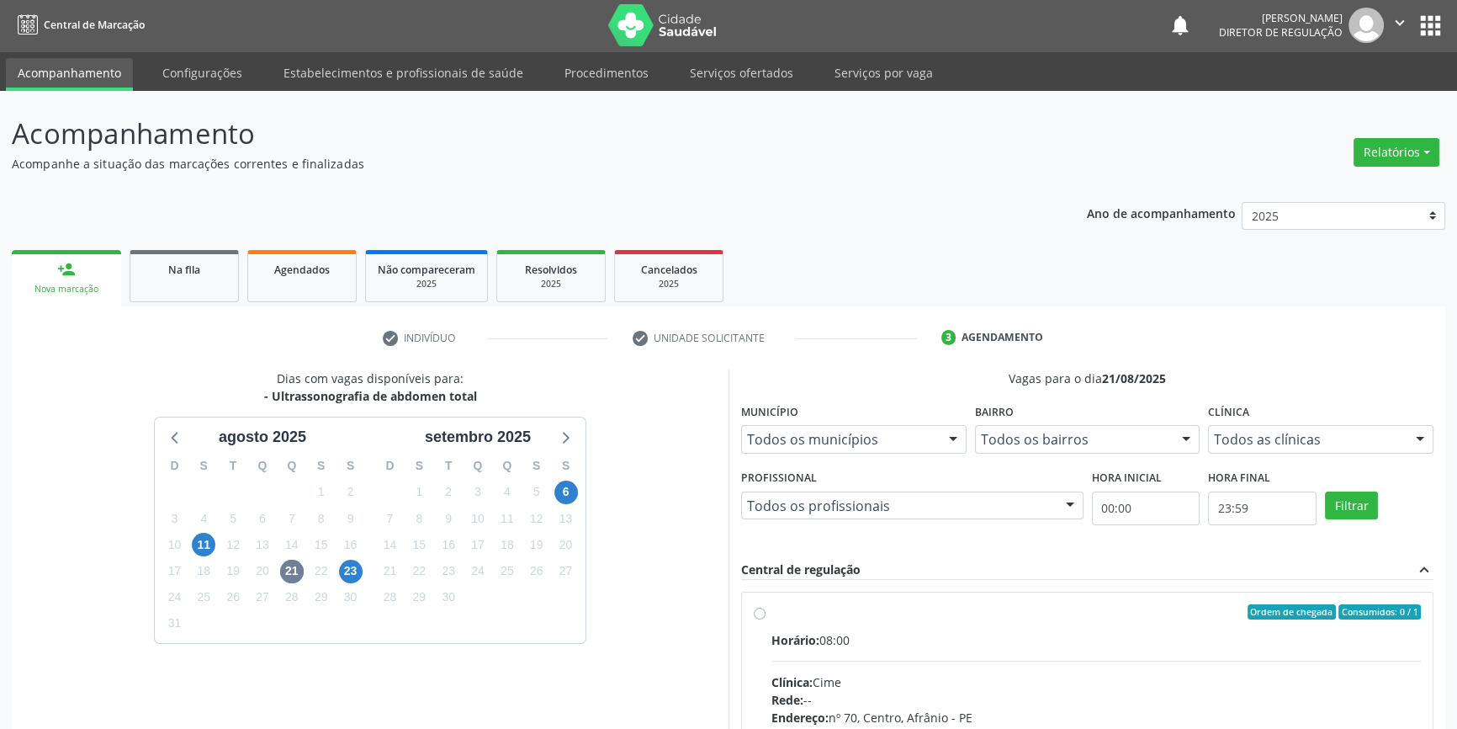
click at [783, 604] on div "Ordem de chegada Consumidos: 0 / 1" at bounding box center [1097, 611] width 650 height 15
click at [766, 604] on input "Ordem de chegada Consumidos: 0 / 1 Horário: 08:00 Clínica: Cime Rede: -- Endere…" at bounding box center [760, 611] width 12 height 15
radio input "true"
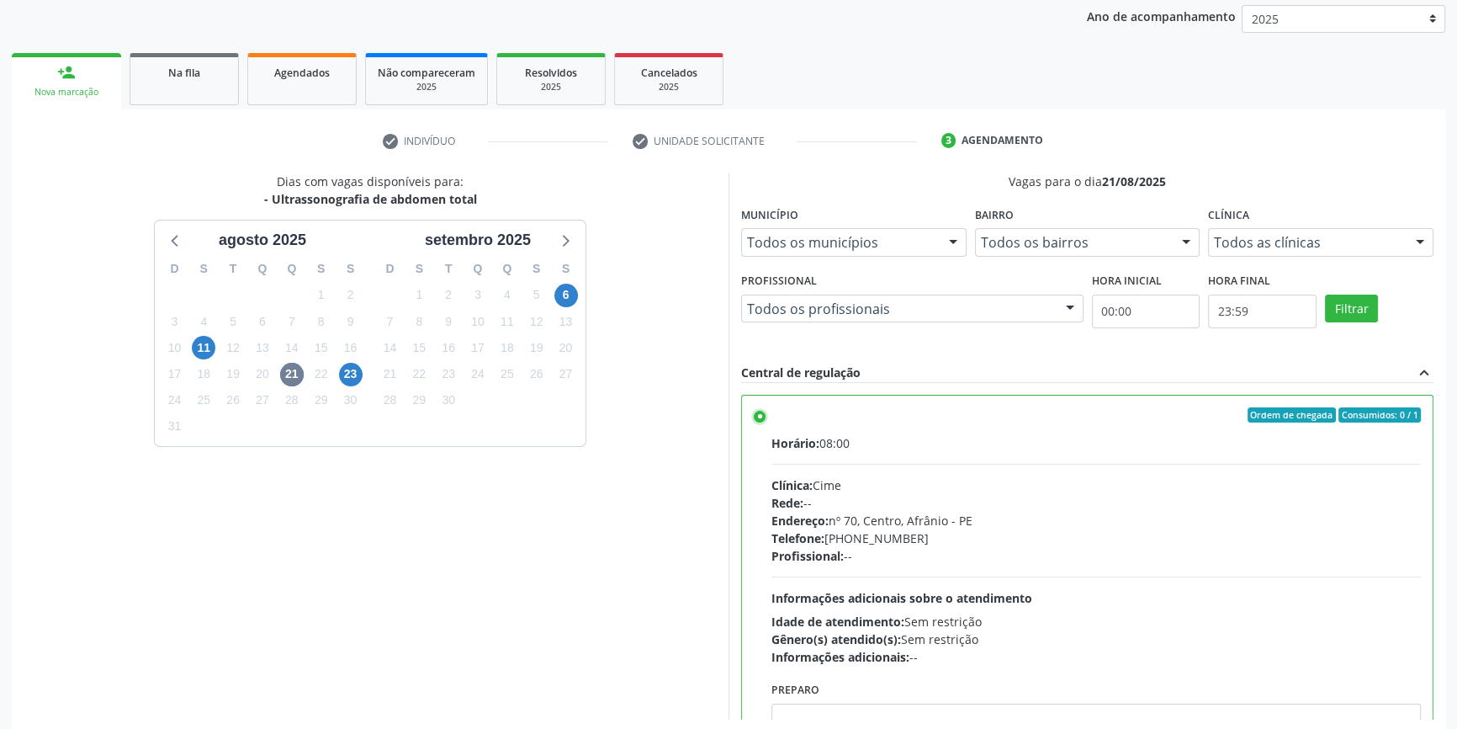
scroll to position [275, 0]
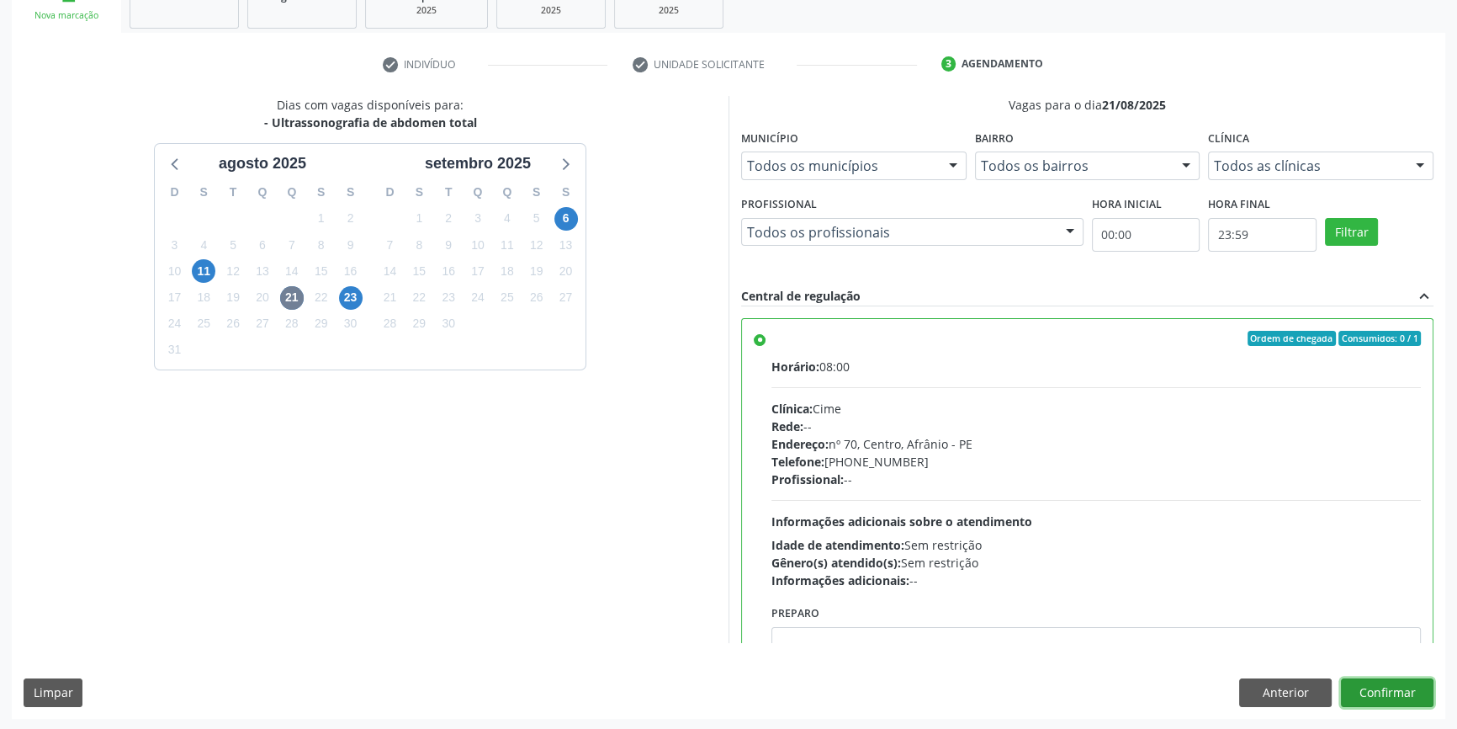
click at [1388, 687] on button "Confirmar" at bounding box center [1387, 692] width 93 height 29
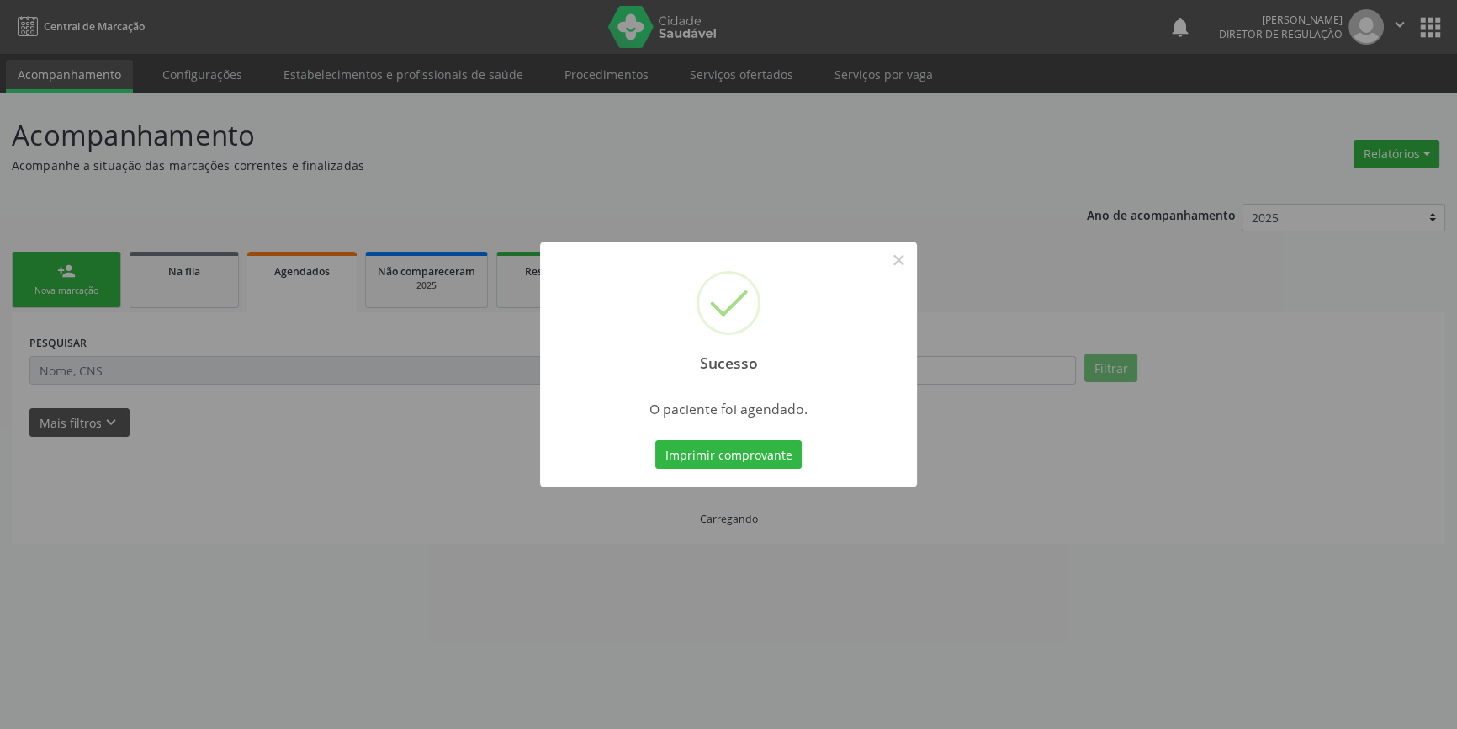
scroll to position [0, 0]
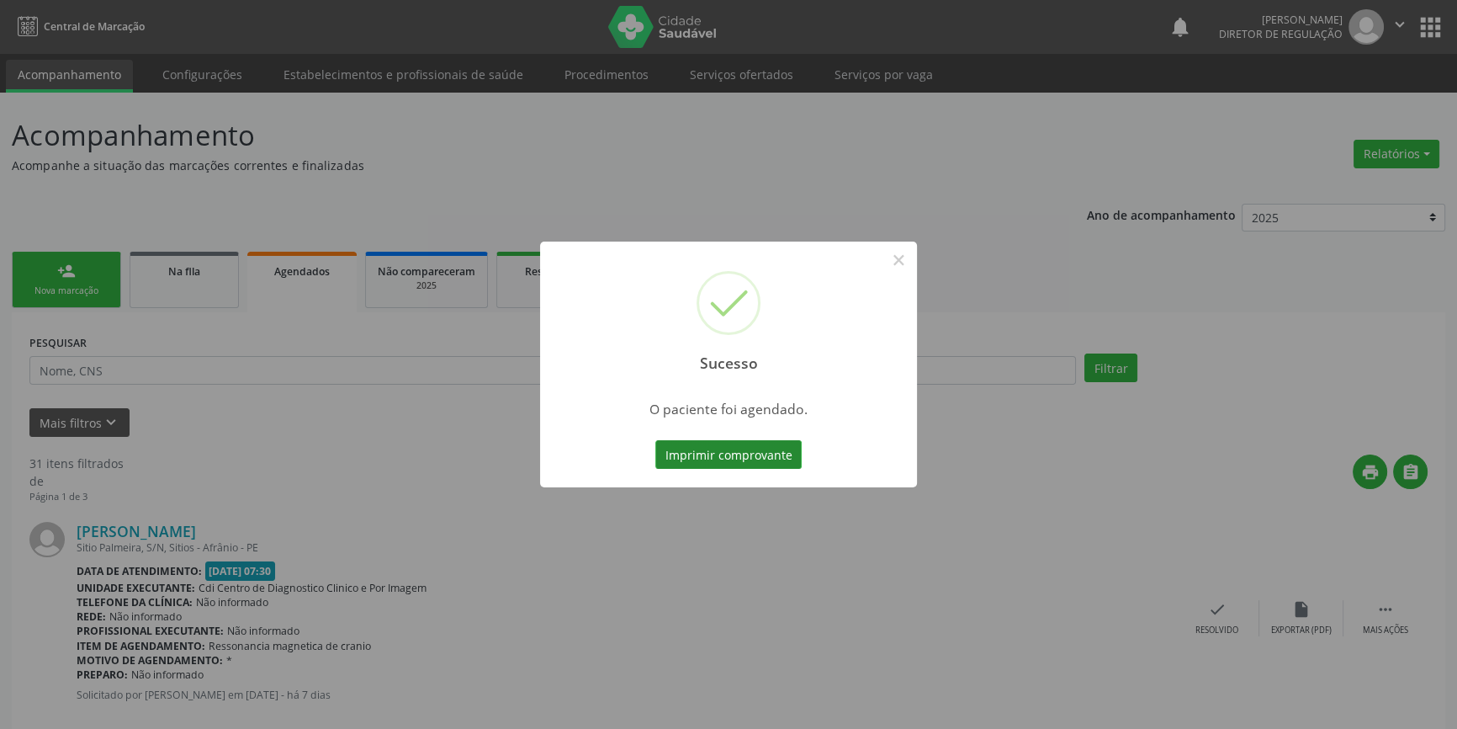
click at [758, 445] on button "Imprimir comprovante" at bounding box center [728, 454] width 146 height 29
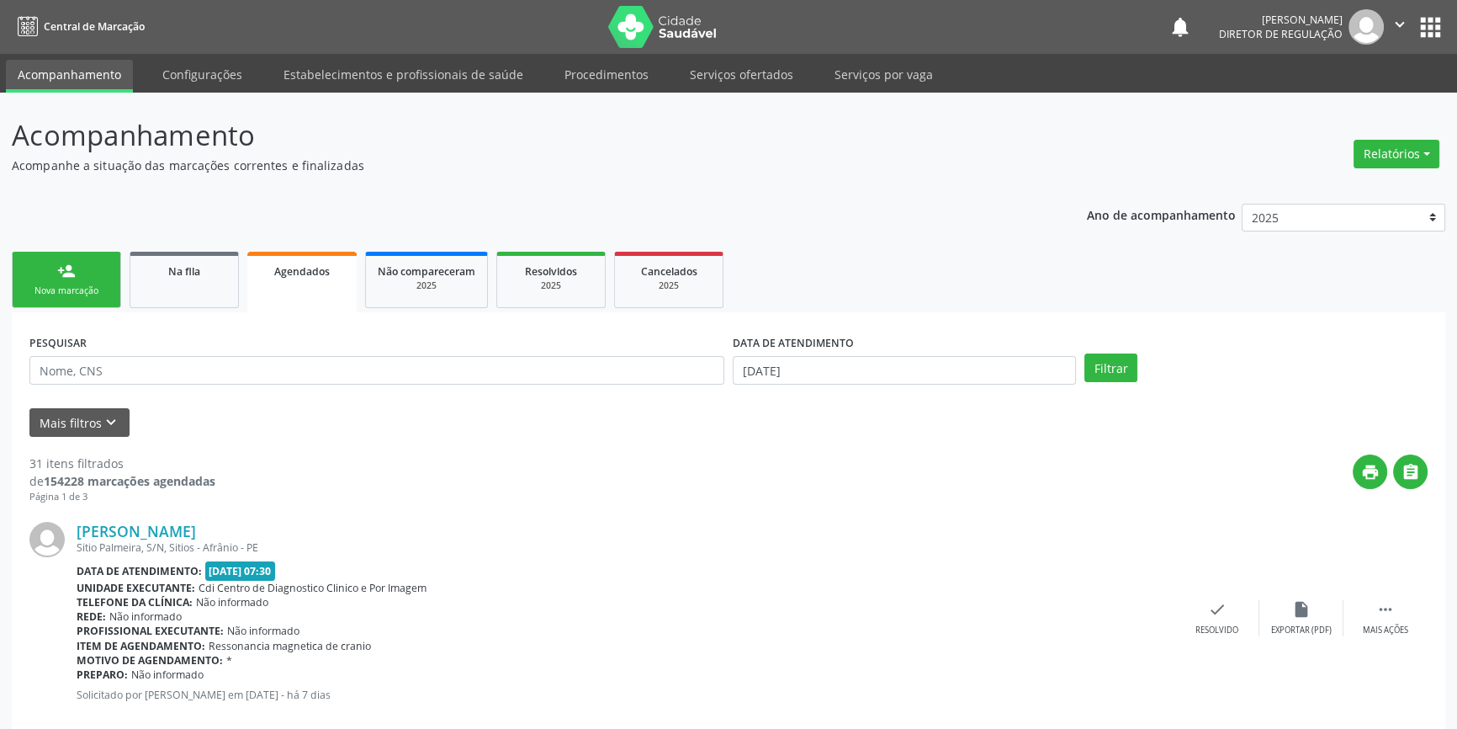
click at [97, 286] on div "Nova marcação" at bounding box center [66, 290] width 84 height 13
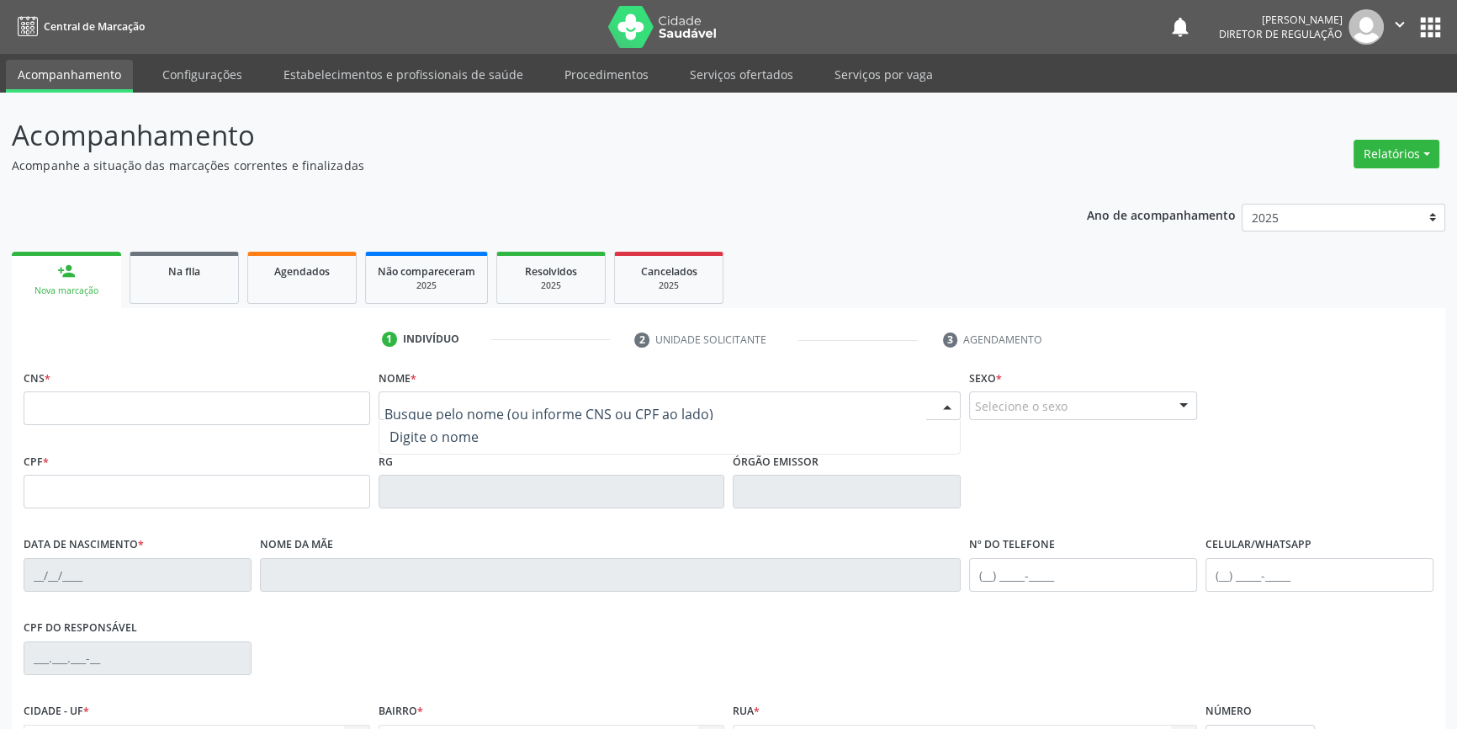
click at [446, 417] on div at bounding box center [670, 405] width 583 height 29
paste input "[PERSON_NAME]"
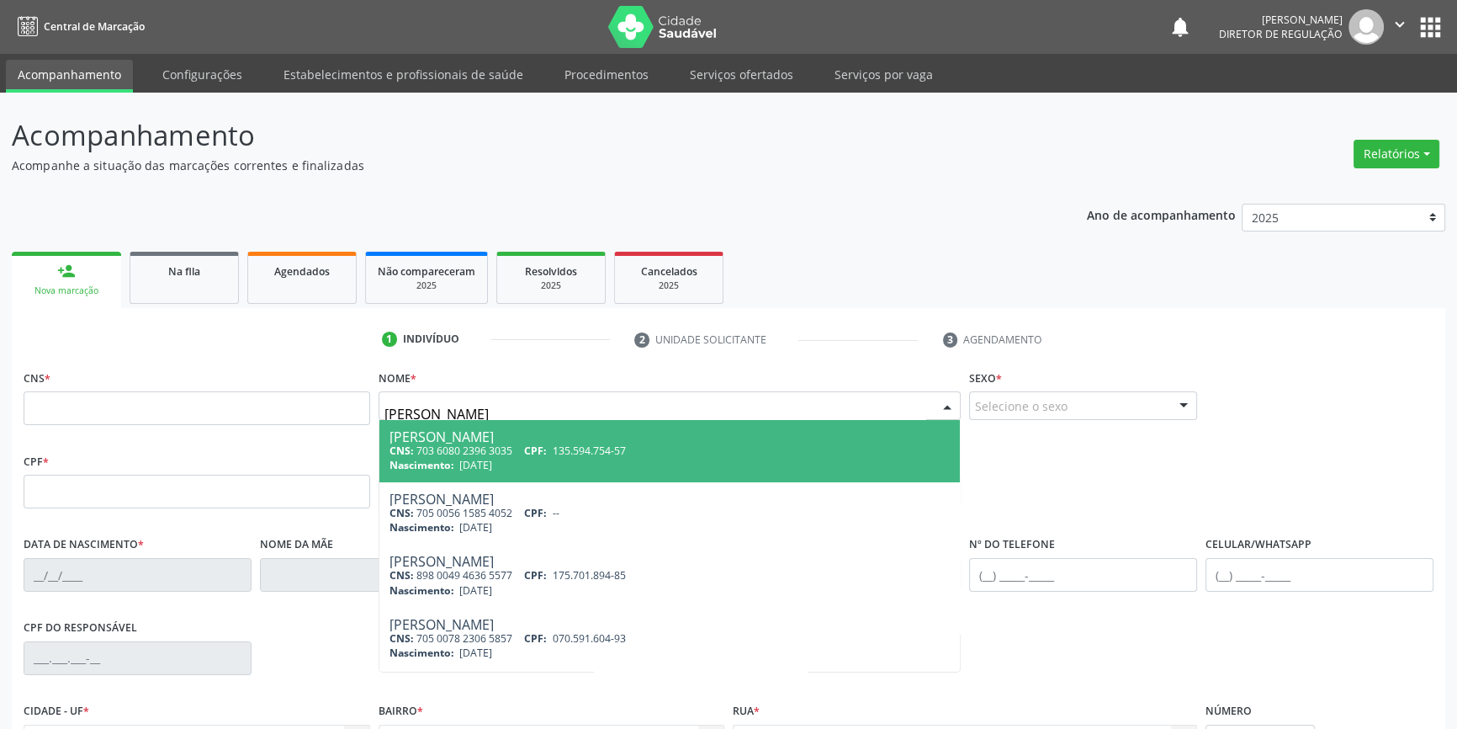
type input "[PERSON_NAME]"
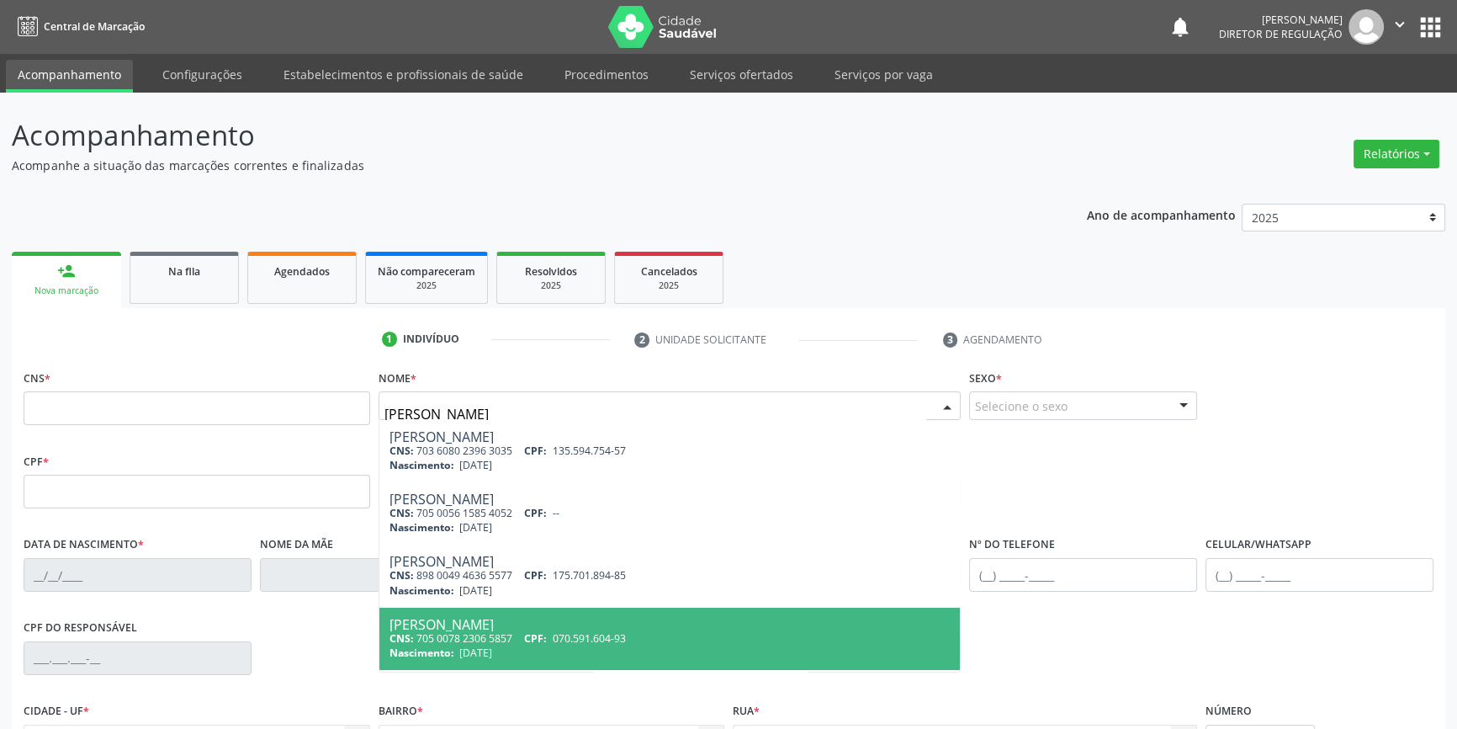
click at [565, 613] on span "[PERSON_NAME] CNS: 705 0078 2306 5857 CPF: 070.591.604-93 Nascimento: [DATE]" at bounding box center [669, 638] width 581 height 62
type input "705 0078 2306 5857"
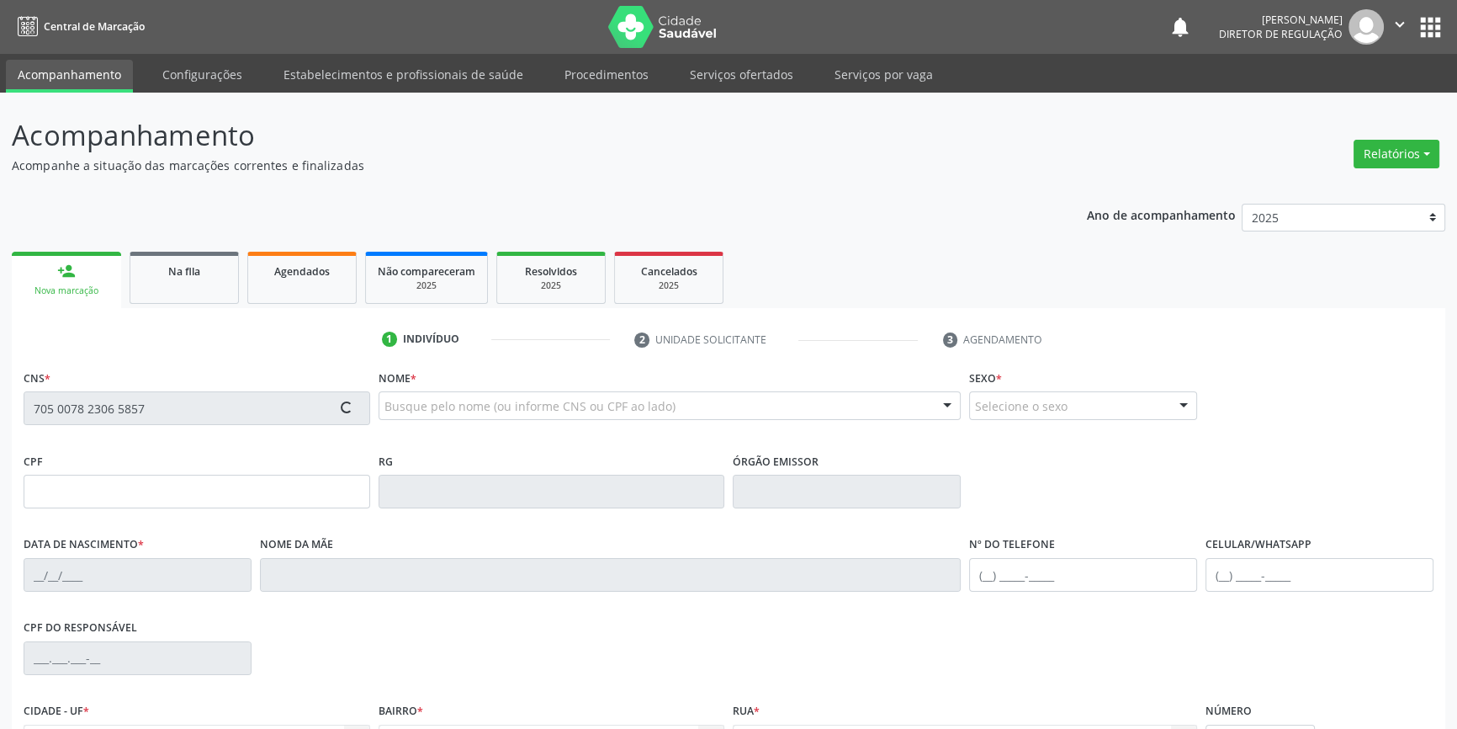
scroll to position [183, 0]
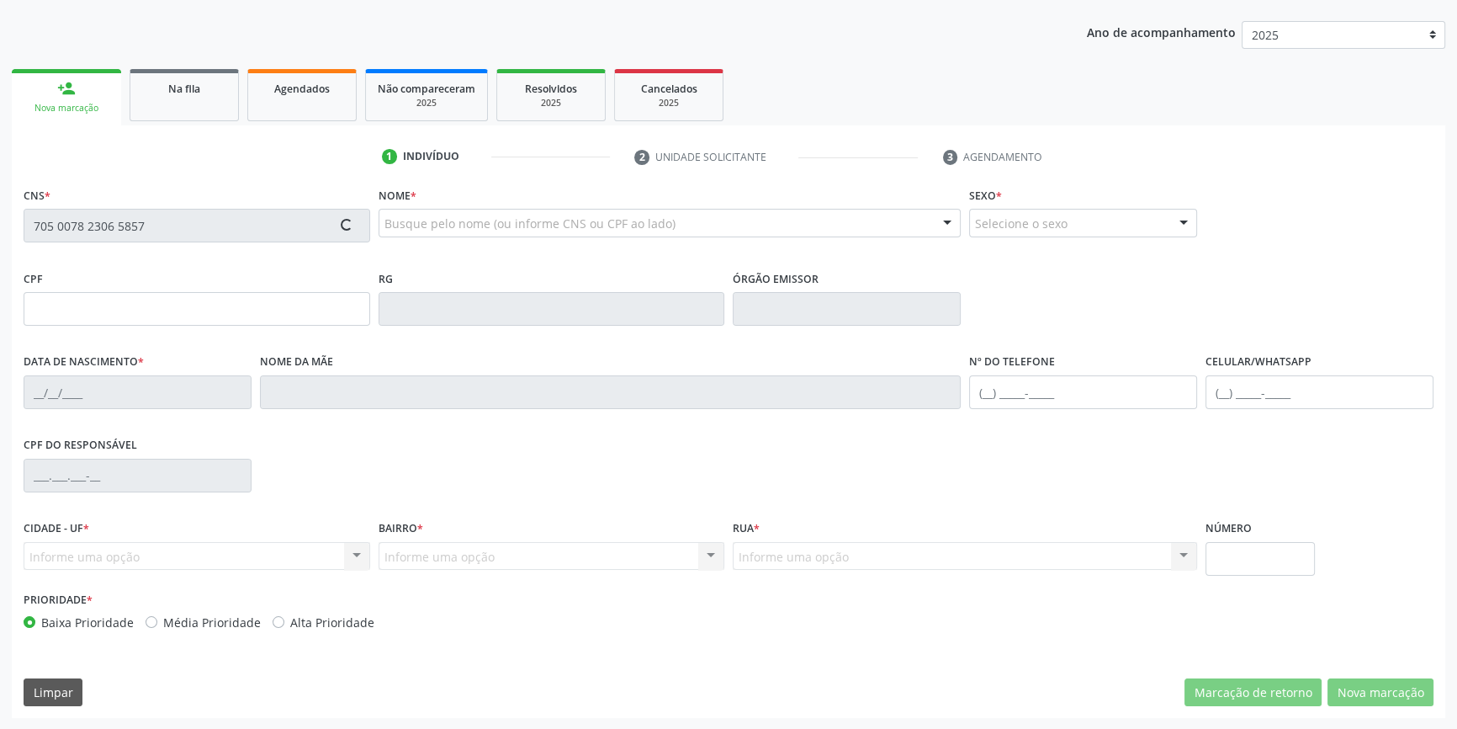
type input "070.591.604-93"
type input "[DATE]"
type input "[PERSON_NAME]"
type input "[PHONE_NUMBER]"
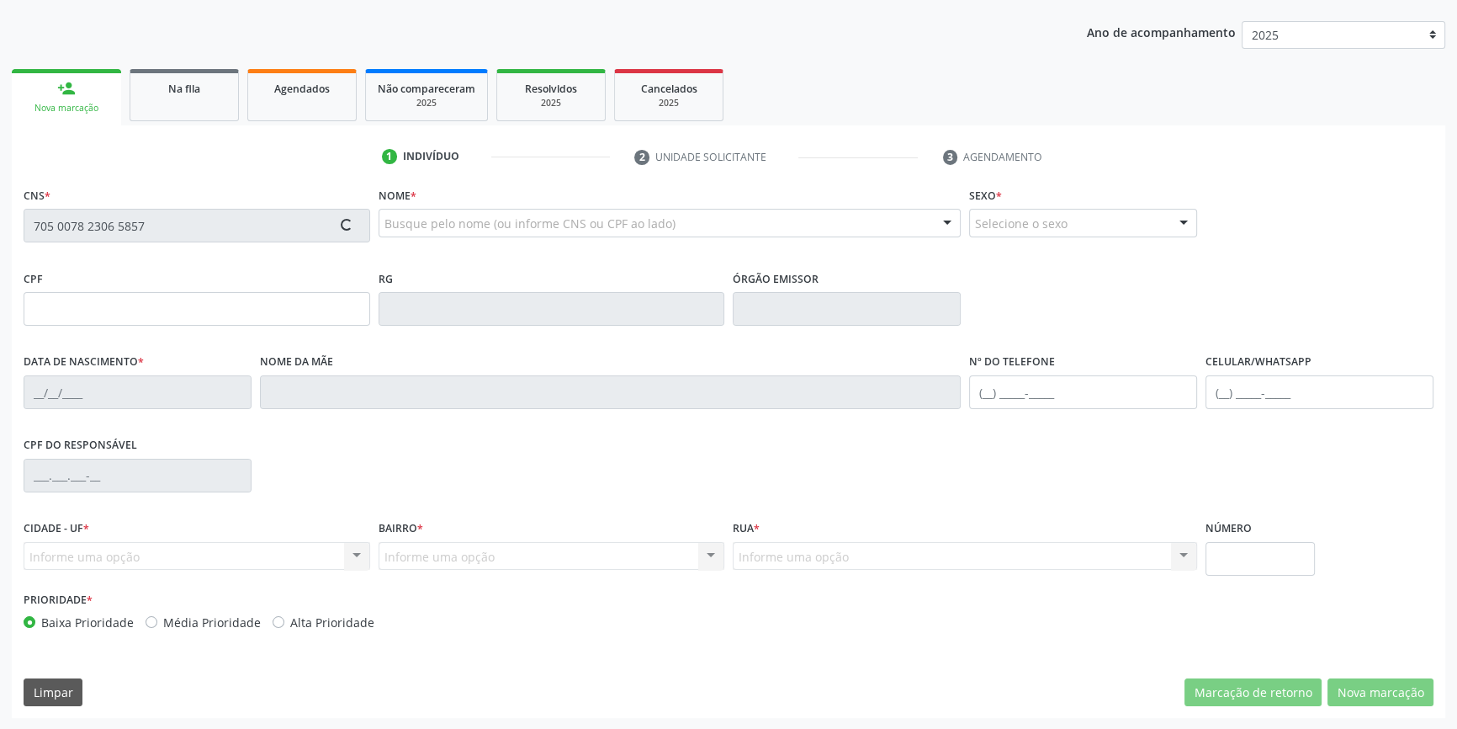
type input "S/N"
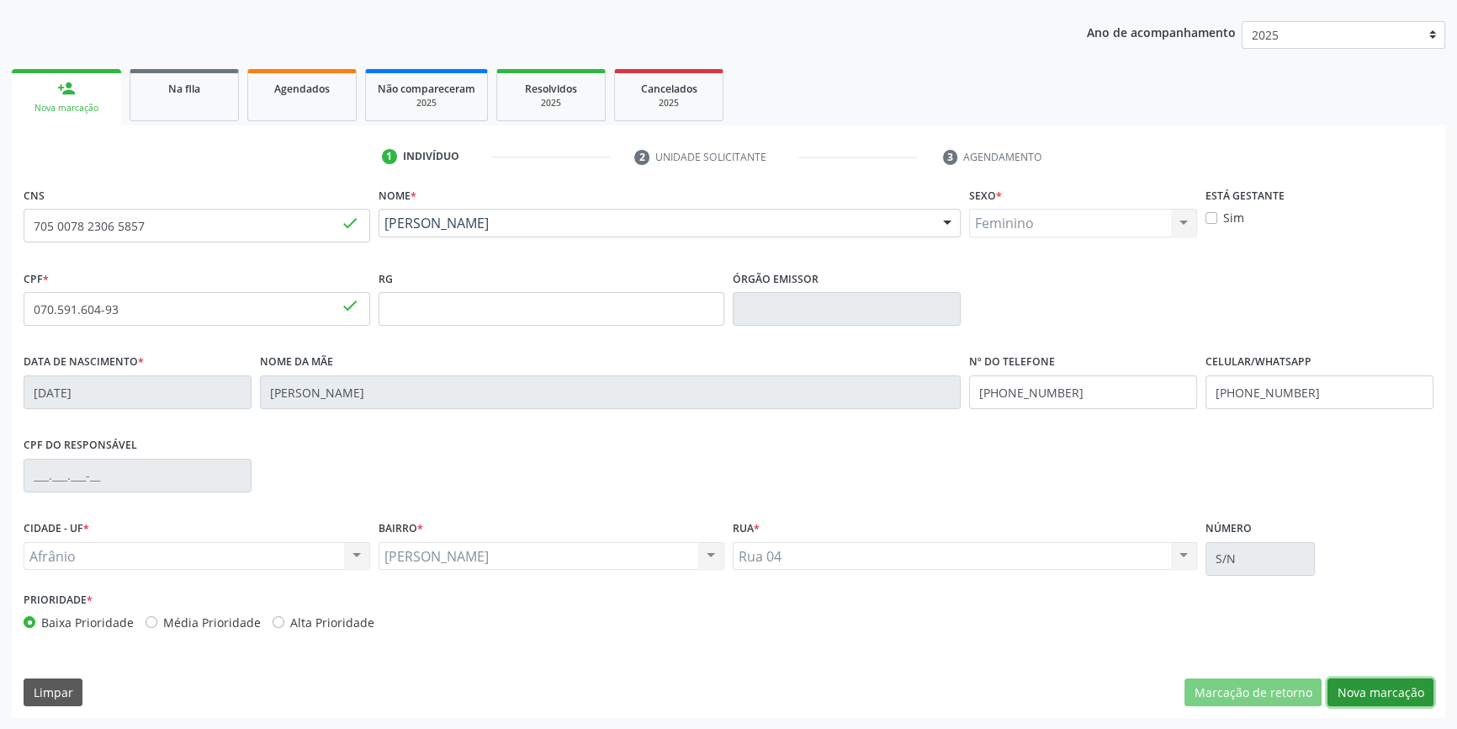
click at [1354, 682] on button "Nova marcação" at bounding box center [1381, 692] width 106 height 29
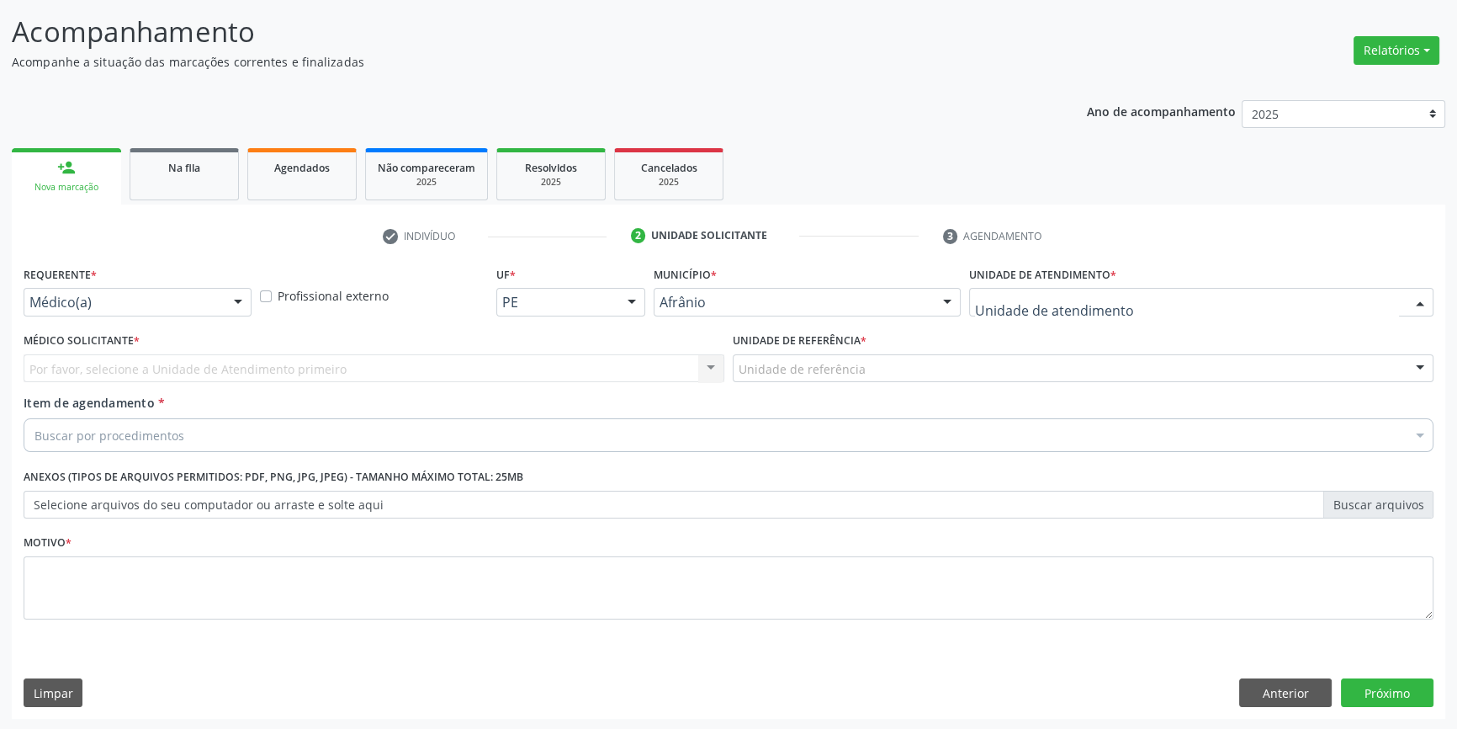
click at [1117, 289] on div at bounding box center [1201, 302] width 464 height 29
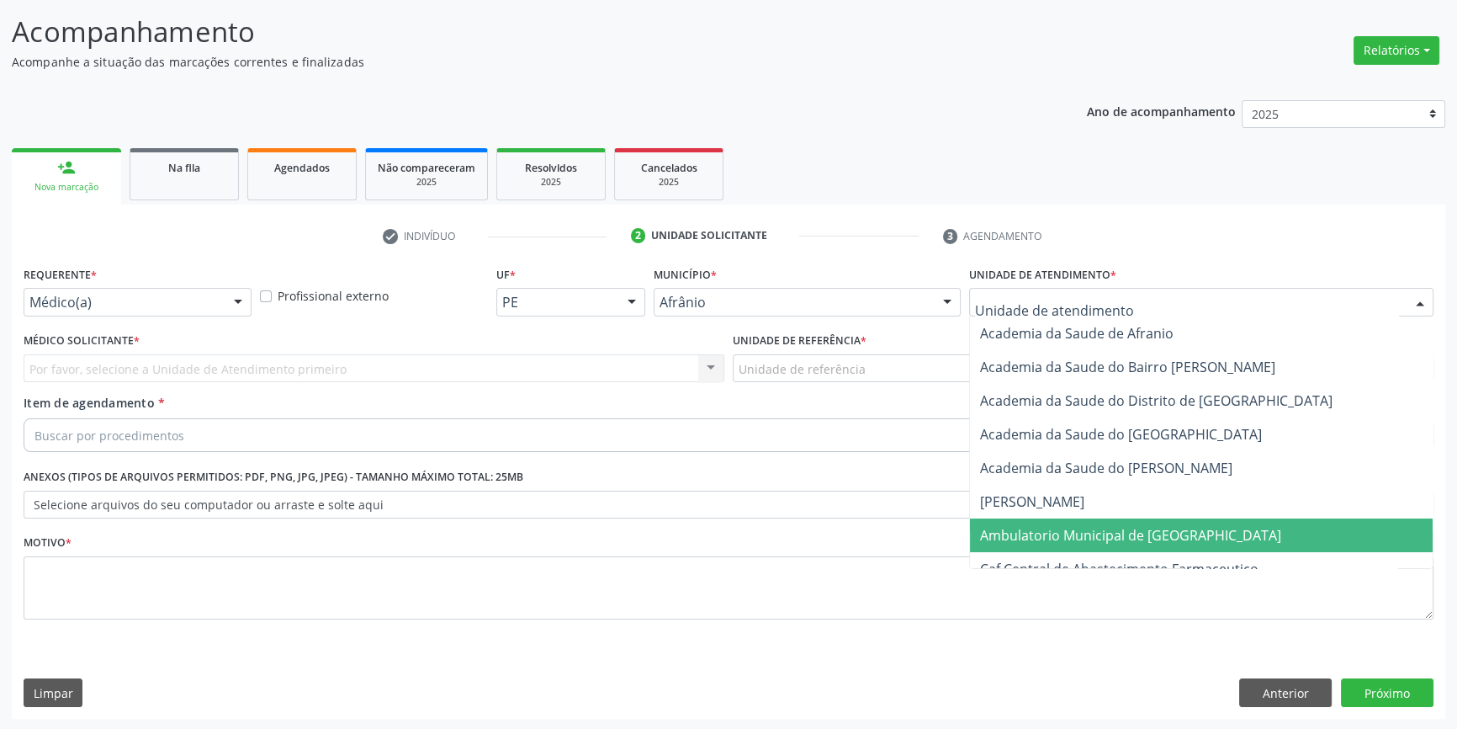
drag, startPoint x: 1049, startPoint y: 532, endPoint x: 806, endPoint y: 395, distance: 279.2
click at [1044, 529] on span "Ambulatorio Municipal de [GEOGRAPHIC_DATA]" at bounding box center [1130, 535] width 301 height 19
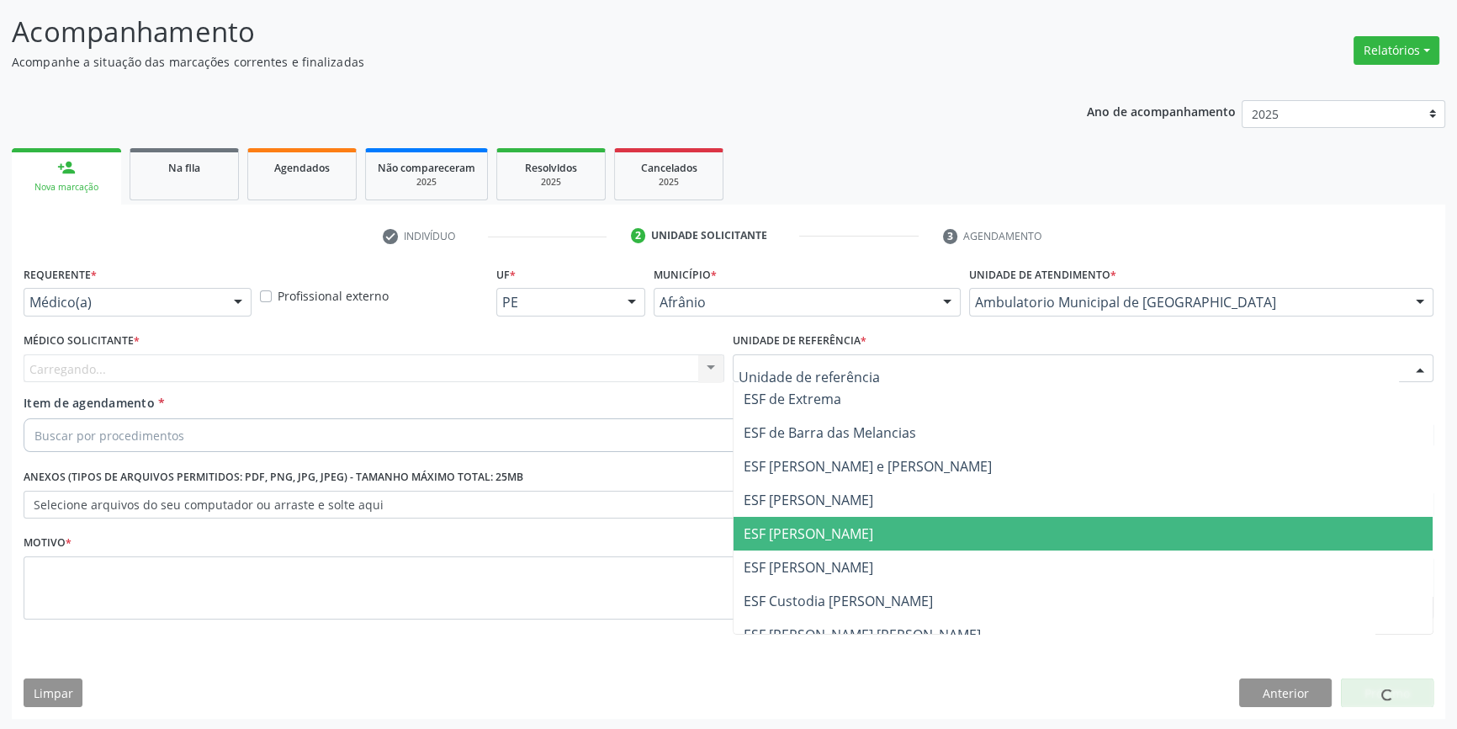
click at [856, 525] on span "ESF [PERSON_NAME]" at bounding box center [1083, 534] width 699 height 34
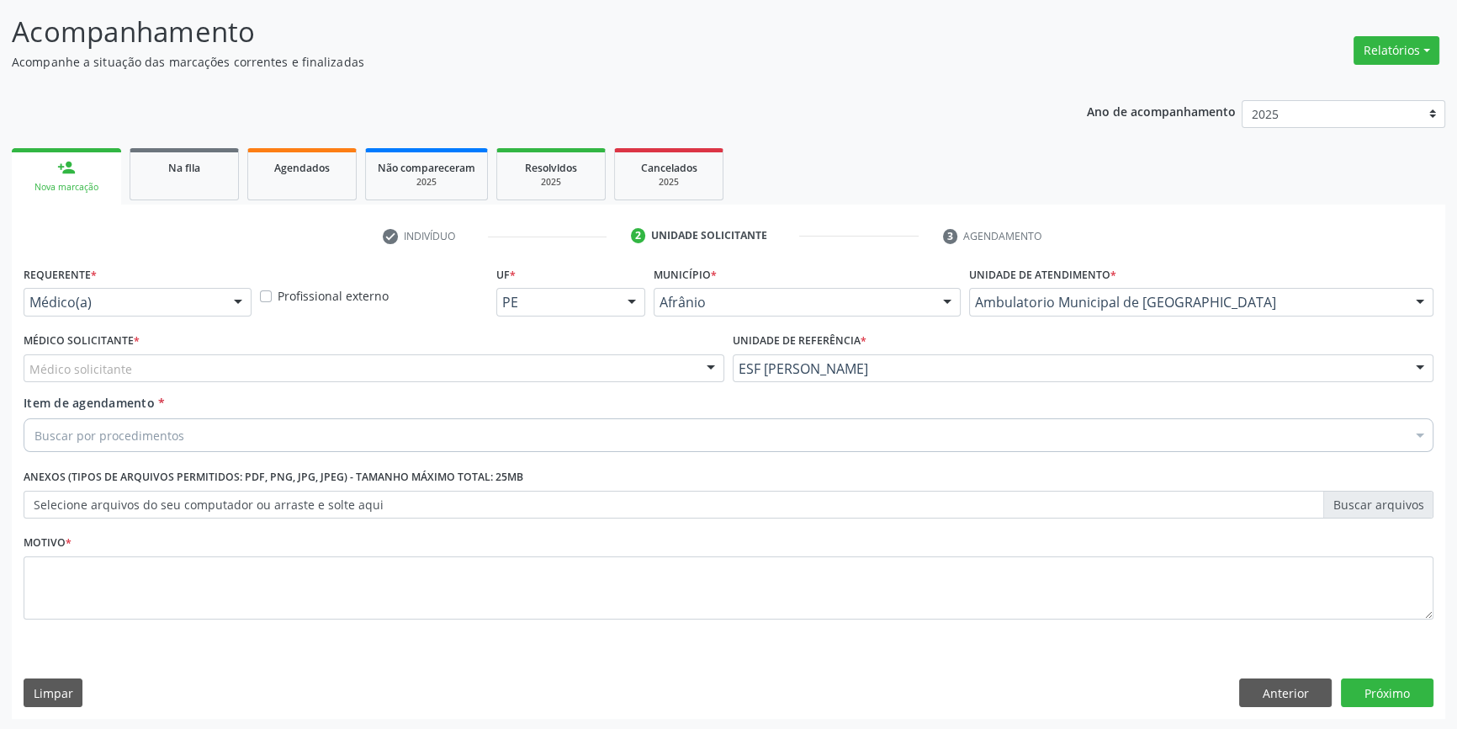
drag, startPoint x: 404, startPoint y: 368, endPoint x: 385, endPoint y: 363, distance: 19.2
click at [395, 368] on div "Médico solicitante" at bounding box center [374, 368] width 701 height 29
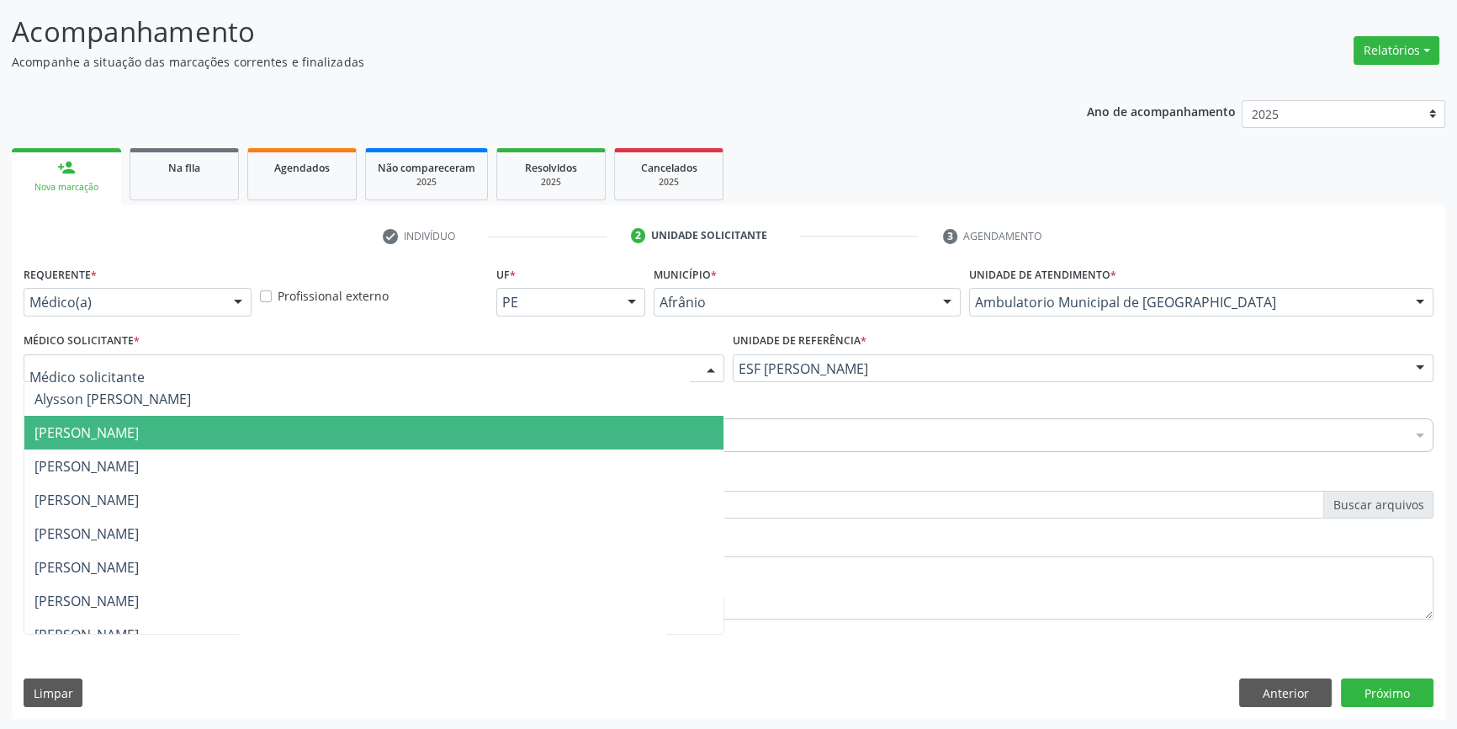
click at [139, 423] on span "[PERSON_NAME]" at bounding box center [86, 432] width 104 height 19
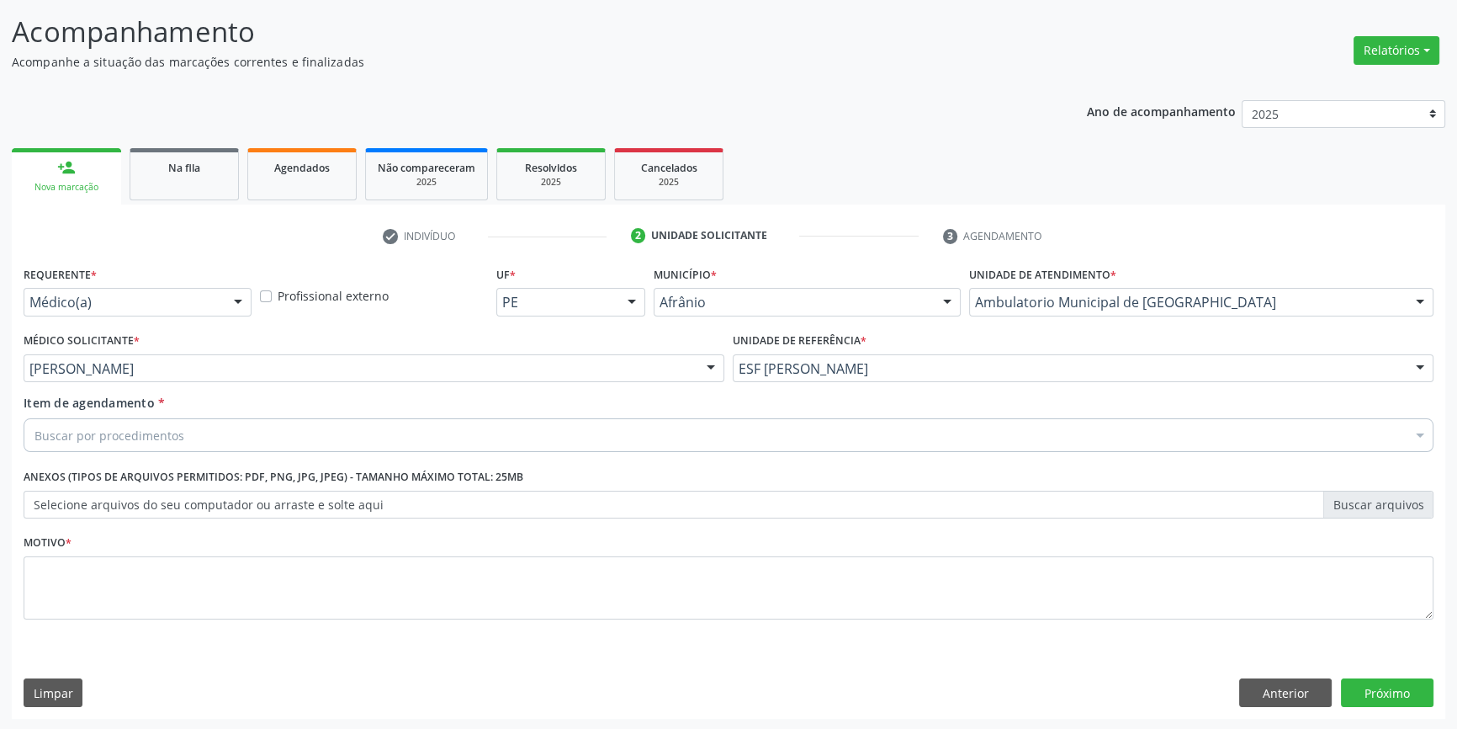
click at [213, 424] on div "Buscar por procedimentos" at bounding box center [729, 435] width 1410 height 34
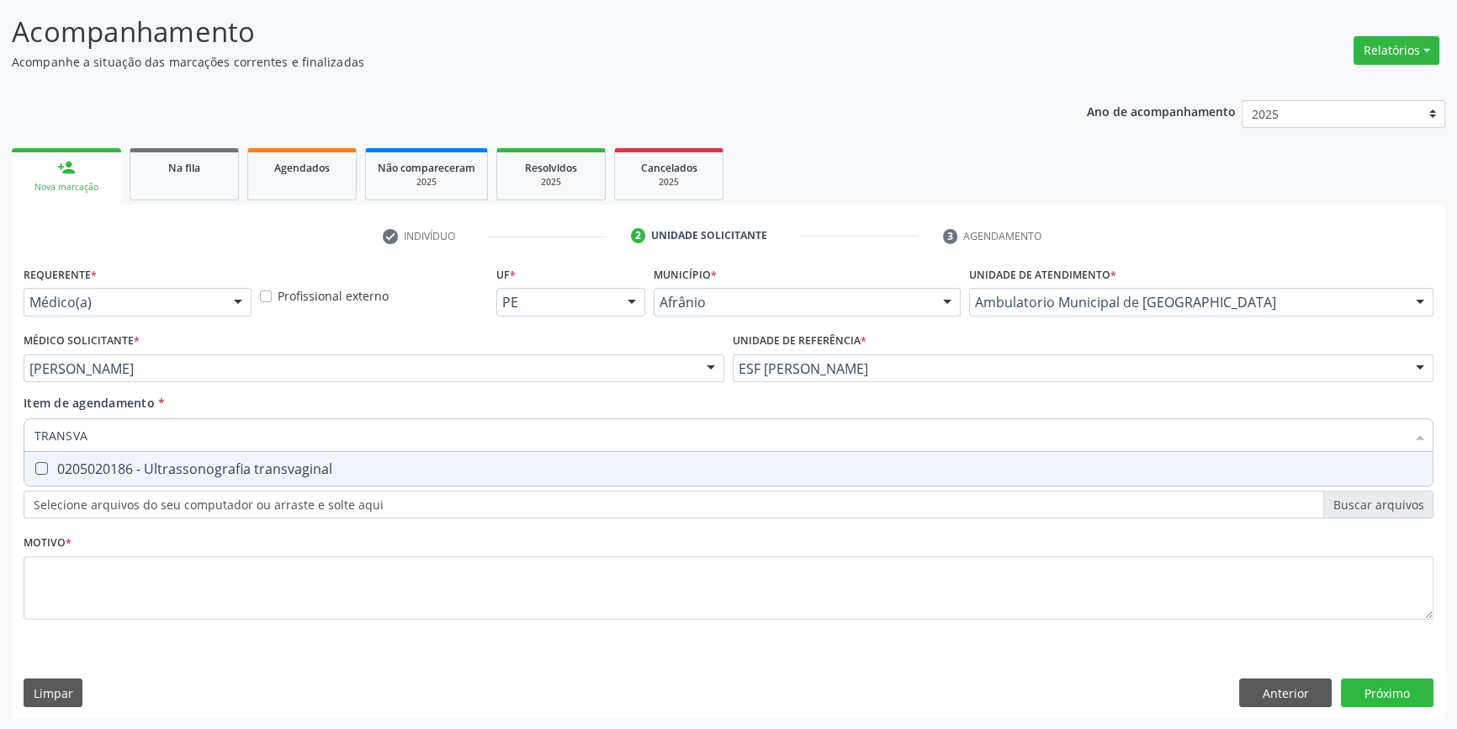
type input "TRANSVAG"
click at [207, 462] on div "0205020186 - Ultrassonografia transvaginal" at bounding box center [728, 468] width 1388 height 13
checkbox transvaginal "true"
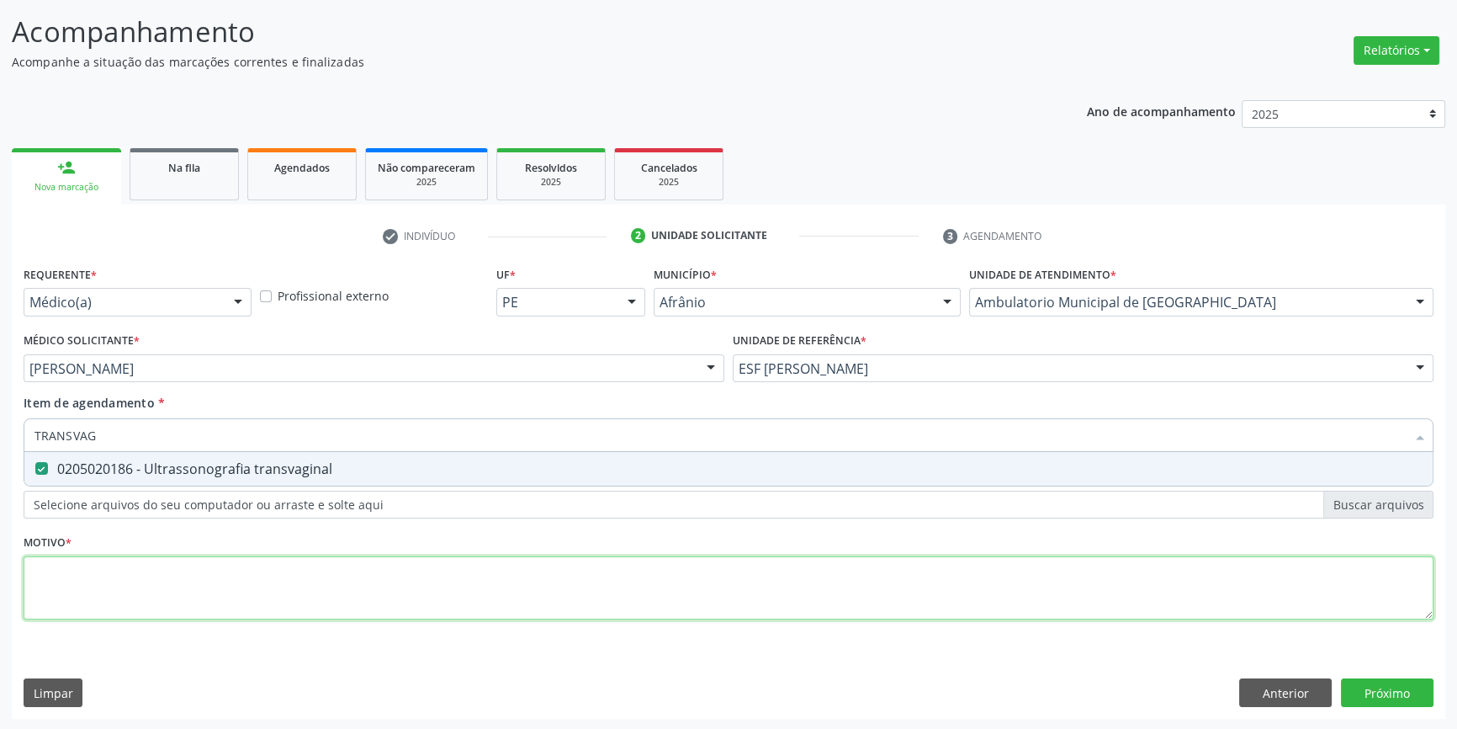
click at [212, 589] on div "Requerente * Médico(a) Médico(a) Enfermeiro(a) Paciente Nenhum resultado encont…" at bounding box center [729, 452] width 1410 height 381
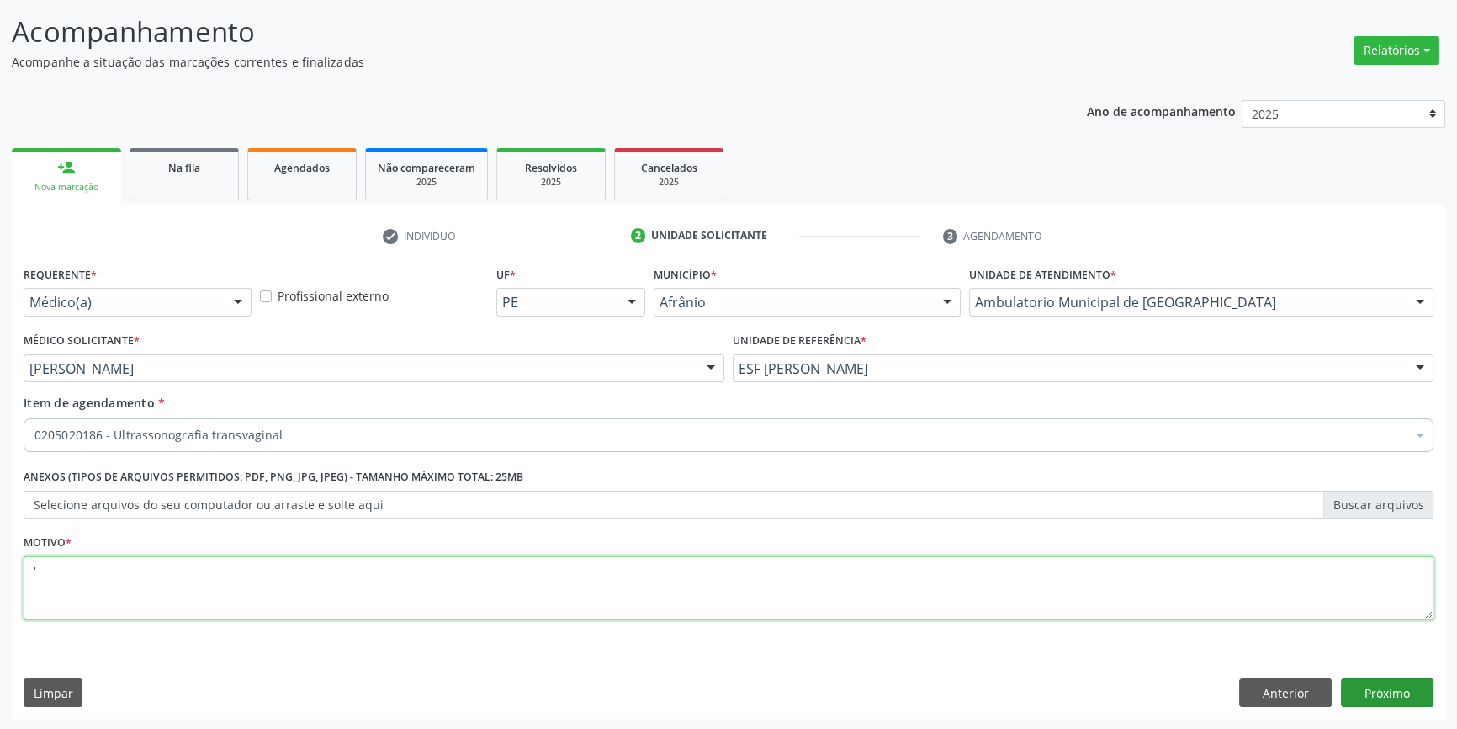
type textarea "'"
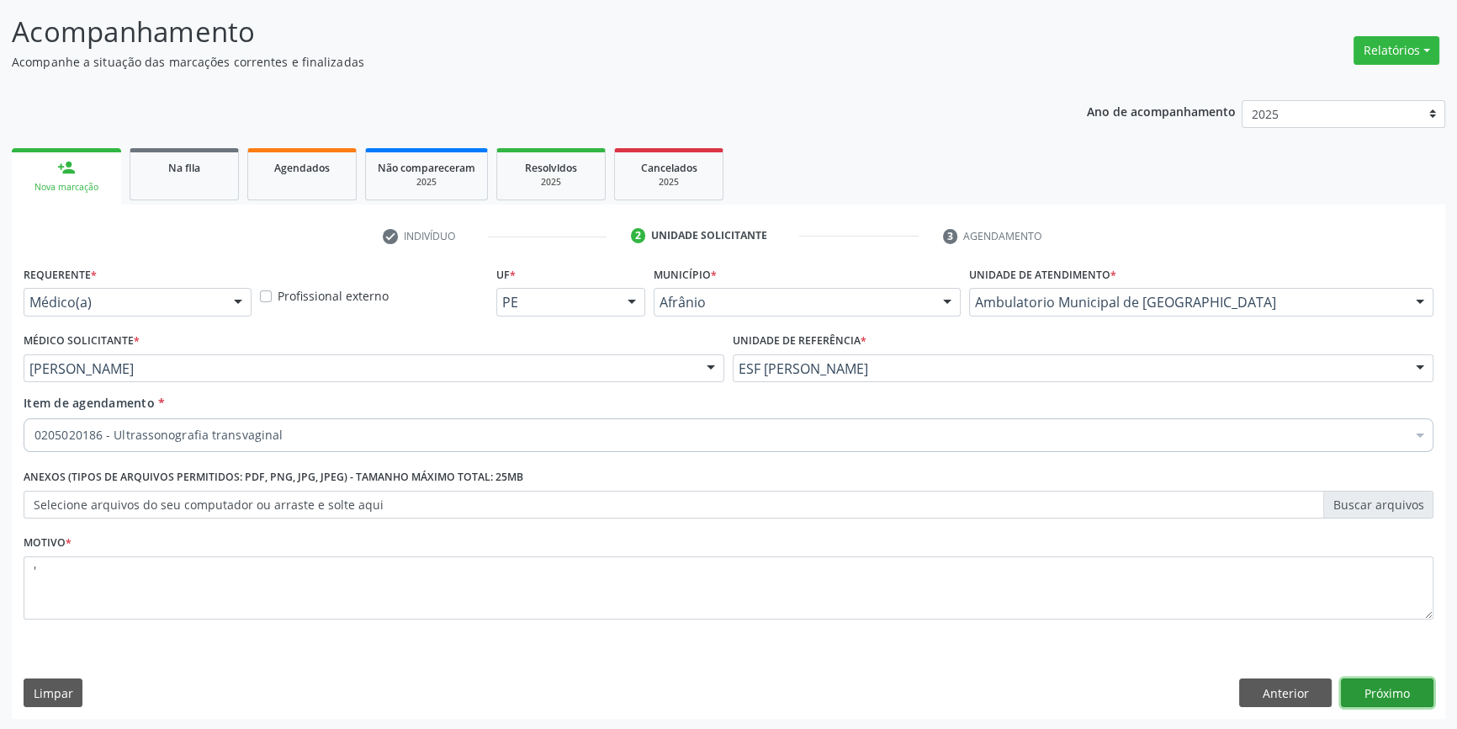
click at [1414, 702] on button "Próximo" at bounding box center [1387, 692] width 93 height 29
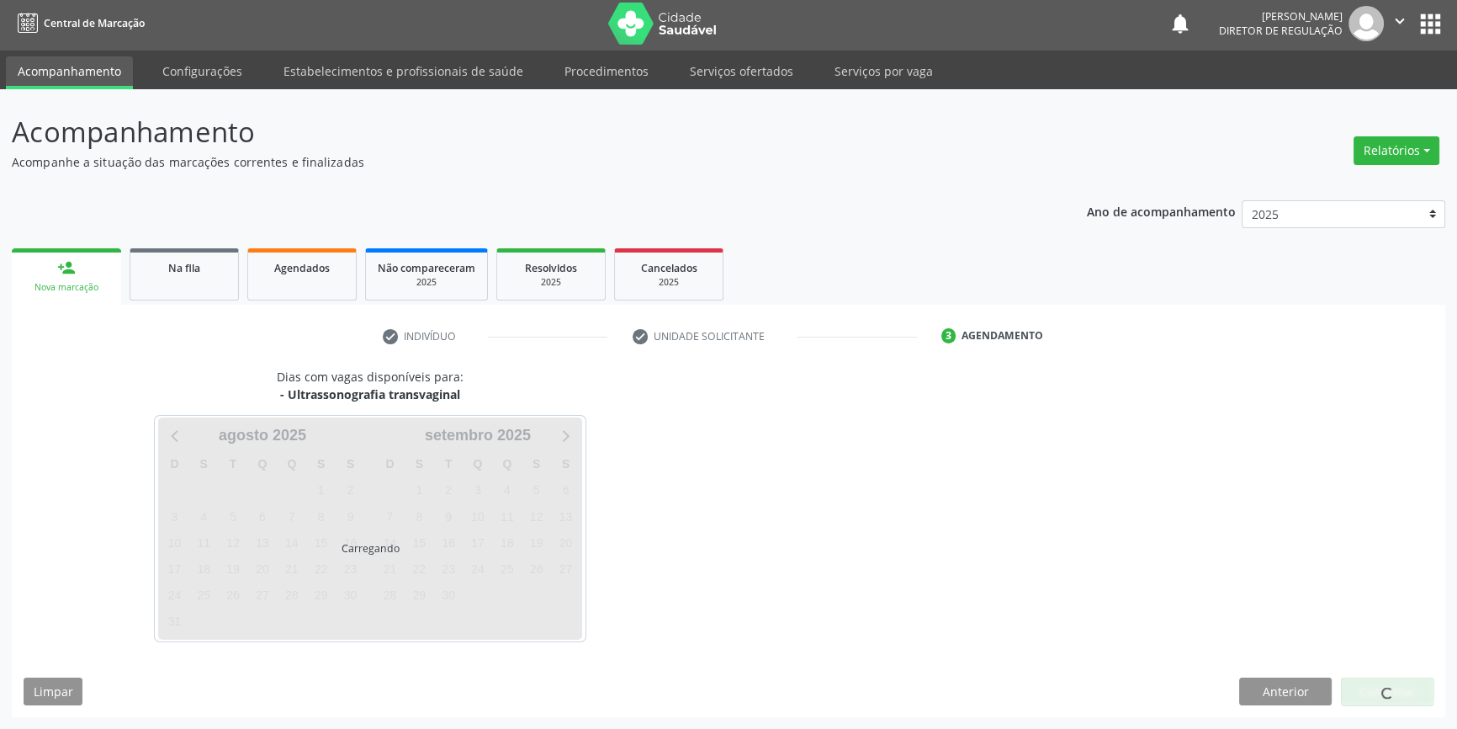
scroll to position [2, 0]
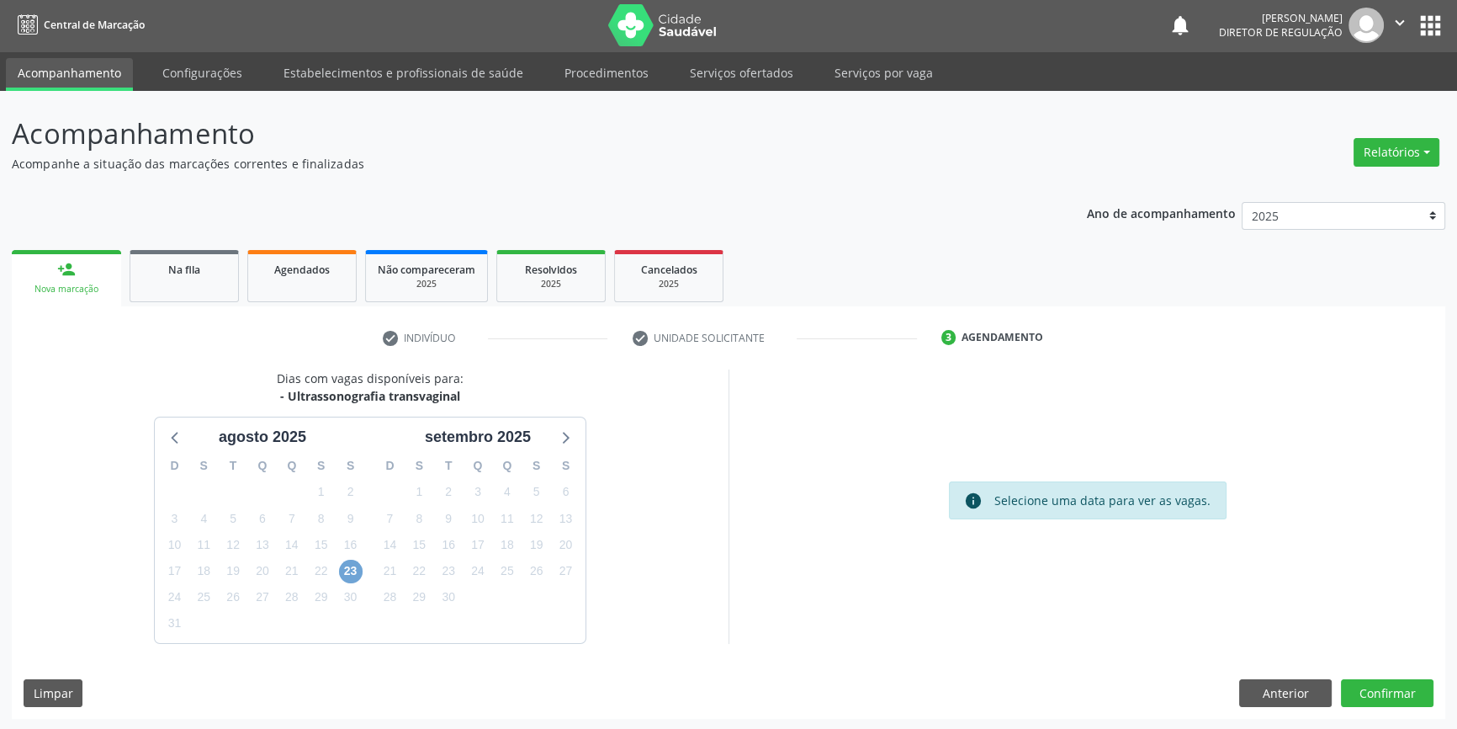
click at [350, 572] on span "23" at bounding box center [351, 572] width 24 height 24
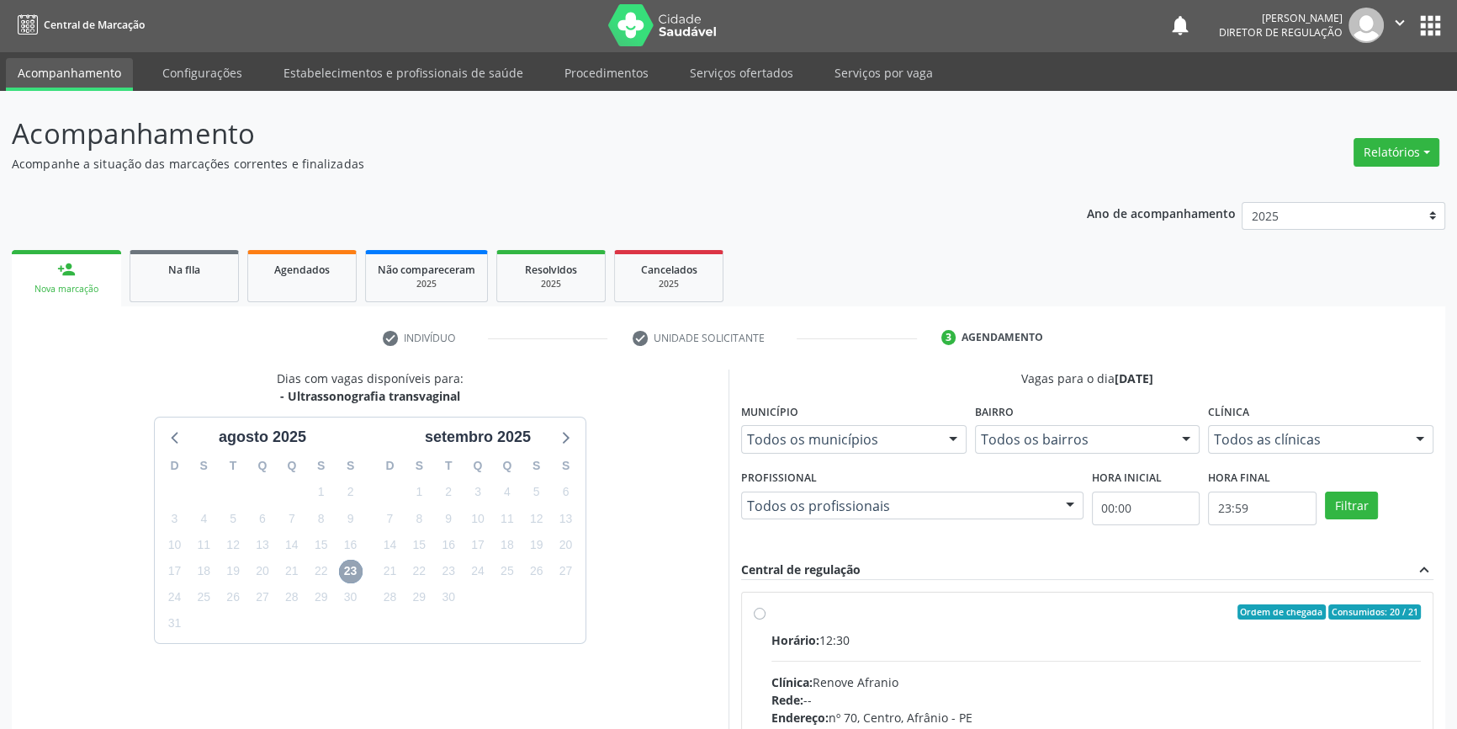
scroll to position [231, 0]
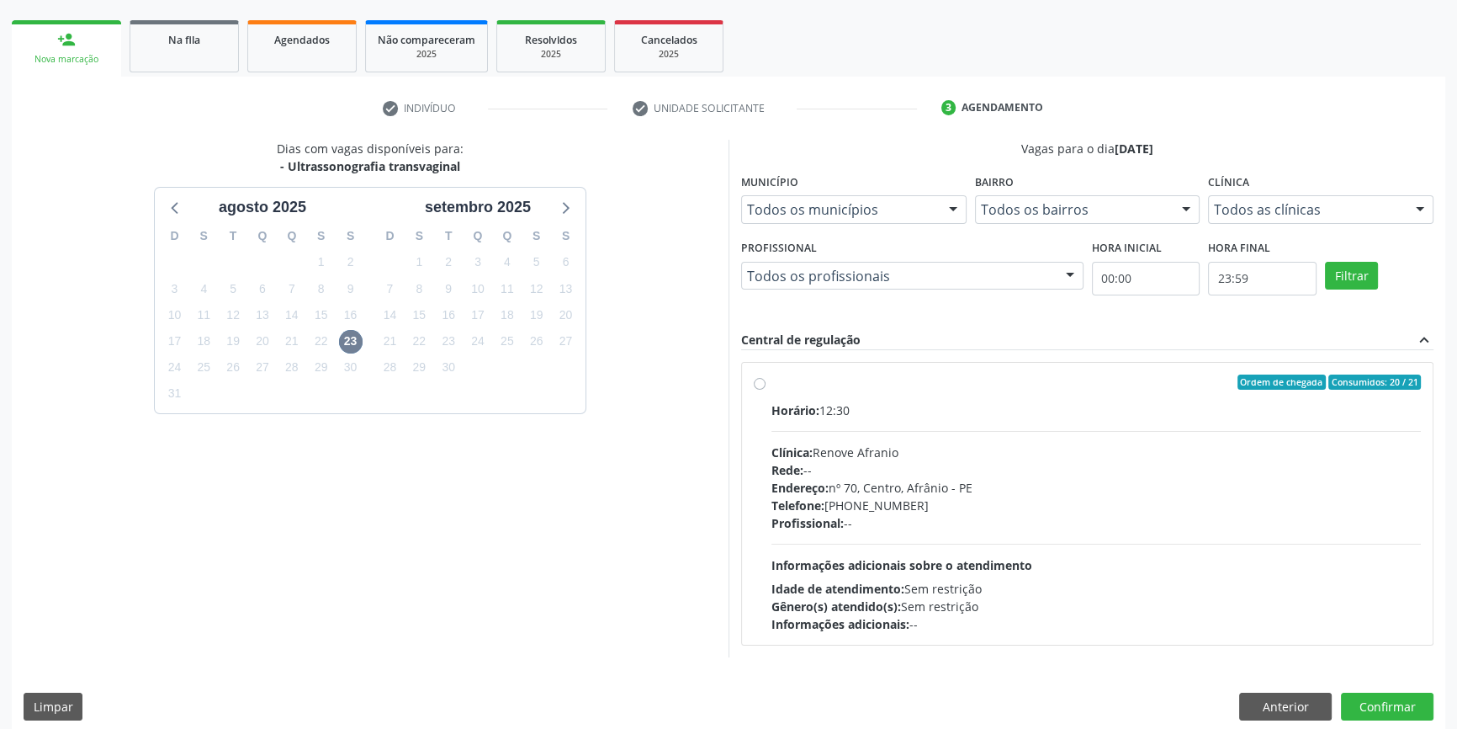
click at [768, 385] on div "Ordem de chegada Consumidos: 20 / 21 Horário: 12:30 Clínica: Renove Afranio Red…" at bounding box center [1087, 503] width 667 height 258
radio input "true"
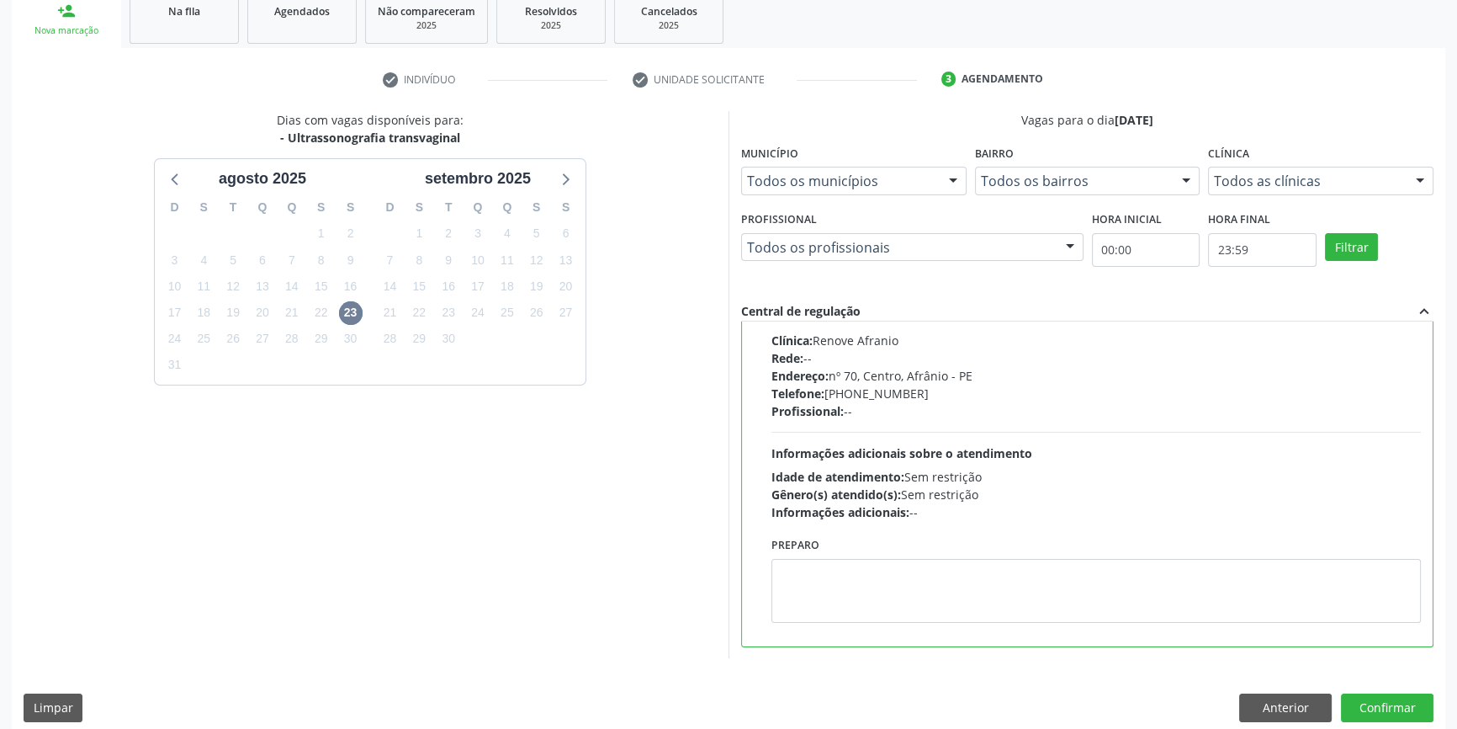
scroll to position [275, 0]
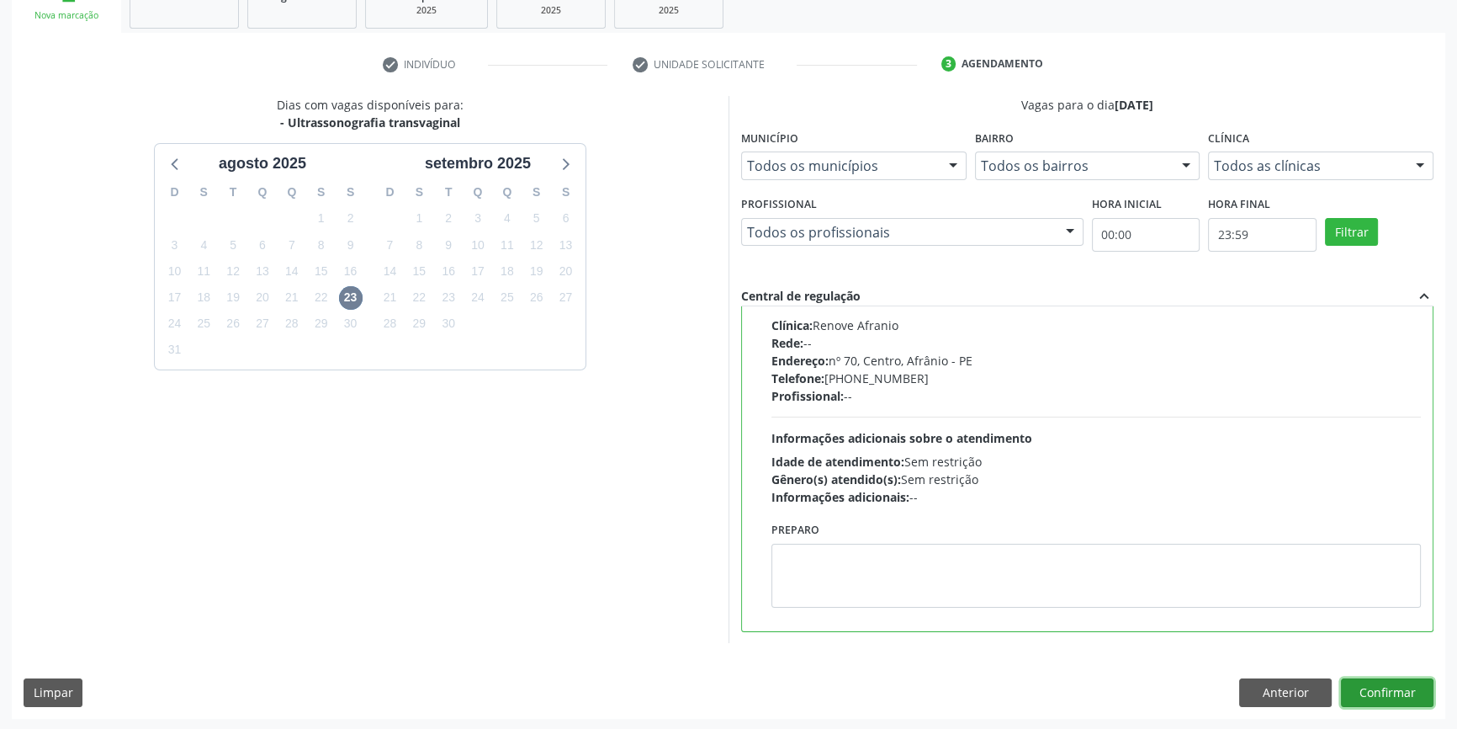
click at [1398, 692] on button "Confirmar" at bounding box center [1387, 692] width 93 height 29
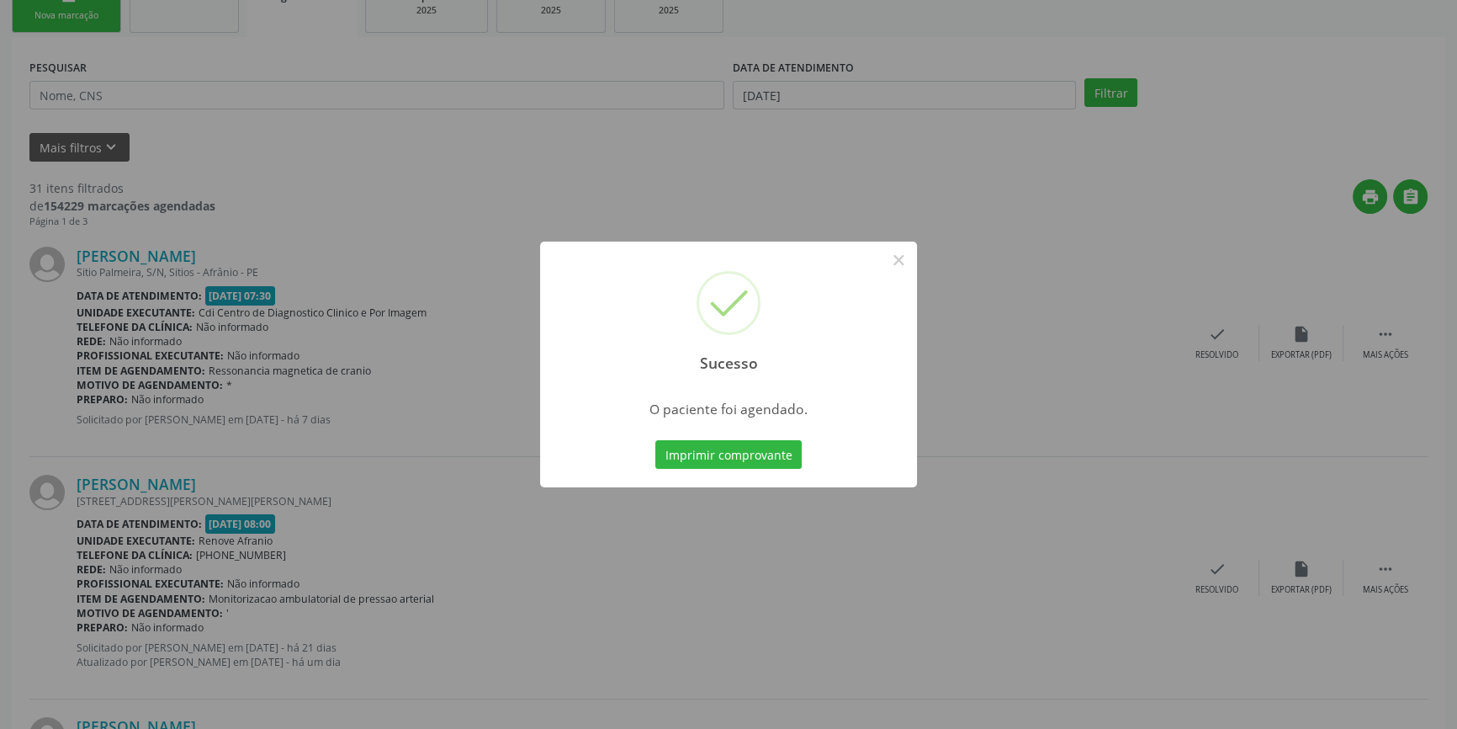
scroll to position [0, 0]
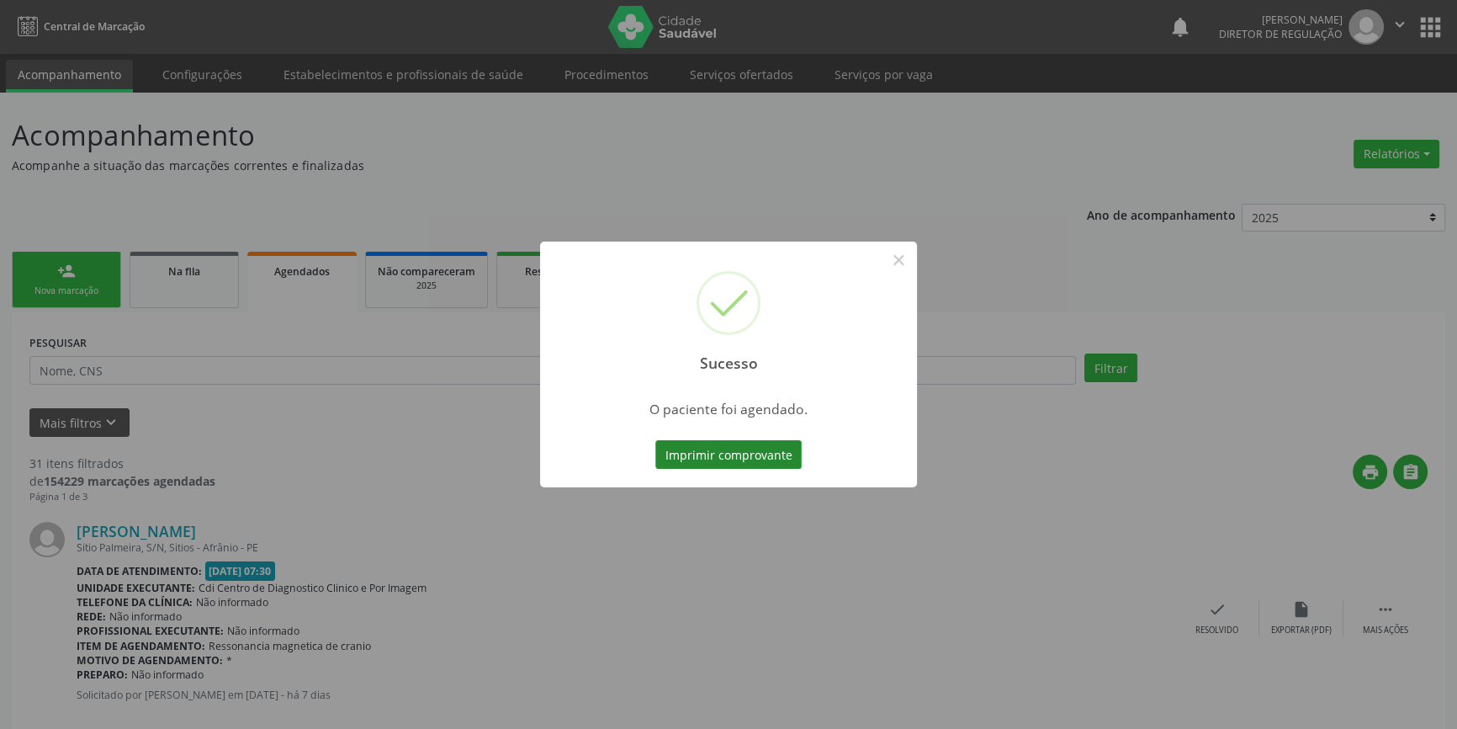
click at [718, 461] on button "Imprimir comprovante" at bounding box center [728, 454] width 146 height 29
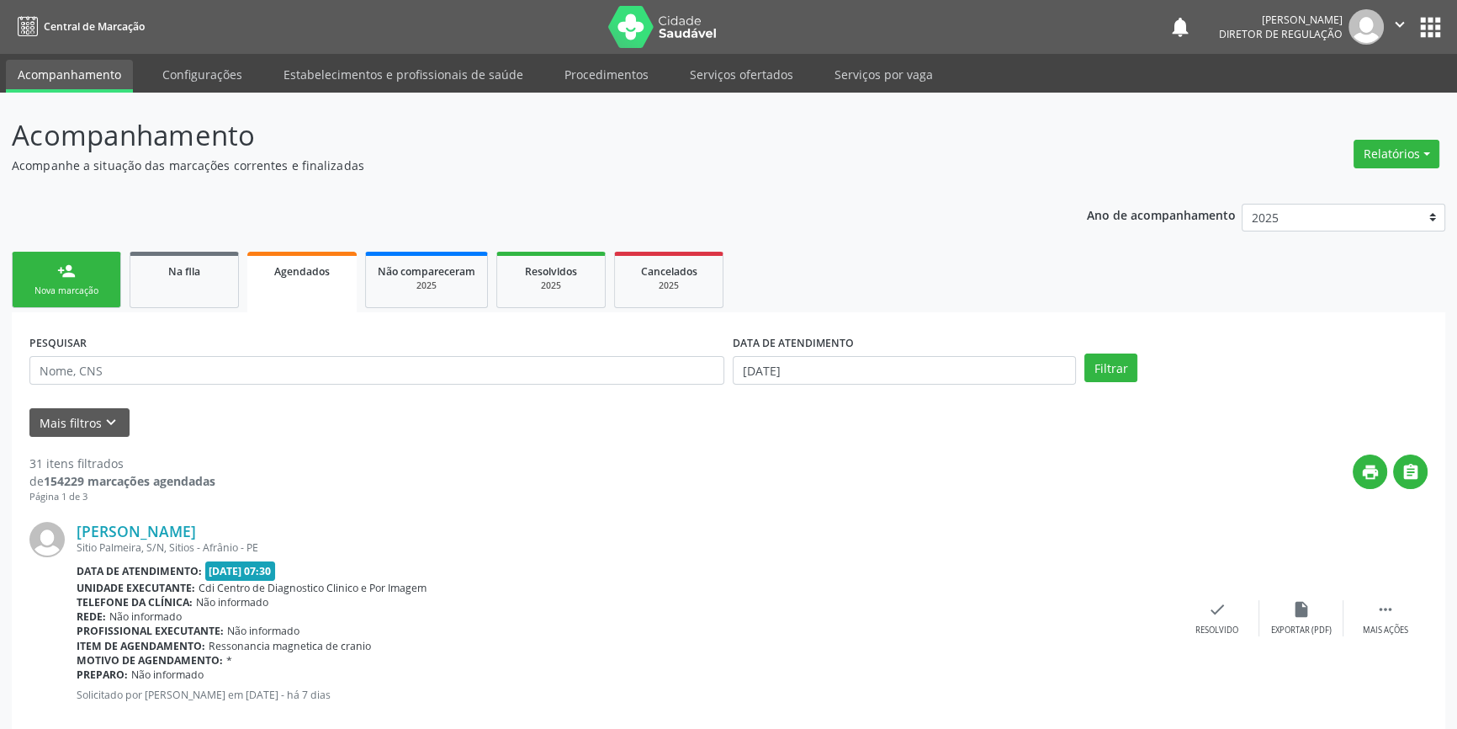
click at [107, 295] on div "Nova marcação" at bounding box center [66, 290] width 84 height 13
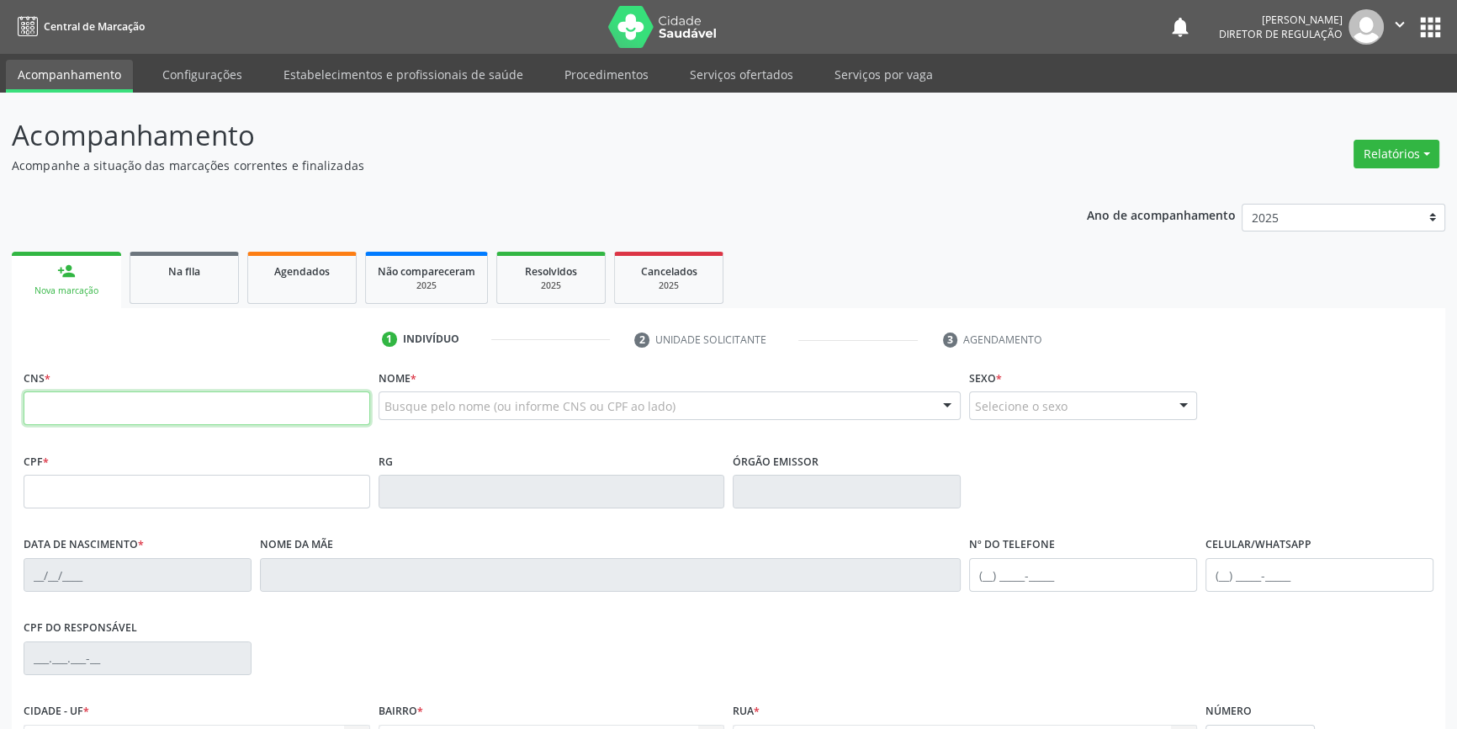
click at [129, 401] on input "text" at bounding box center [197, 408] width 347 height 34
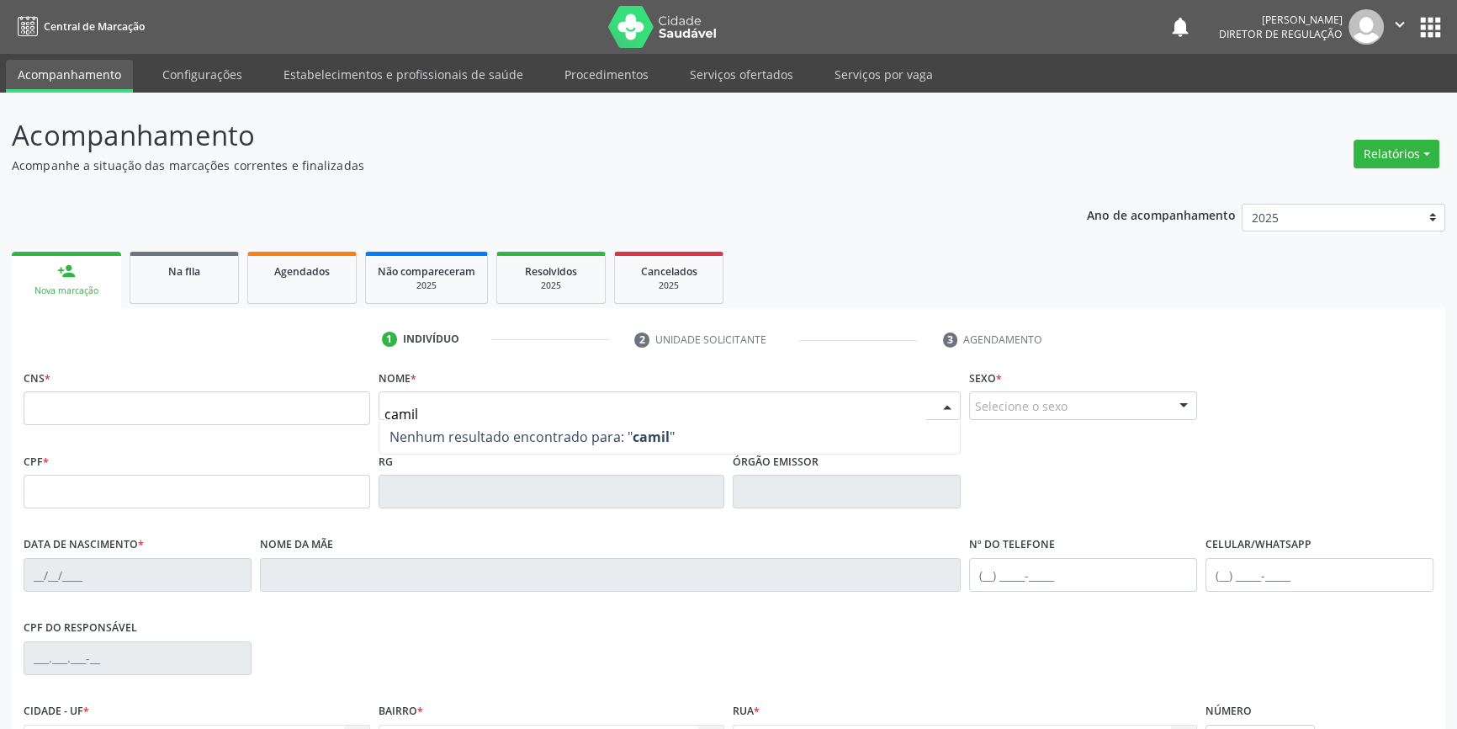
type input "camila"
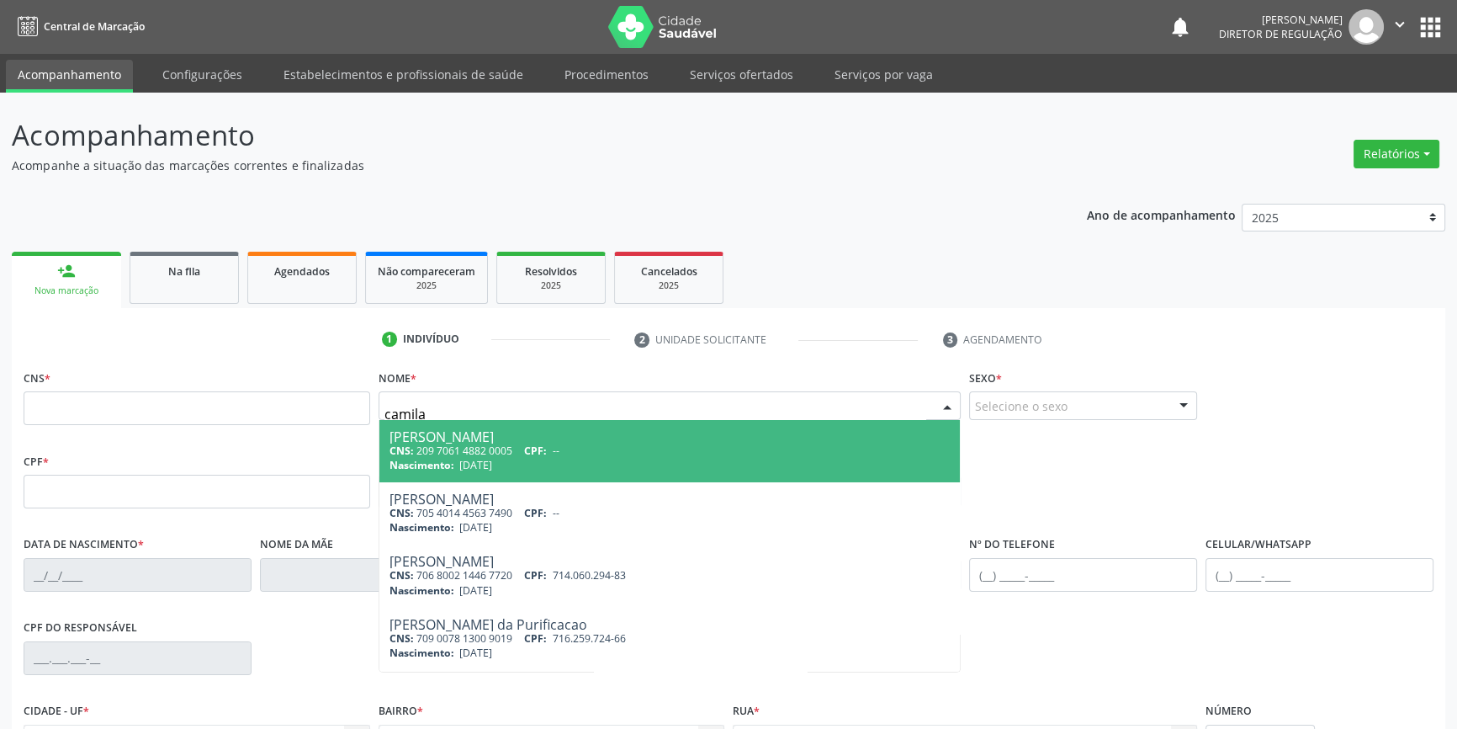
click at [487, 460] on span "[DATE]" at bounding box center [475, 465] width 33 height 14
type input "209 7061 4882 0005"
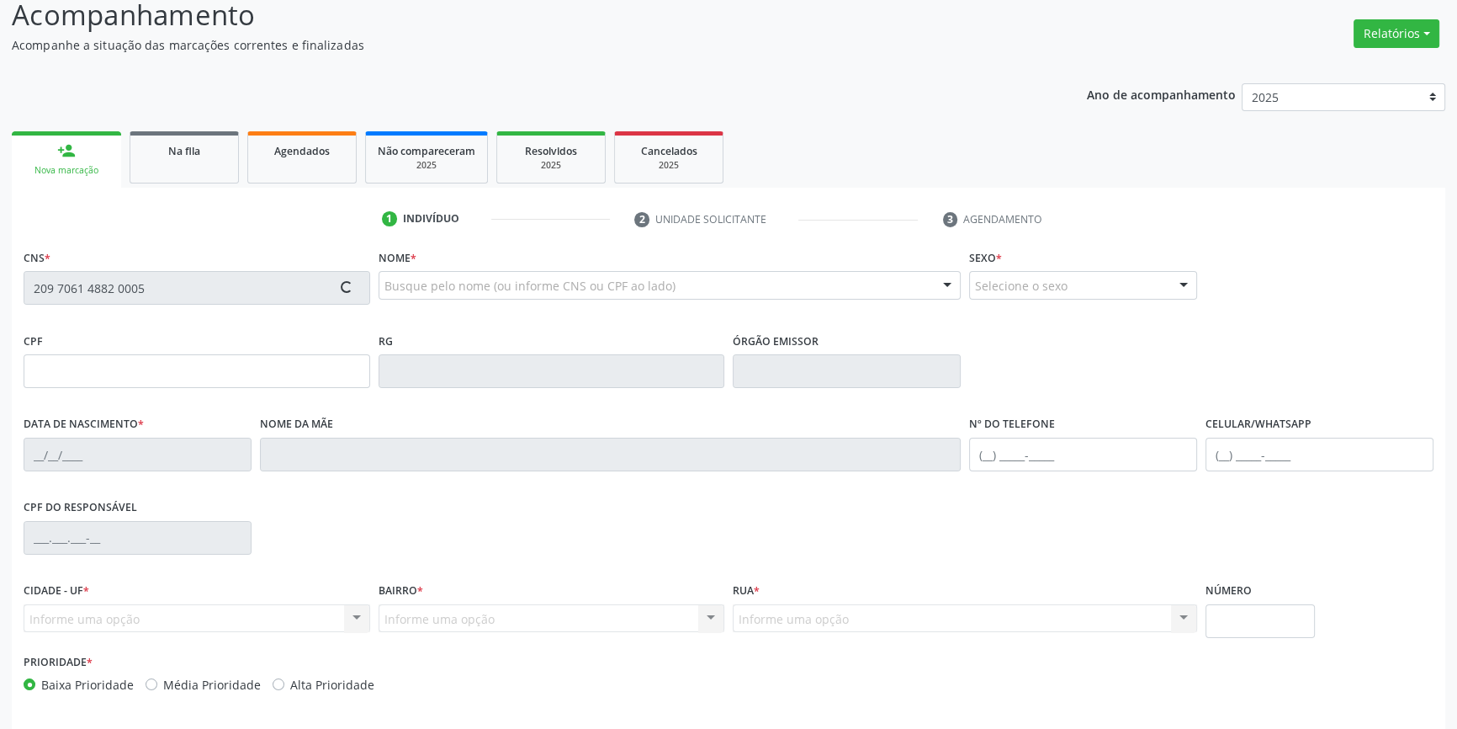
scroll to position [183, 0]
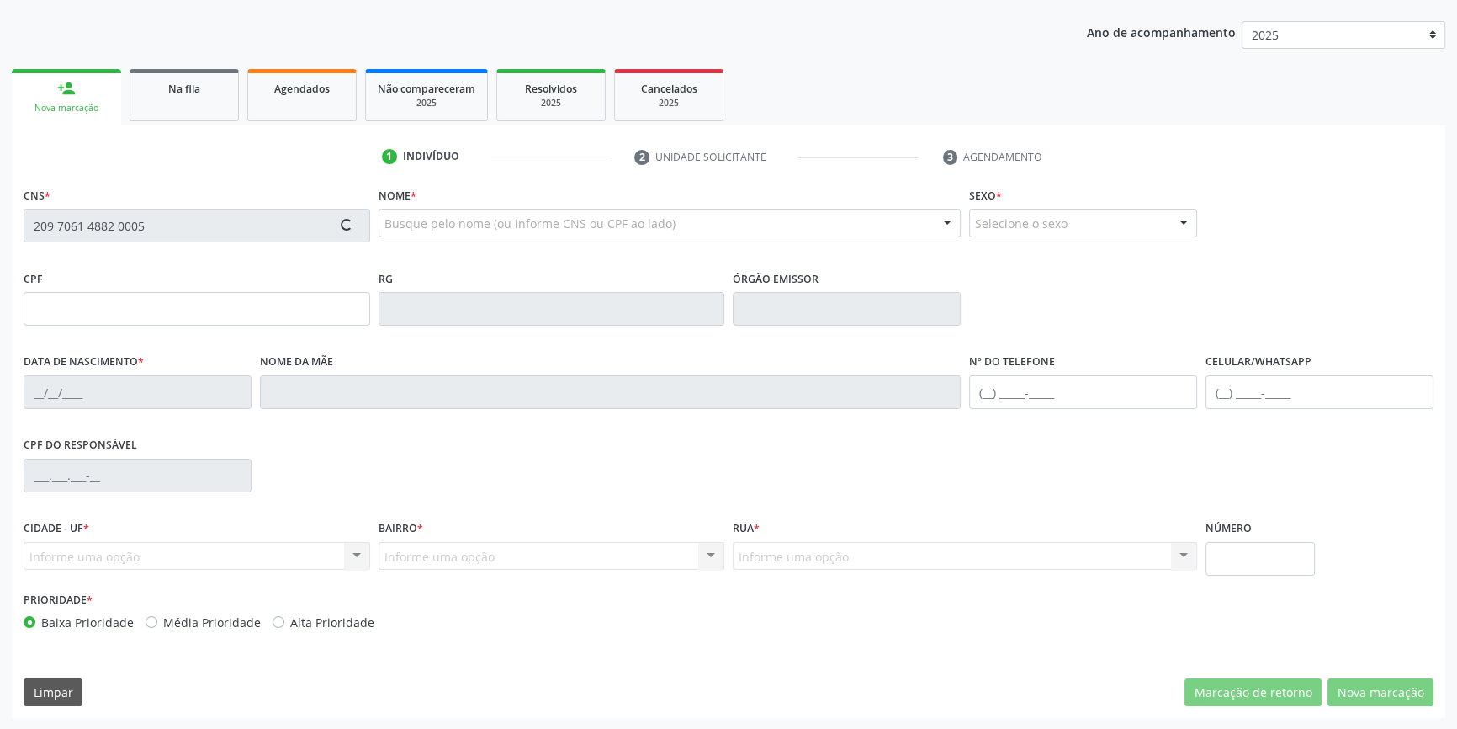
type input "[DATE]"
type input "Ozanir de [PERSON_NAME]"
type input "[PHONE_NUMBER]"
type input "300"
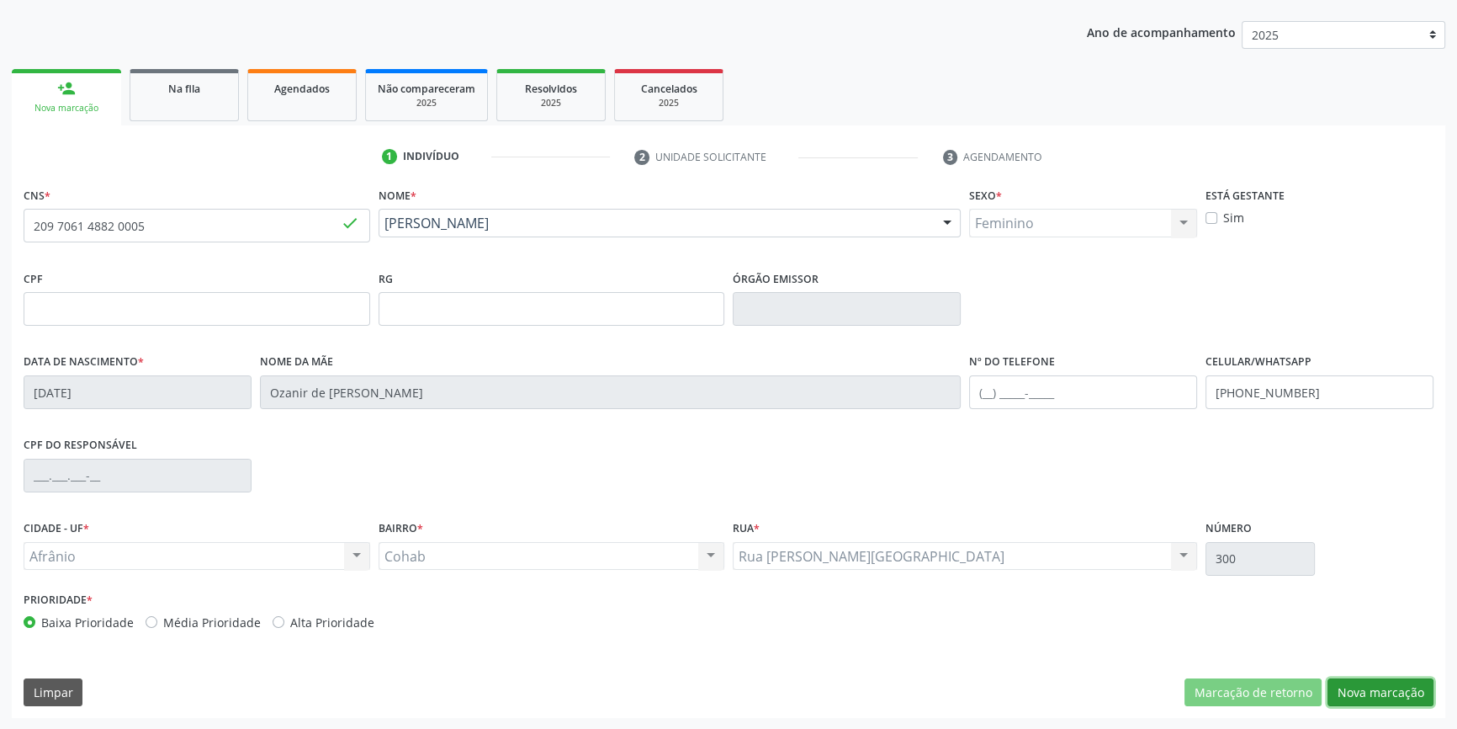
click at [1377, 686] on button "Nova marcação" at bounding box center [1381, 692] width 106 height 29
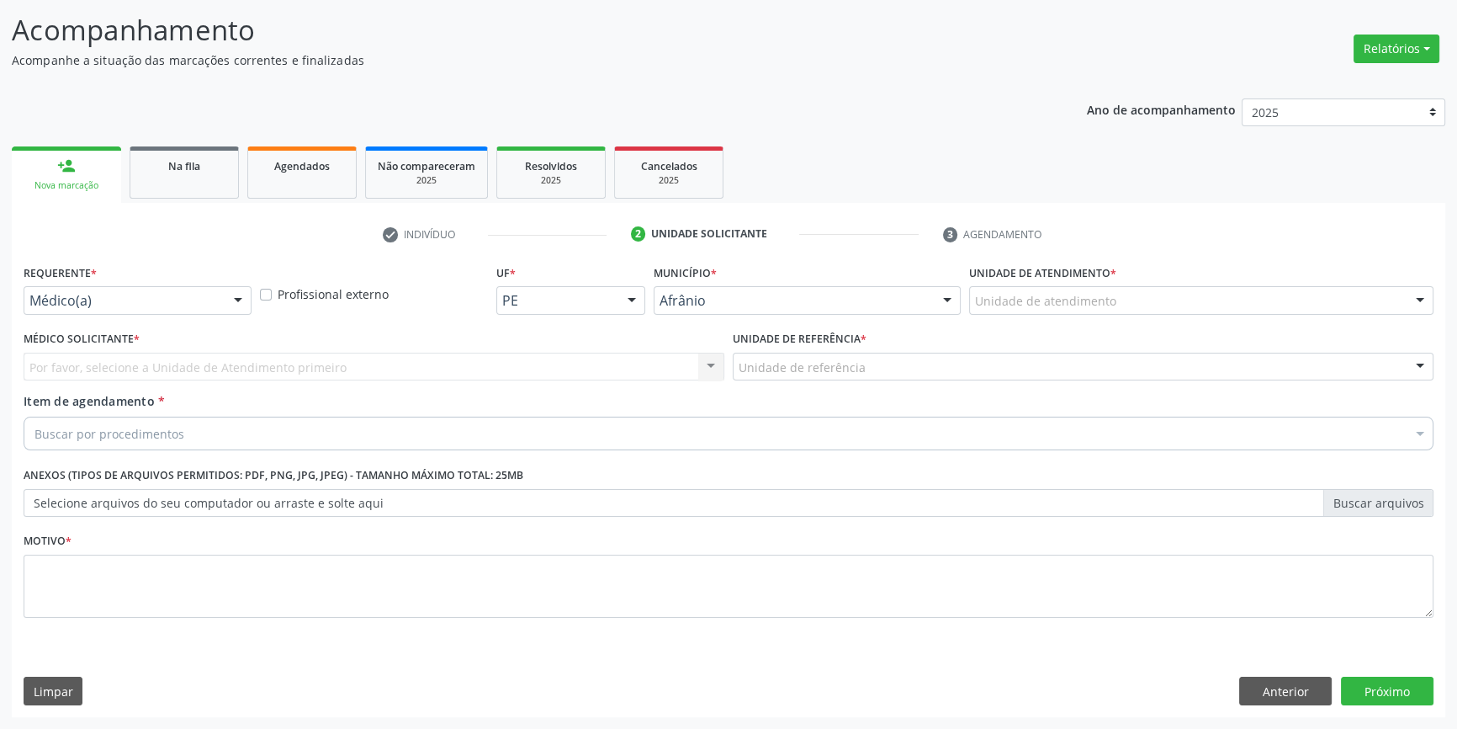
scroll to position [103, 0]
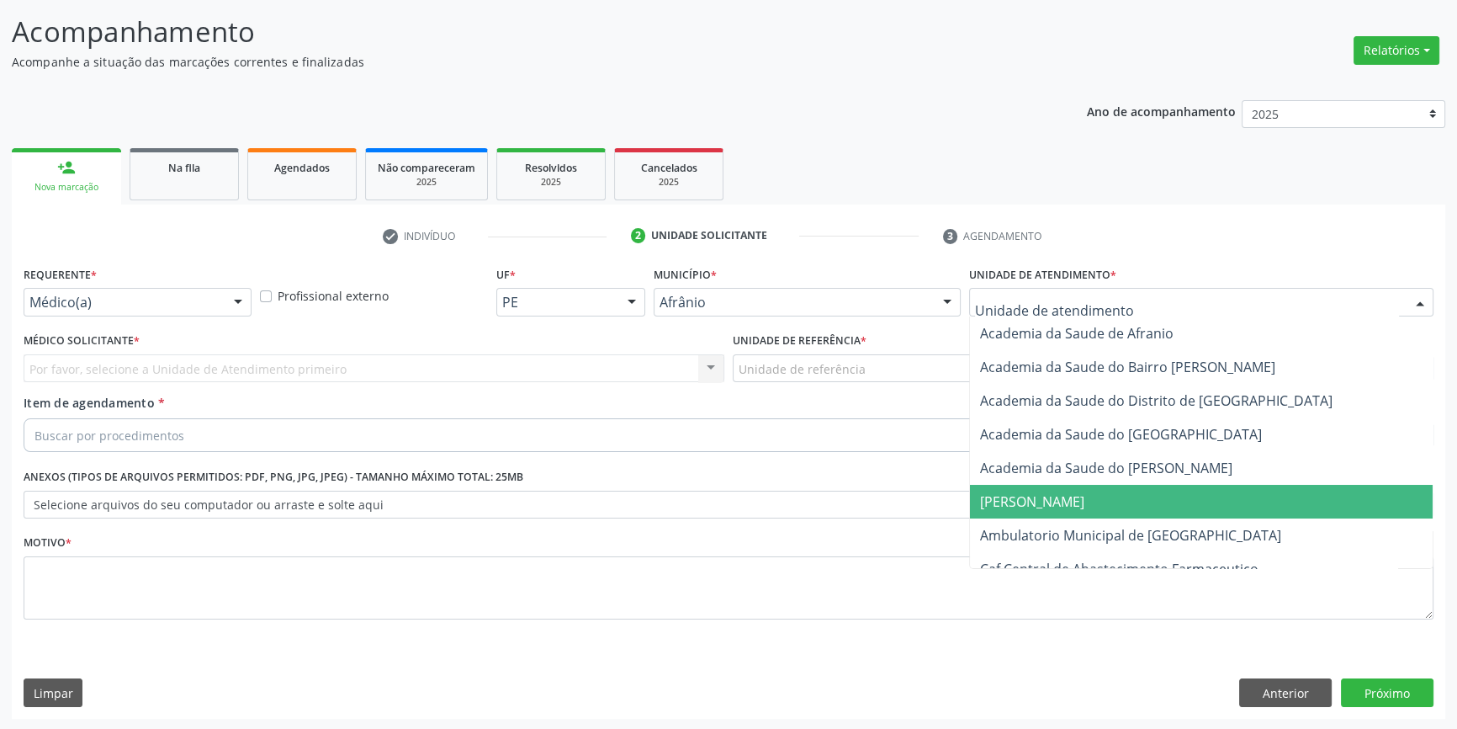
drag, startPoint x: 1032, startPoint y: 527, endPoint x: 973, endPoint y: 485, distance: 73.1
click at [1030, 528] on span "Ambulatorio Municipal de [GEOGRAPHIC_DATA]" at bounding box center [1130, 535] width 301 height 19
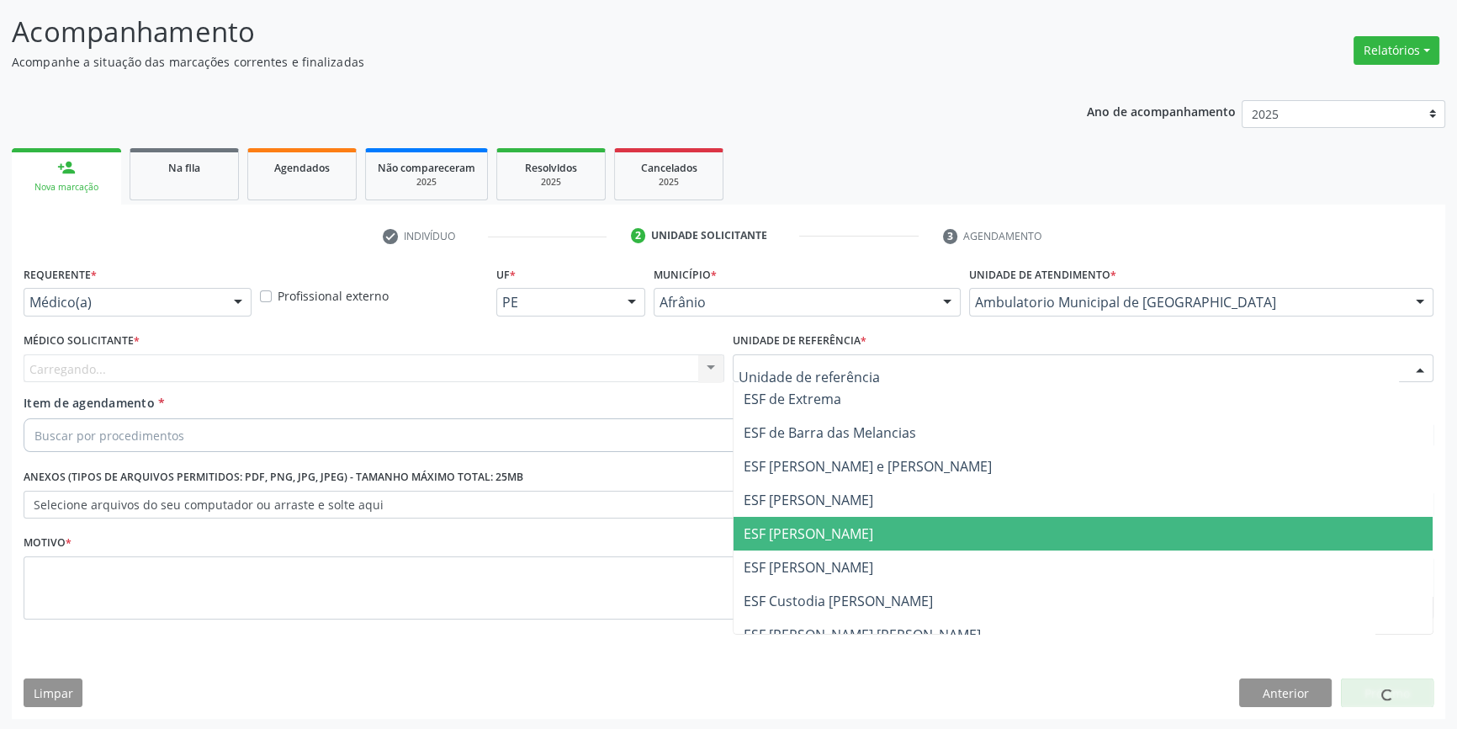
click at [815, 535] on span "ESF [PERSON_NAME]" at bounding box center [809, 533] width 130 height 19
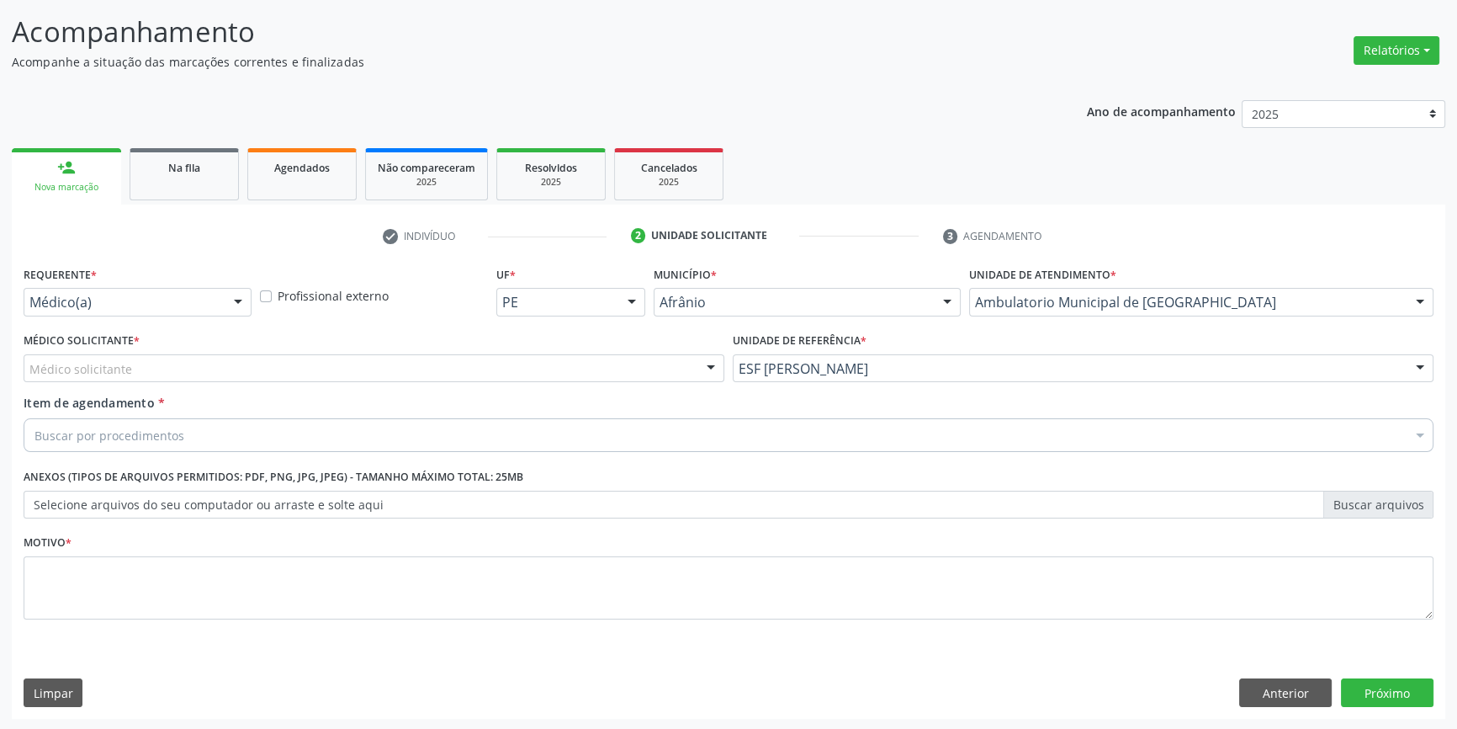
click at [420, 376] on div "Médico solicitante" at bounding box center [374, 368] width 701 height 29
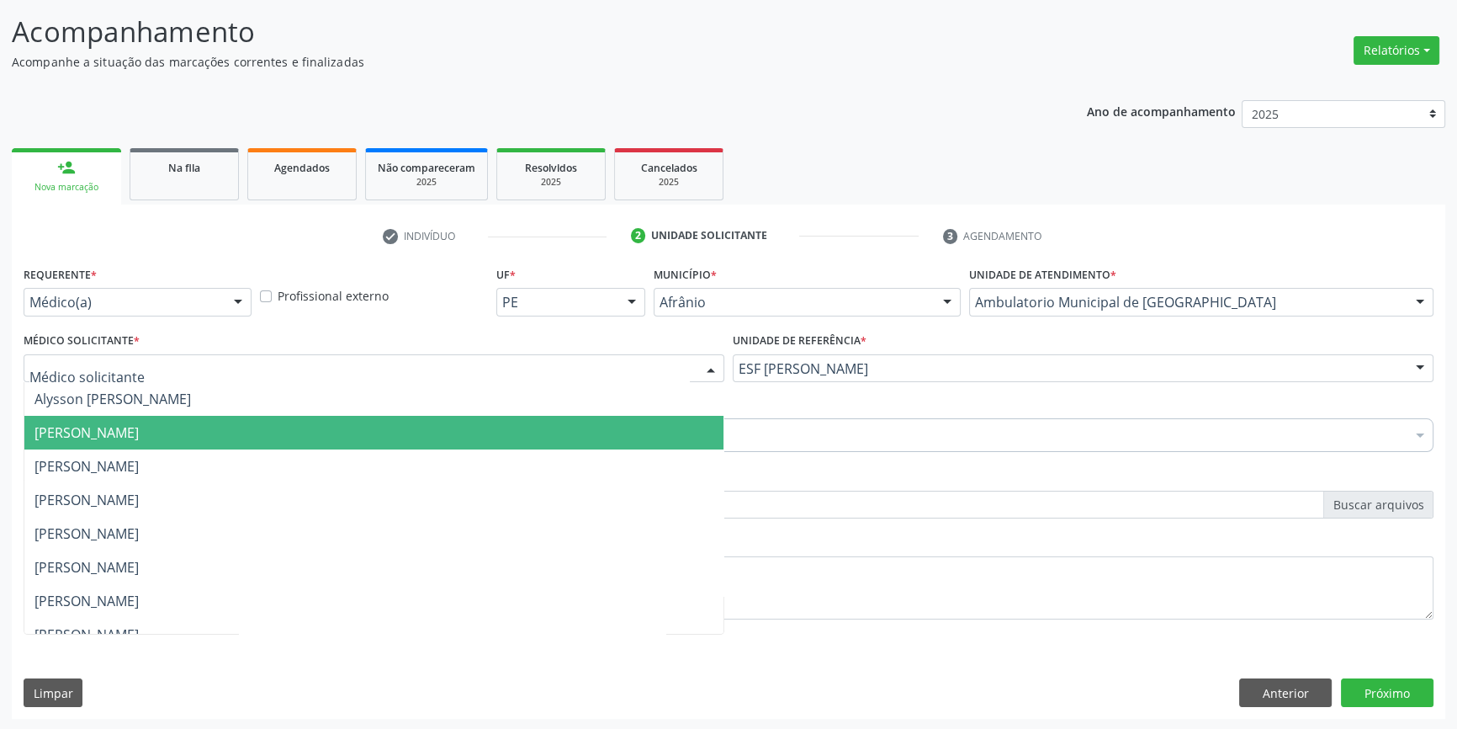
click at [139, 432] on span "[PERSON_NAME]" at bounding box center [86, 432] width 104 height 19
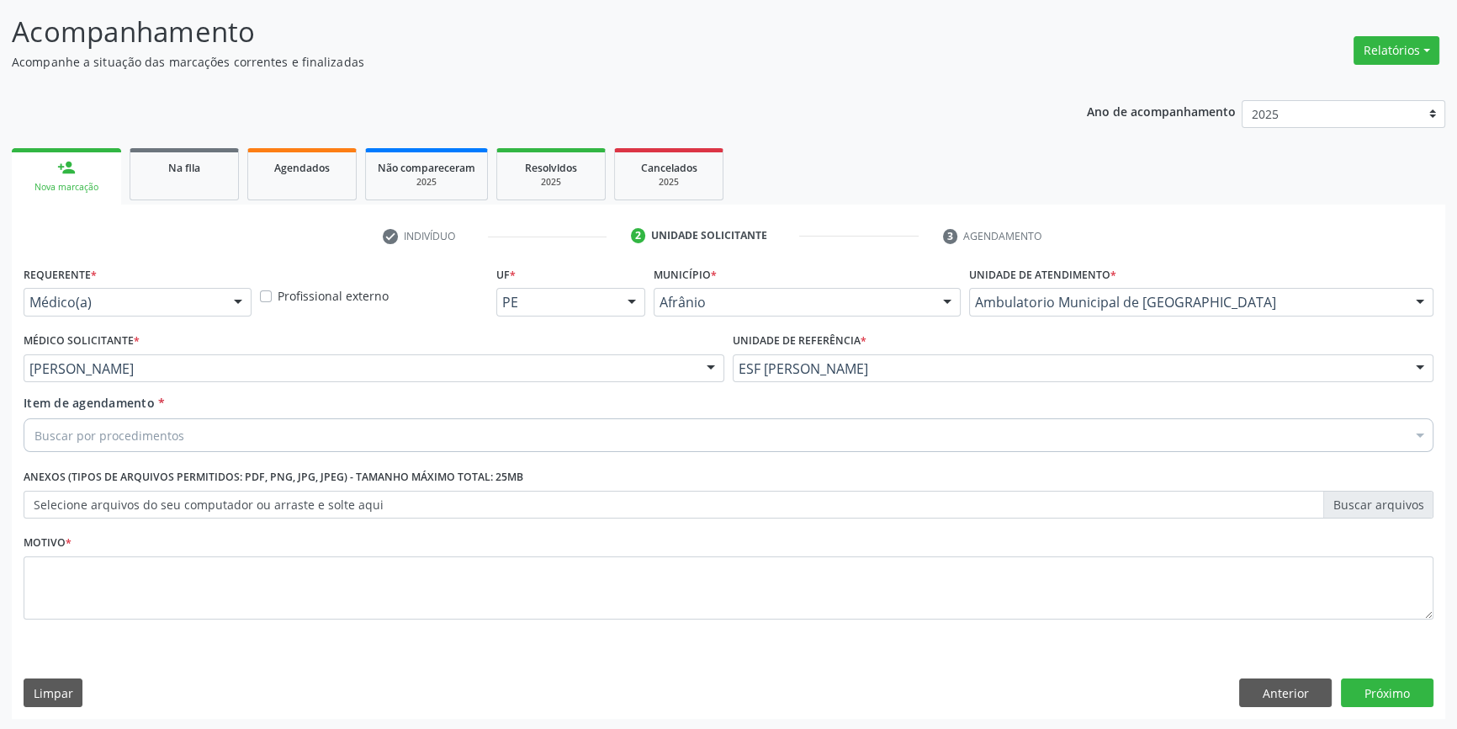
click at [131, 445] on div "Buscar por procedimentos" at bounding box center [729, 435] width 1410 height 34
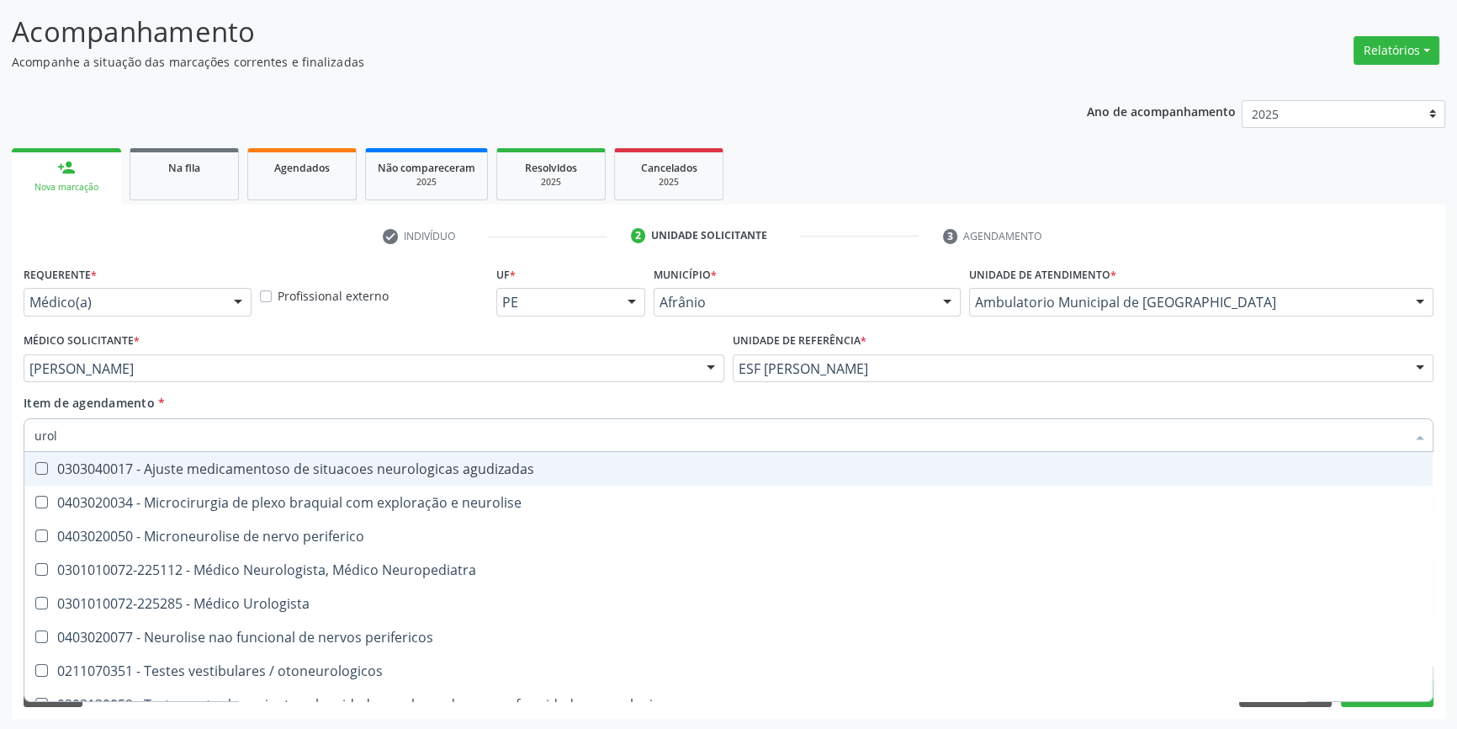
type input "urolo"
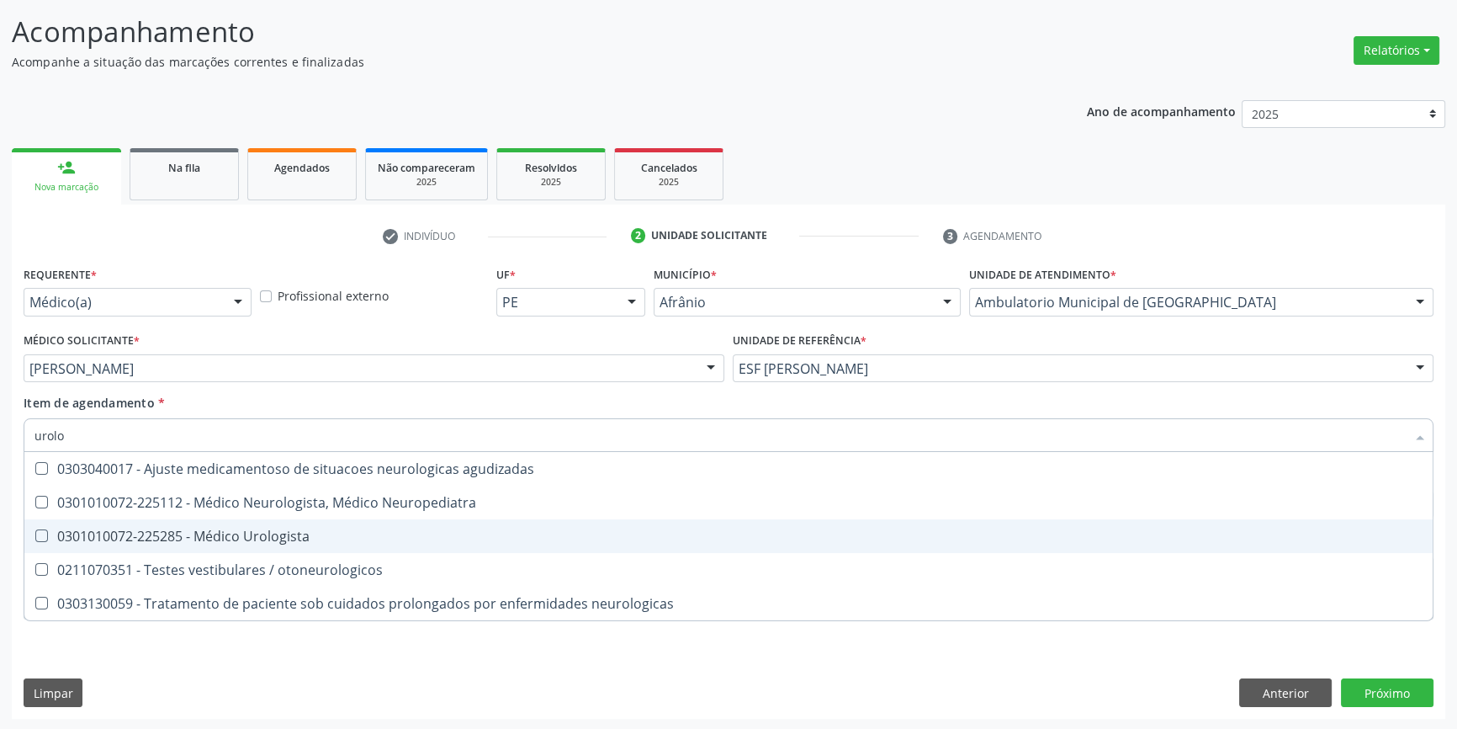
click at [221, 524] on span "0301010072-225285 - Médico Urologista" at bounding box center [728, 536] width 1409 height 34
checkbox Urologista "true"
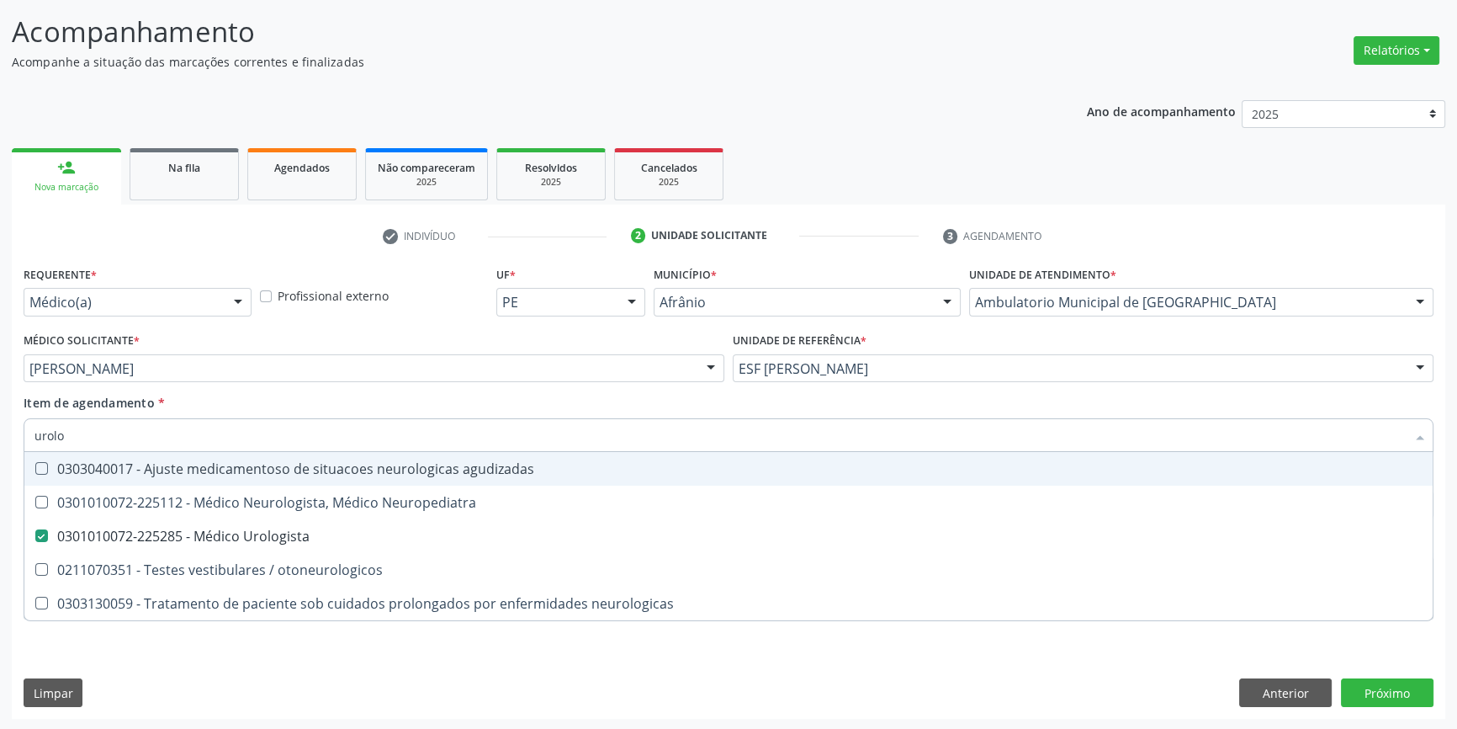
click at [194, 403] on div "Item de agendamento * [PERSON_NAME] seleção 0303040017 - Ajuste medicamentoso d…" at bounding box center [729, 420] width 1410 height 53
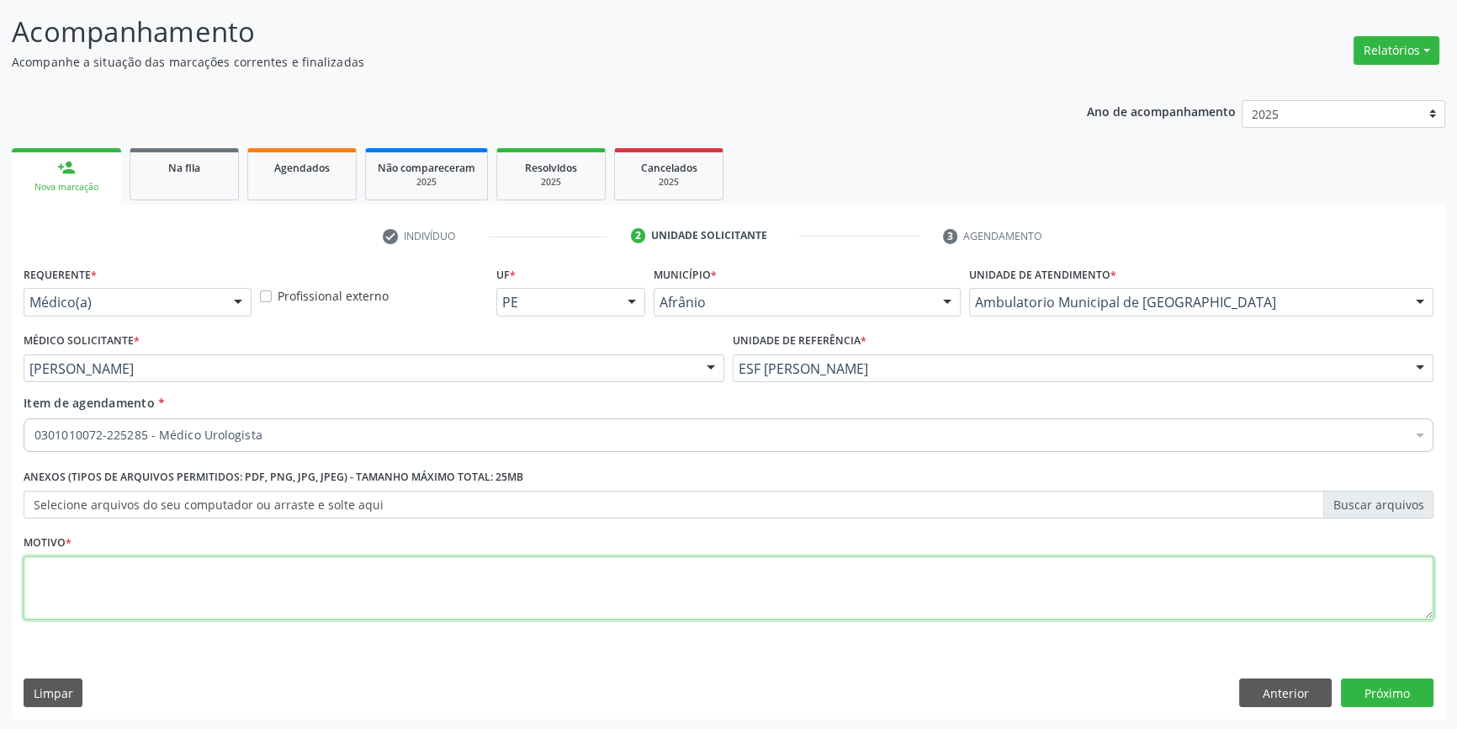
click at [177, 570] on textarea at bounding box center [729, 588] width 1410 height 64
type textarea "'"
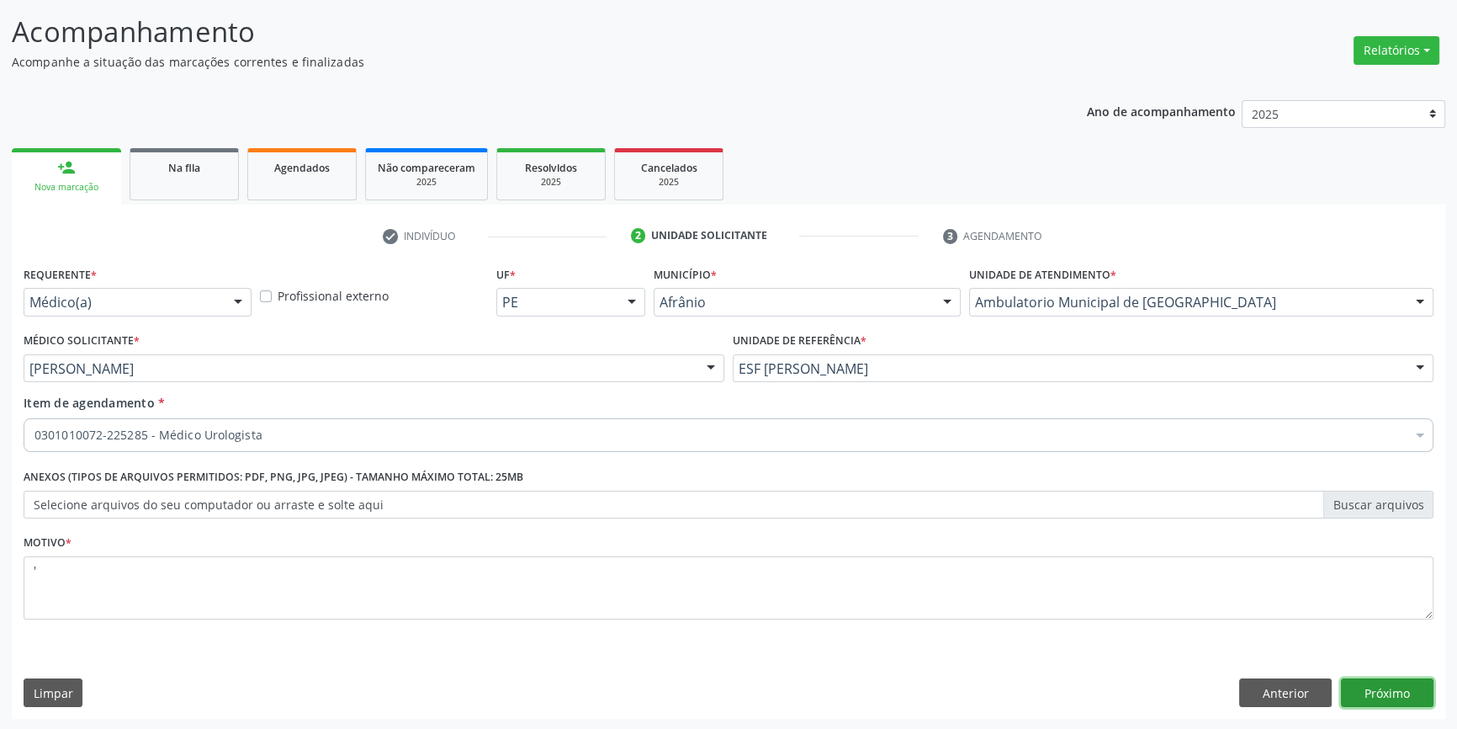
click at [1408, 687] on button "Próximo" at bounding box center [1387, 692] width 93 height 29
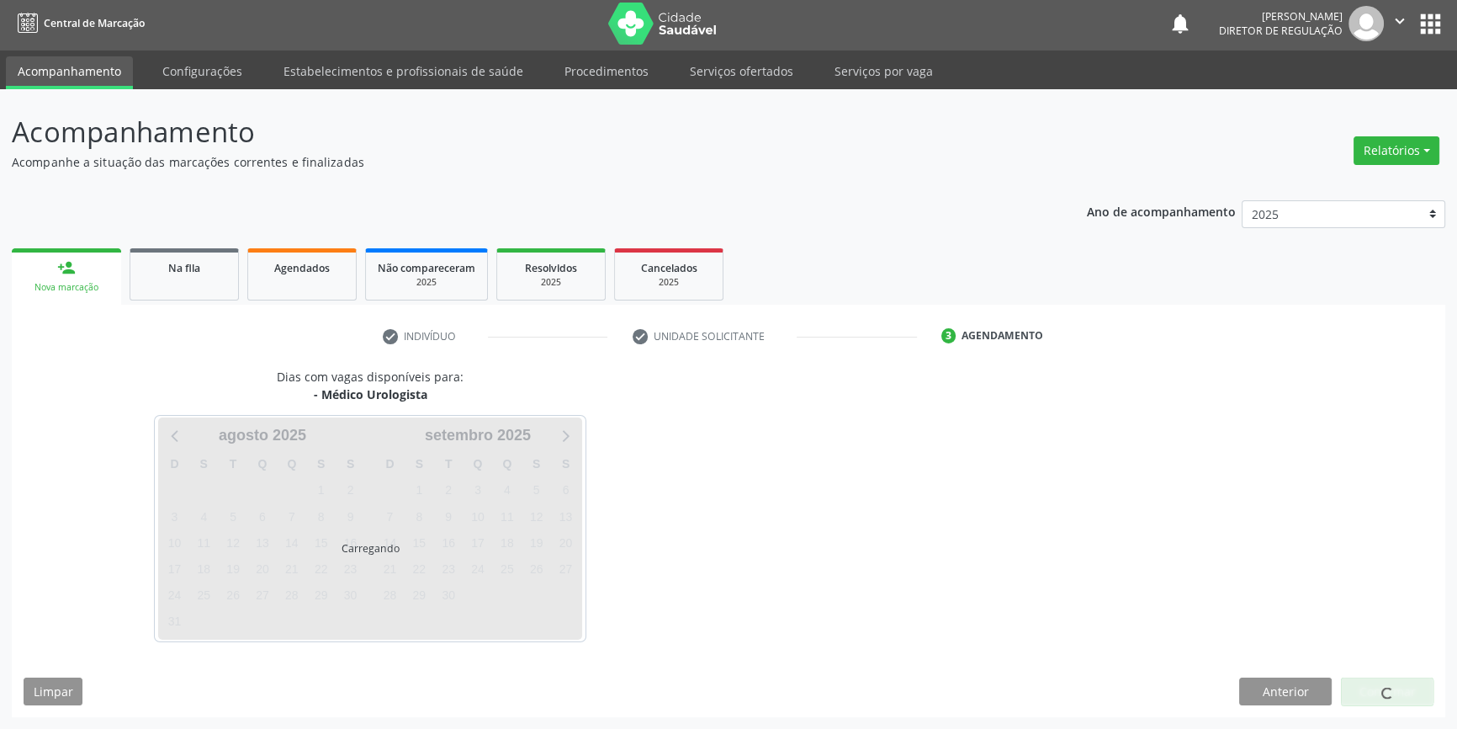
scroll to position [2, 0]
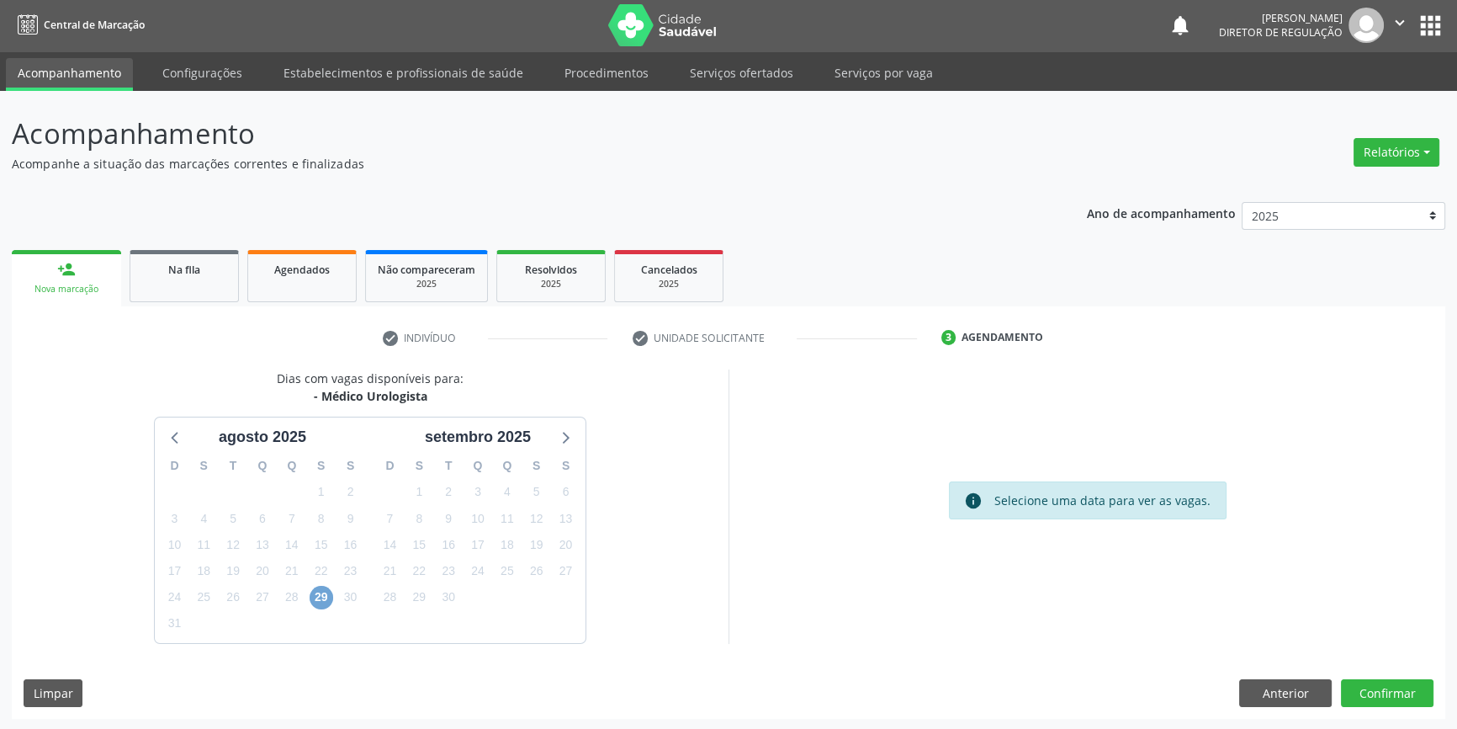
click at [316, 598] on span "29" at bounding box center [322, 598] width 24 height 24
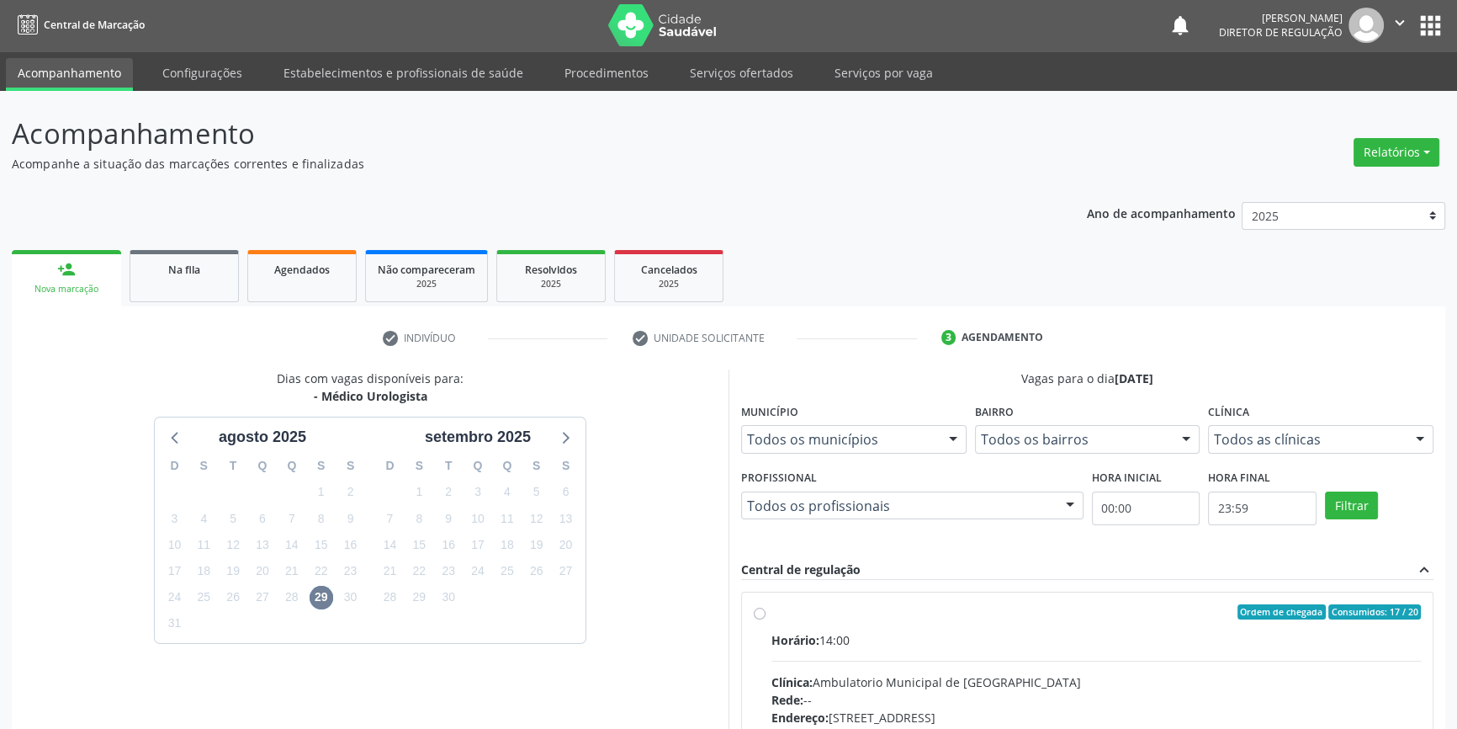
click at [608, 22] on img at bounding box center [662, 25] width 109 height 42
